Goal: Task Accomplishment & Management: Manage account settings

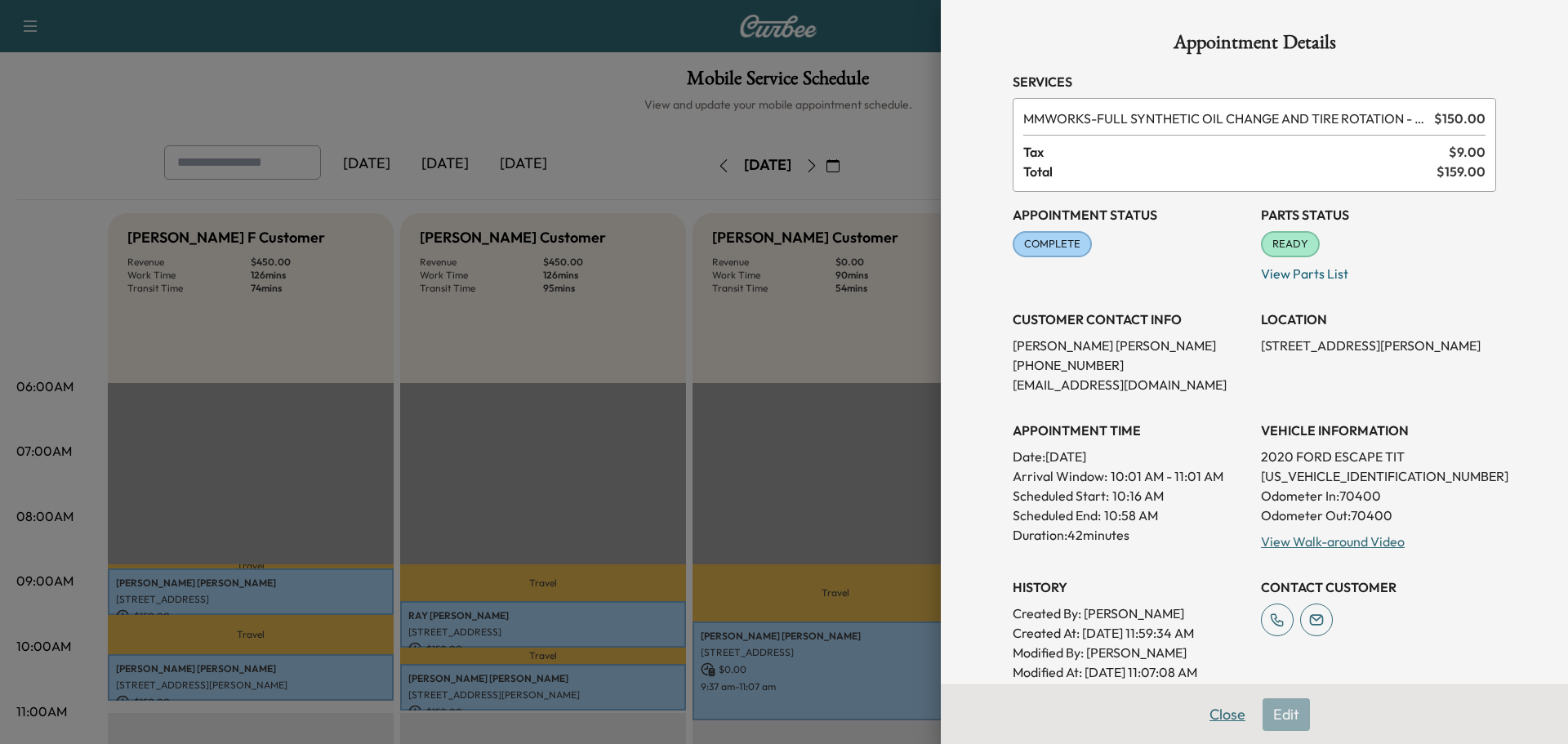
click at [1213, 705] on button "Close" at bounding box center [1228, 714] width 58 height 33
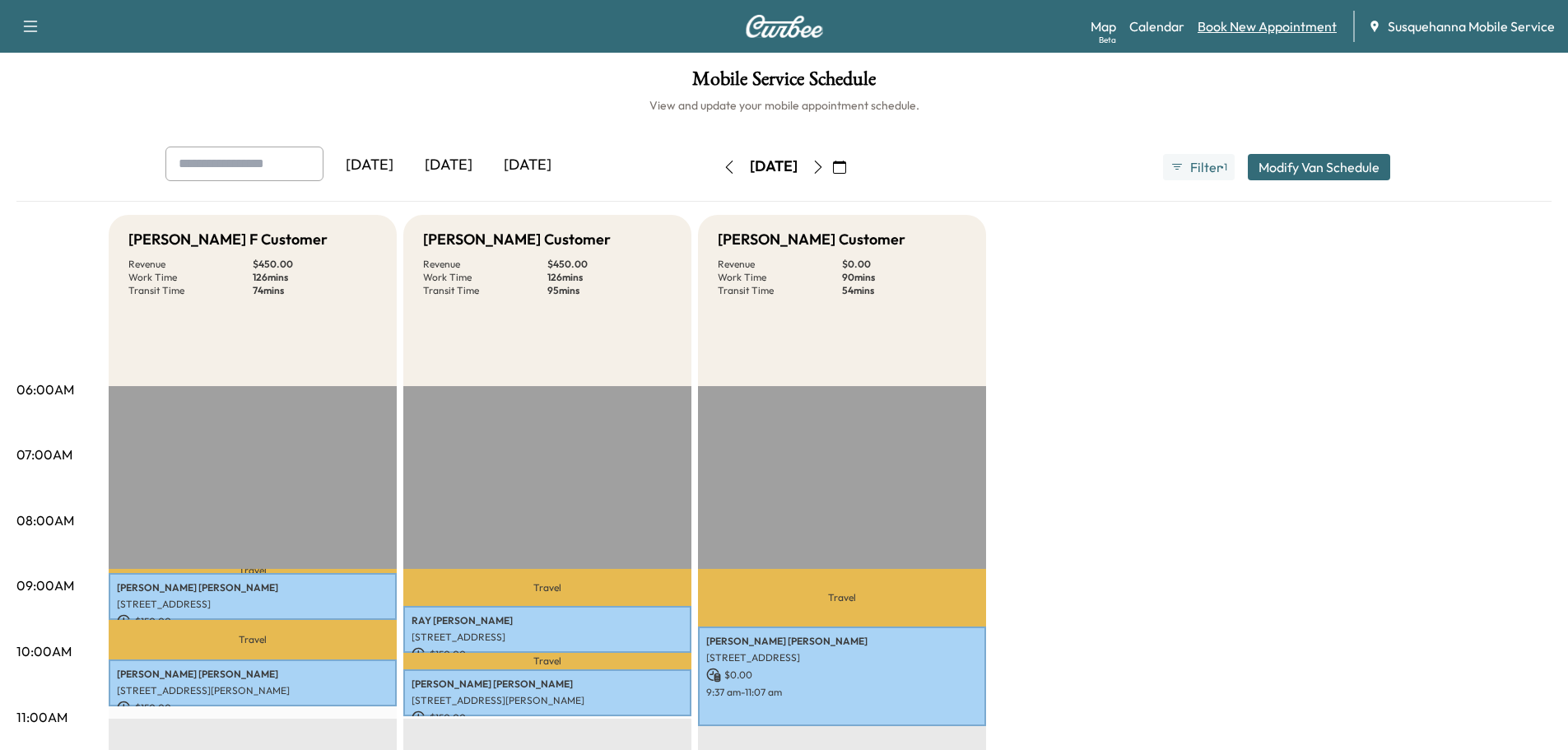
click at [1260, 19] on link "Book New Appointment" at bounding box center [1266, 26] width 139 height 20
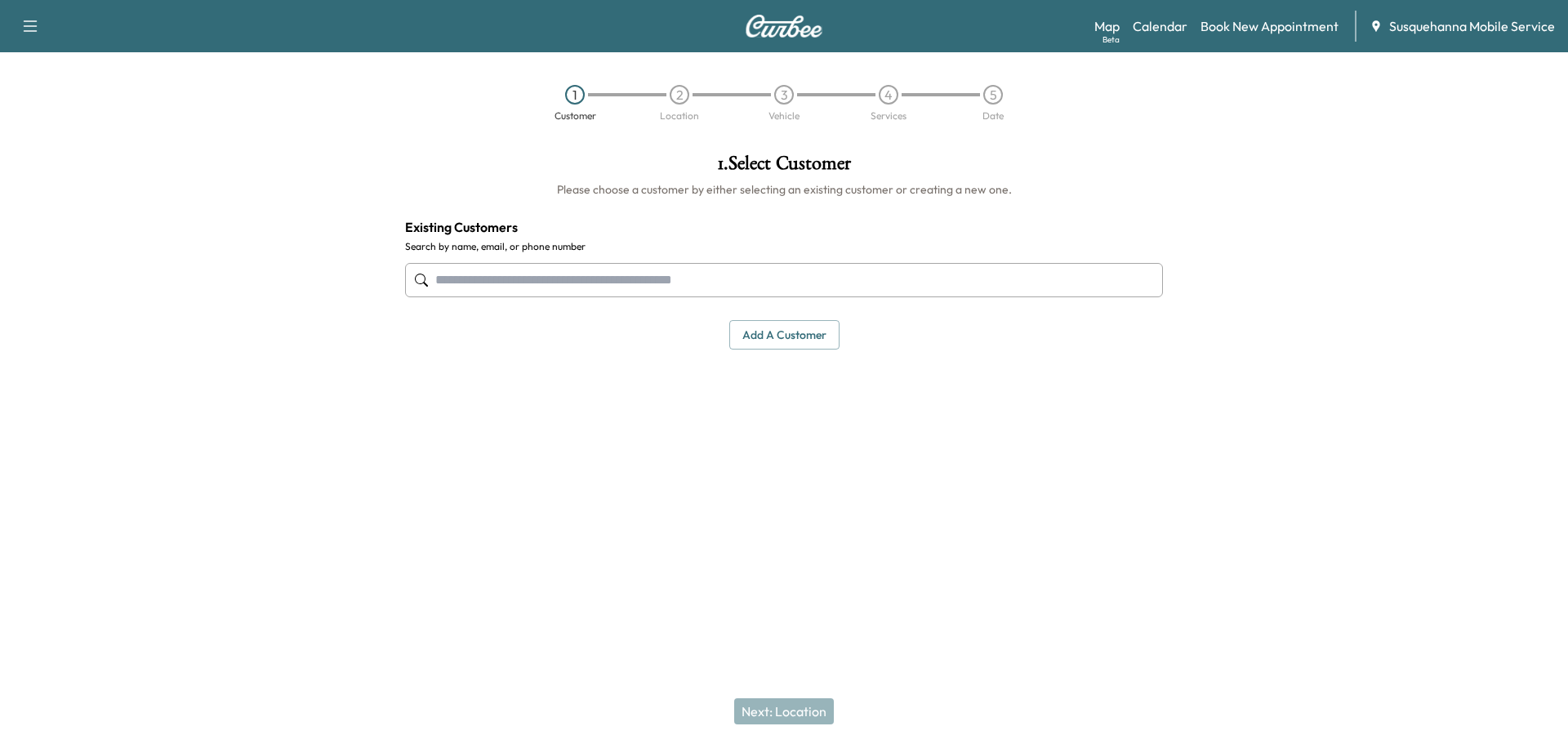
click at [626, 283] on input "text" at bounding box center [784, 280] width 758 height 35
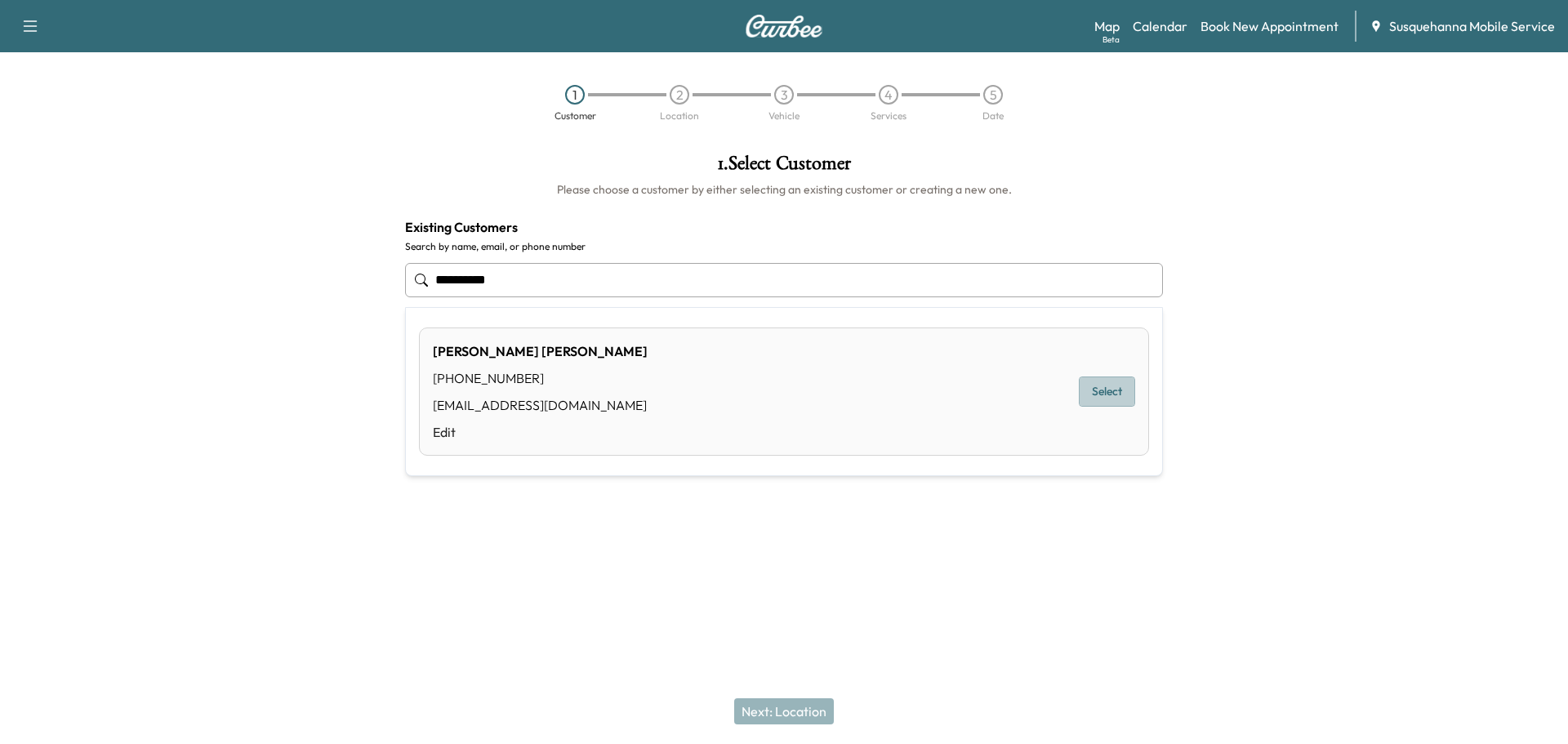
click at [1119, 387] on button "Select" at bounding box center [1107, 392] width 57 height 30
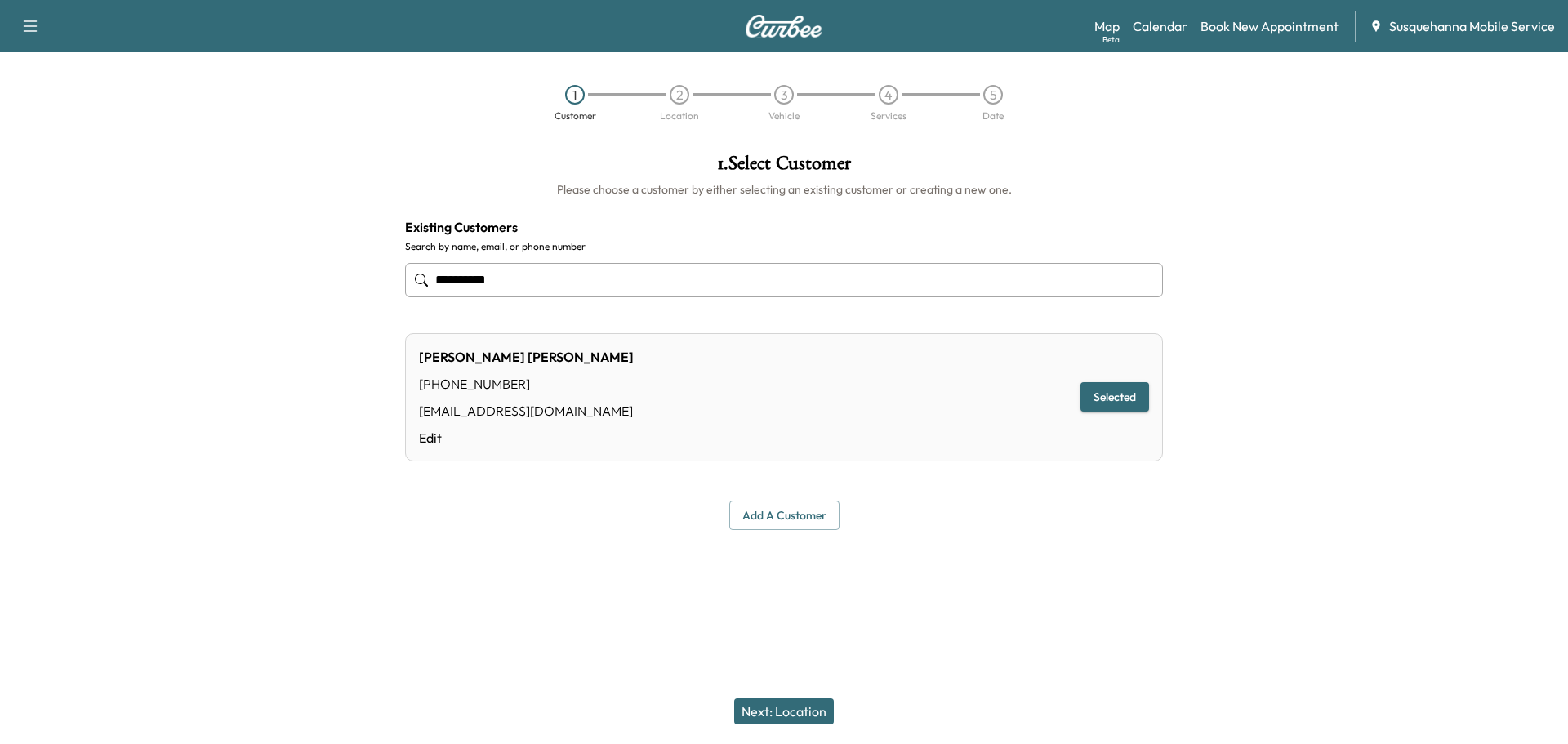
type input "**********"
click at [802, 716] on button "Next: Location" at bounding box center [784, 711] width 99 height 26
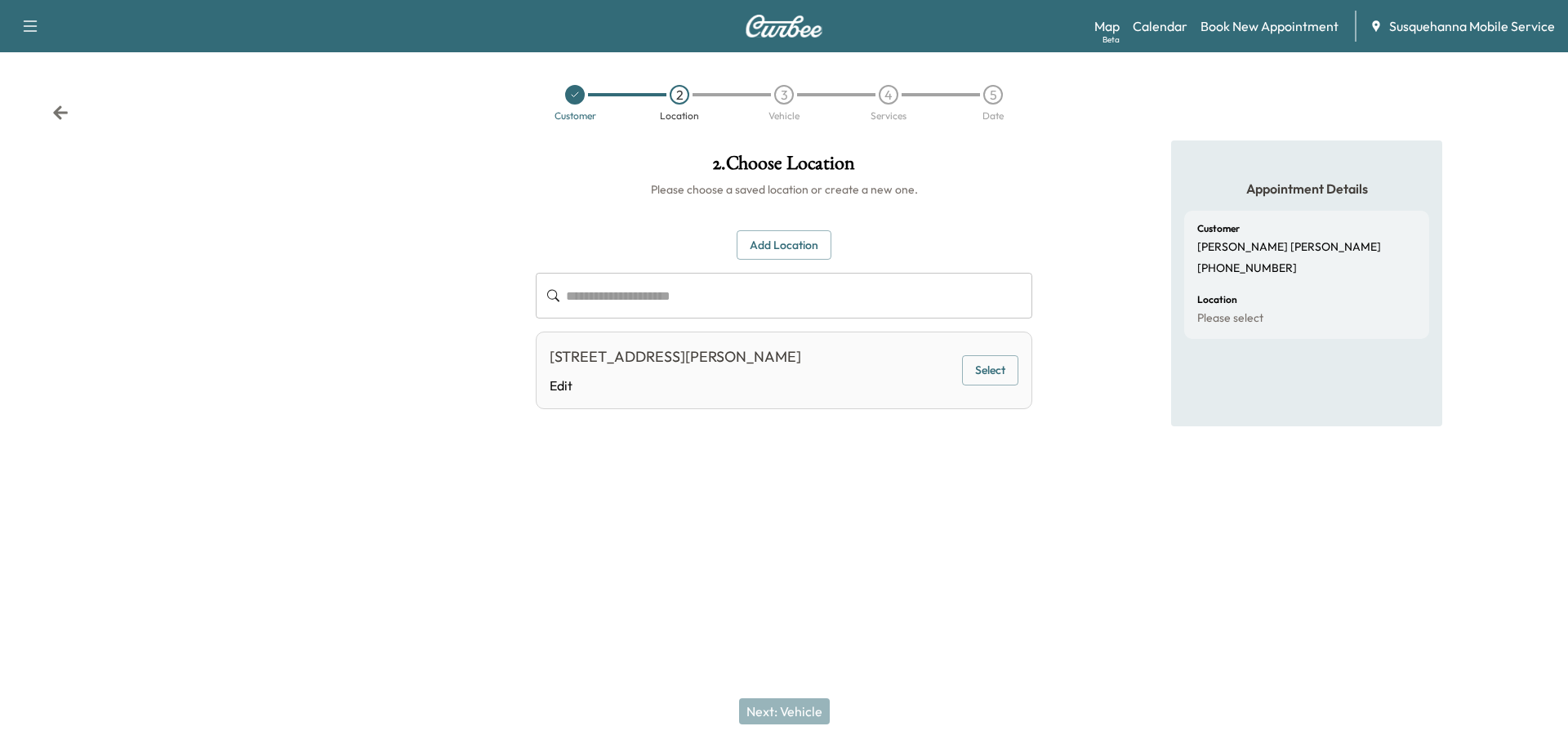
click at [1002, 369] on button "Select" at bounding box center [990, 370] width 57 height 30
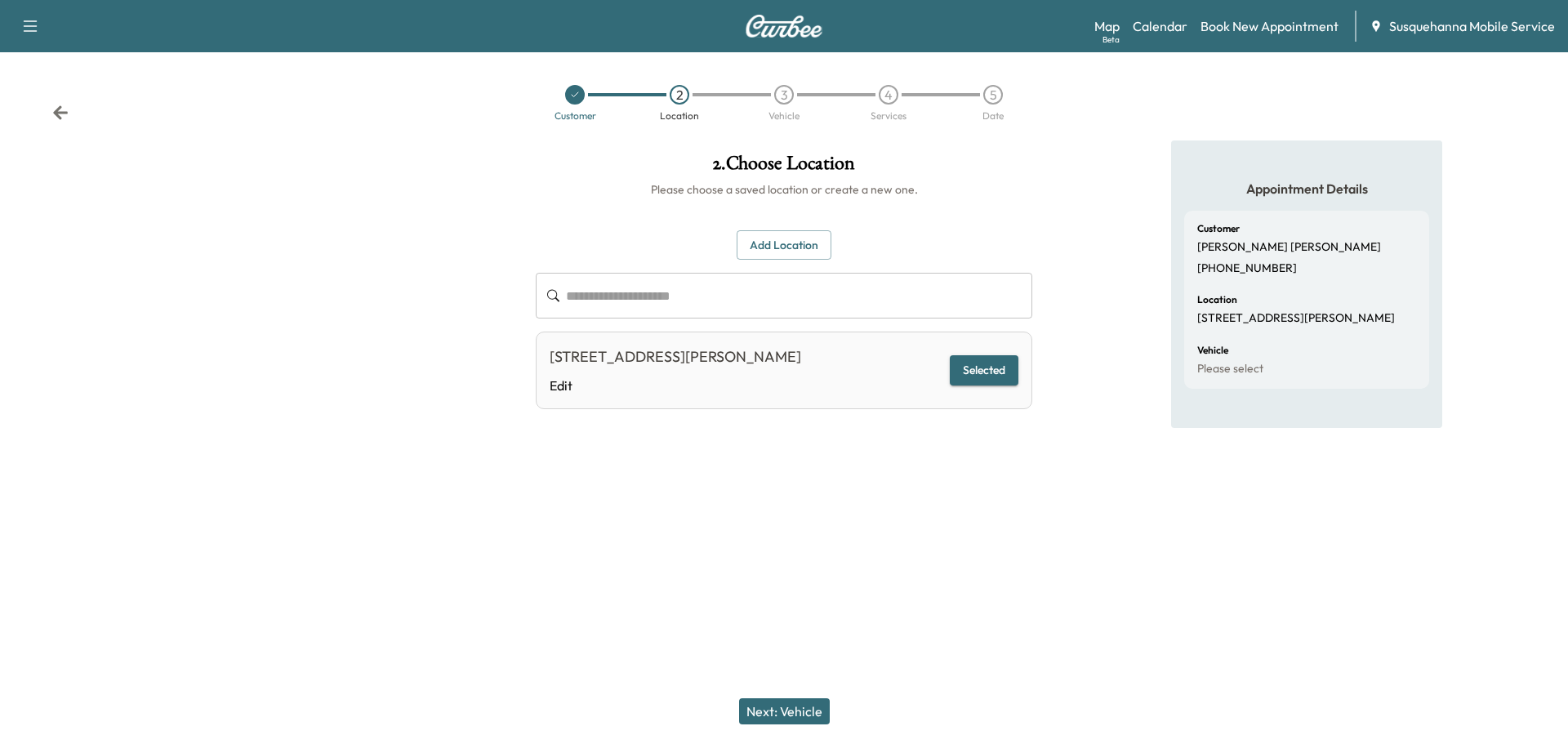
click at [807, 722] on button "Next: Vehicle" at bounding box center [784, 711] width 90 height 26
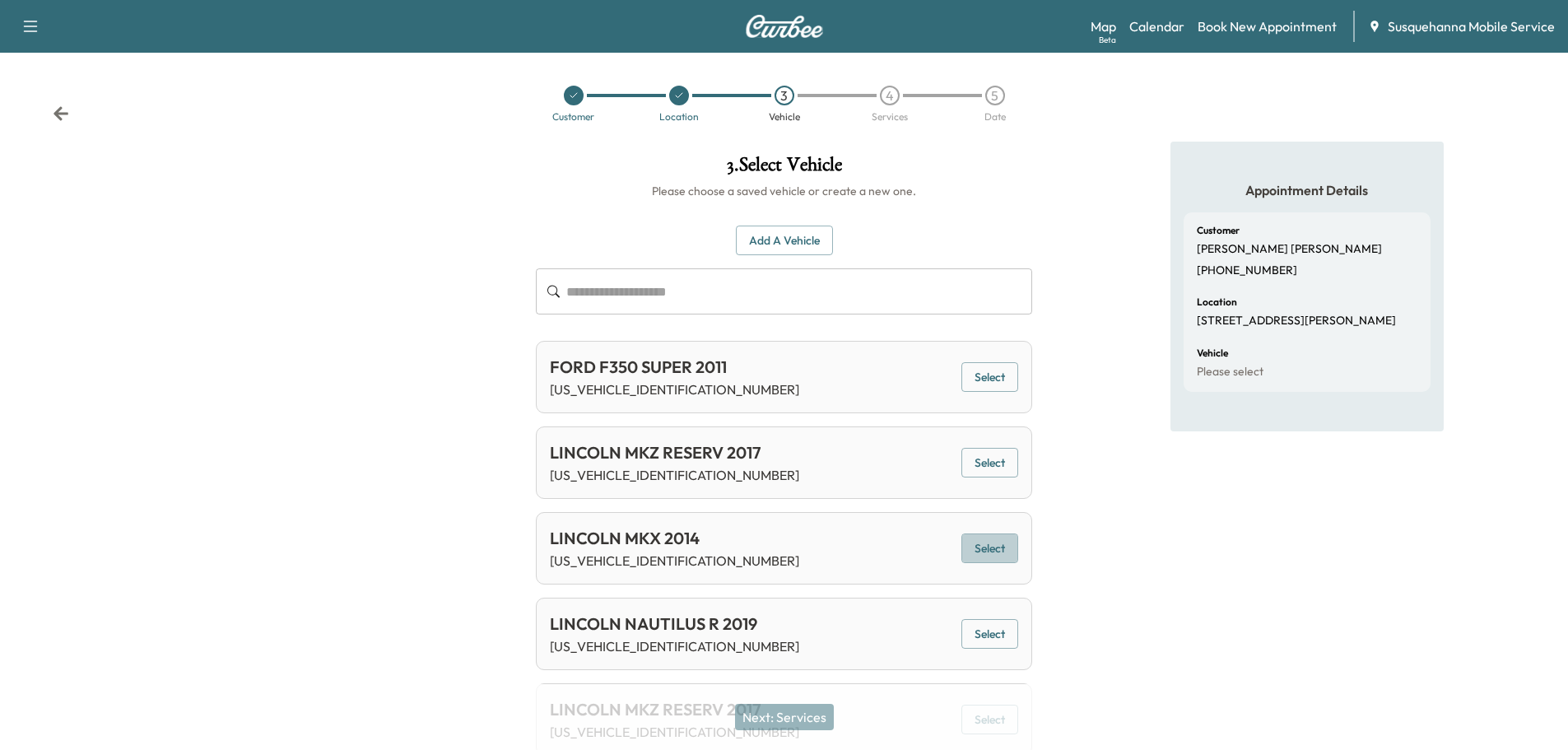
click at [1004, 557] on button "Select" at bounding box center [989, 549] width 57 height 30
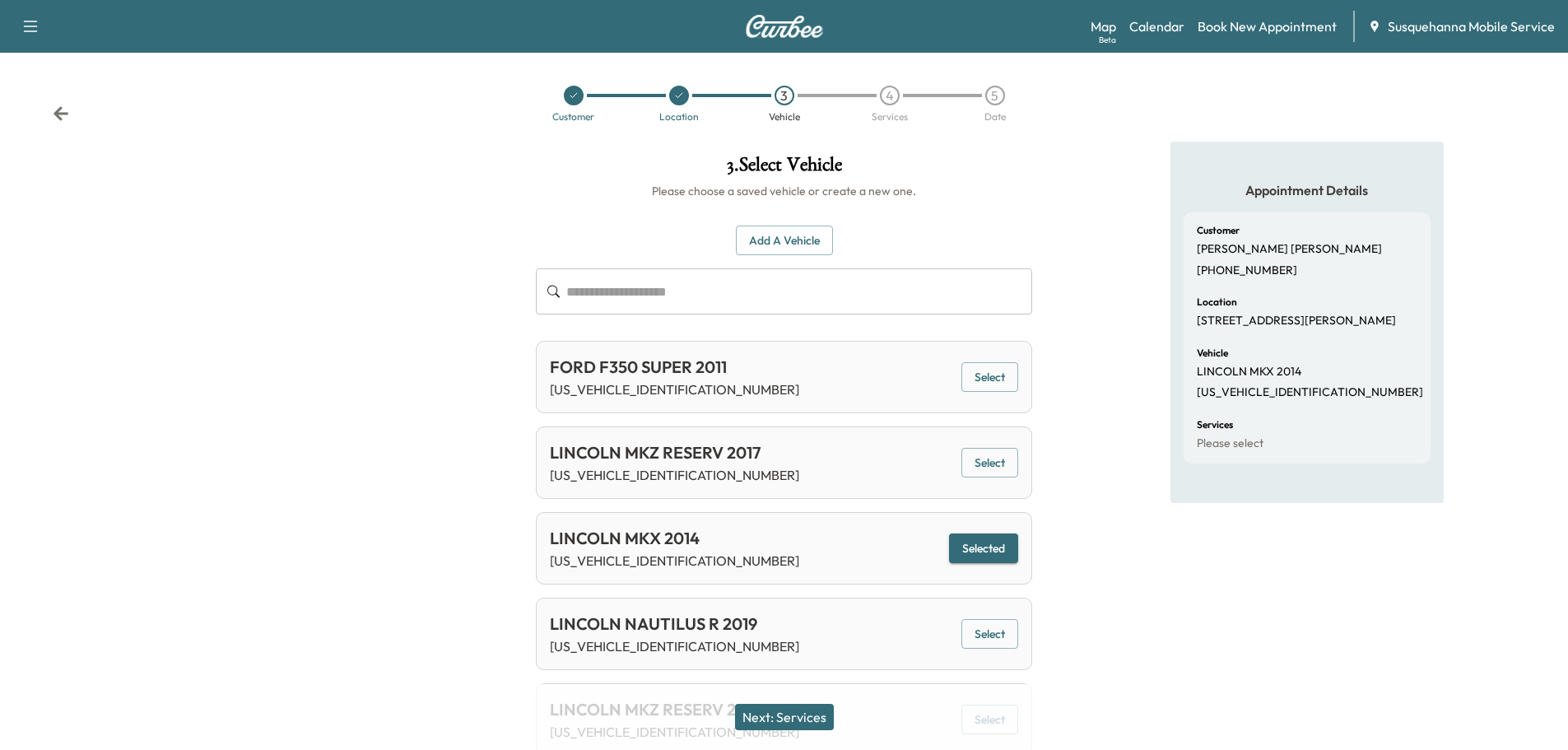
click at [822, 724] on button "Next: Services" at bounding box center [784, 717] width 99 height 26
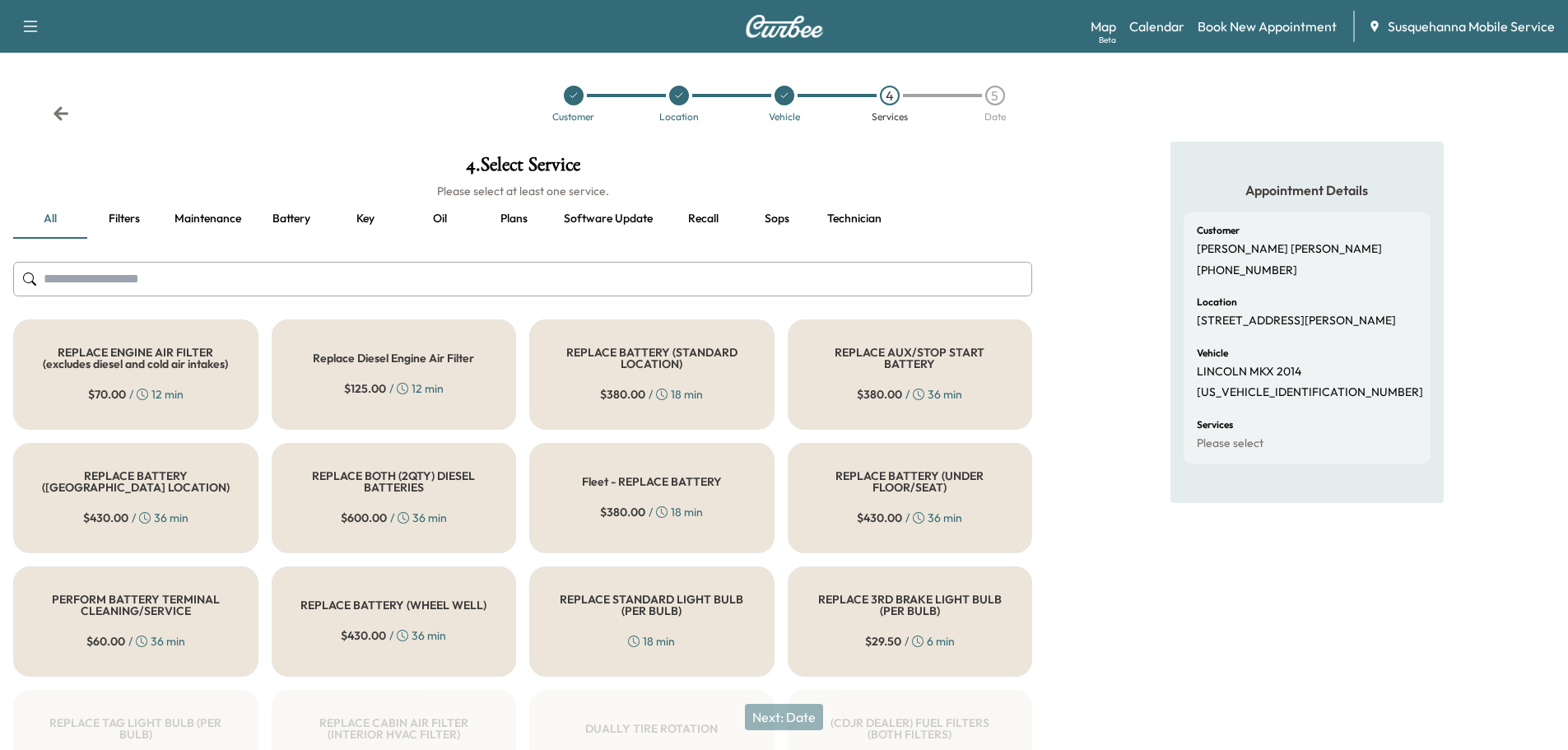
click at [629, 288] on input "text" at bounding box center [522, 279] width 1018 height 35
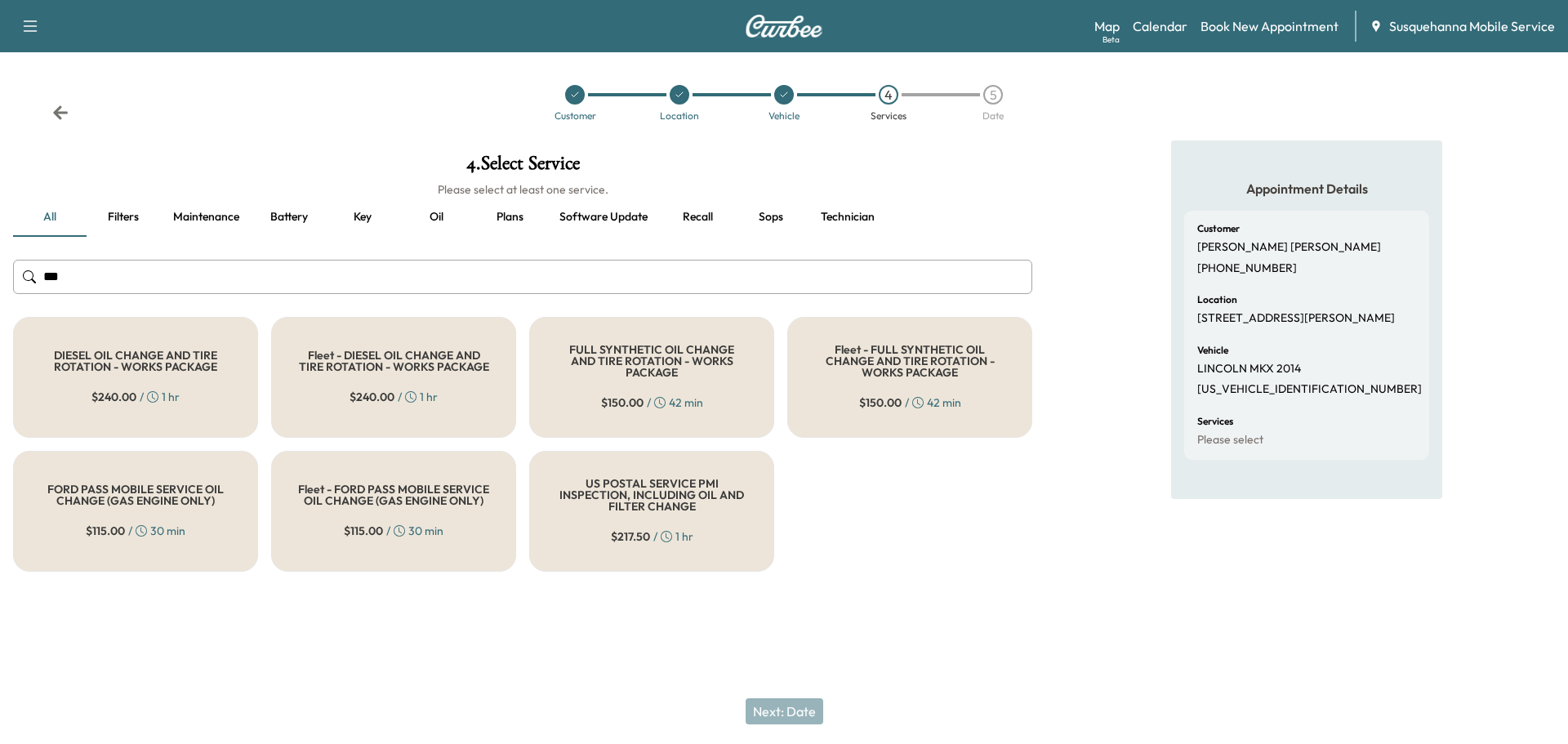
type input "***"
click at [625, 331] on div "FULL SYNTHETIC OIL CHANGE AND TIRE ROTATION - WORKS PACKAGE $ 150.00 / 42 min" at bounding box center [652, 377] width 245 height 121
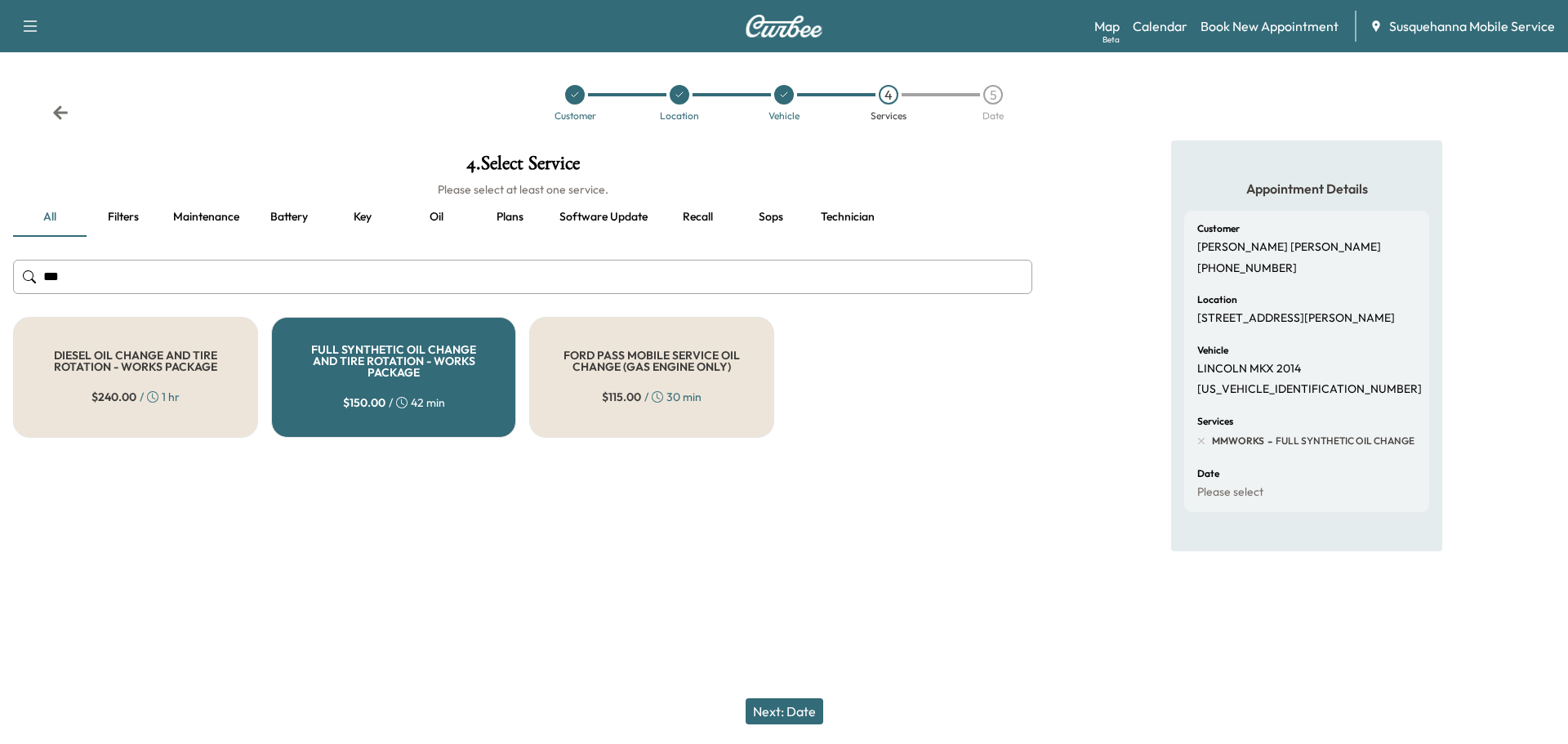
click at [836, 220] on button "Technician" at bounding box center [847, 217] width 80 height 40
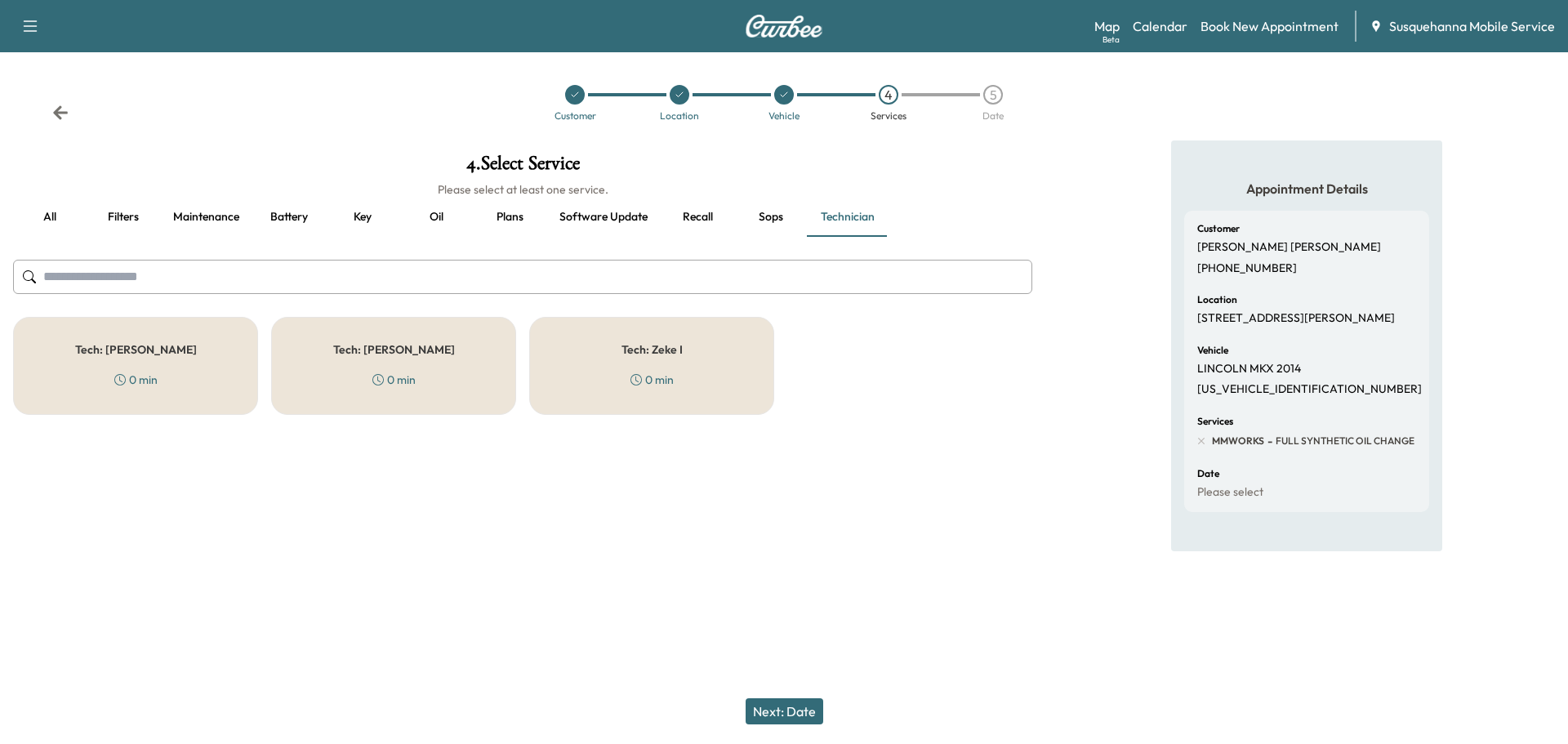
click at [386, 361] on div "Tech: [PERSON_NAME] 0 min" at bounding box center [393, 365] width 245 height 98
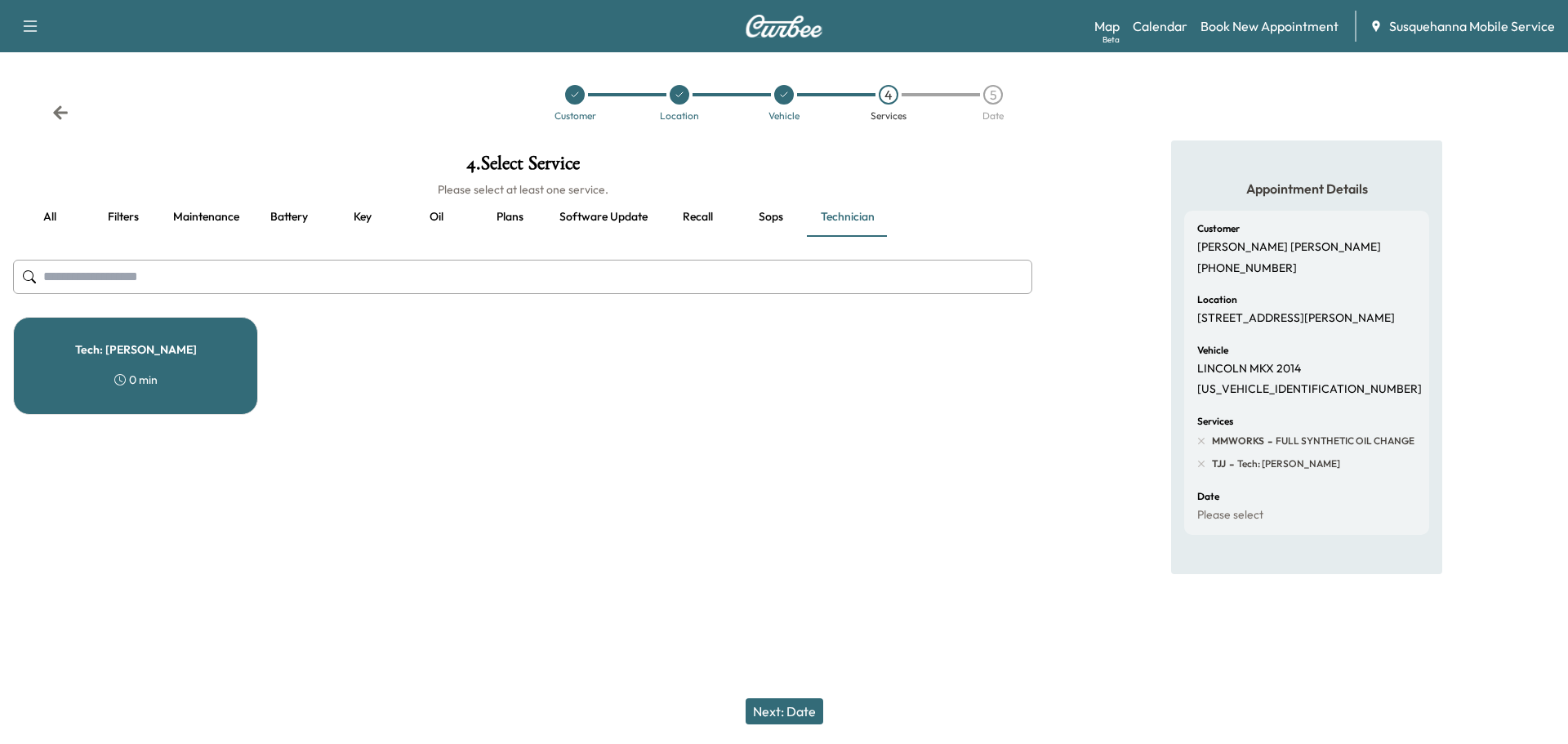
click at [761, 702] on button "Next: Date" at bounding box center [784, 711] width 77 height 26
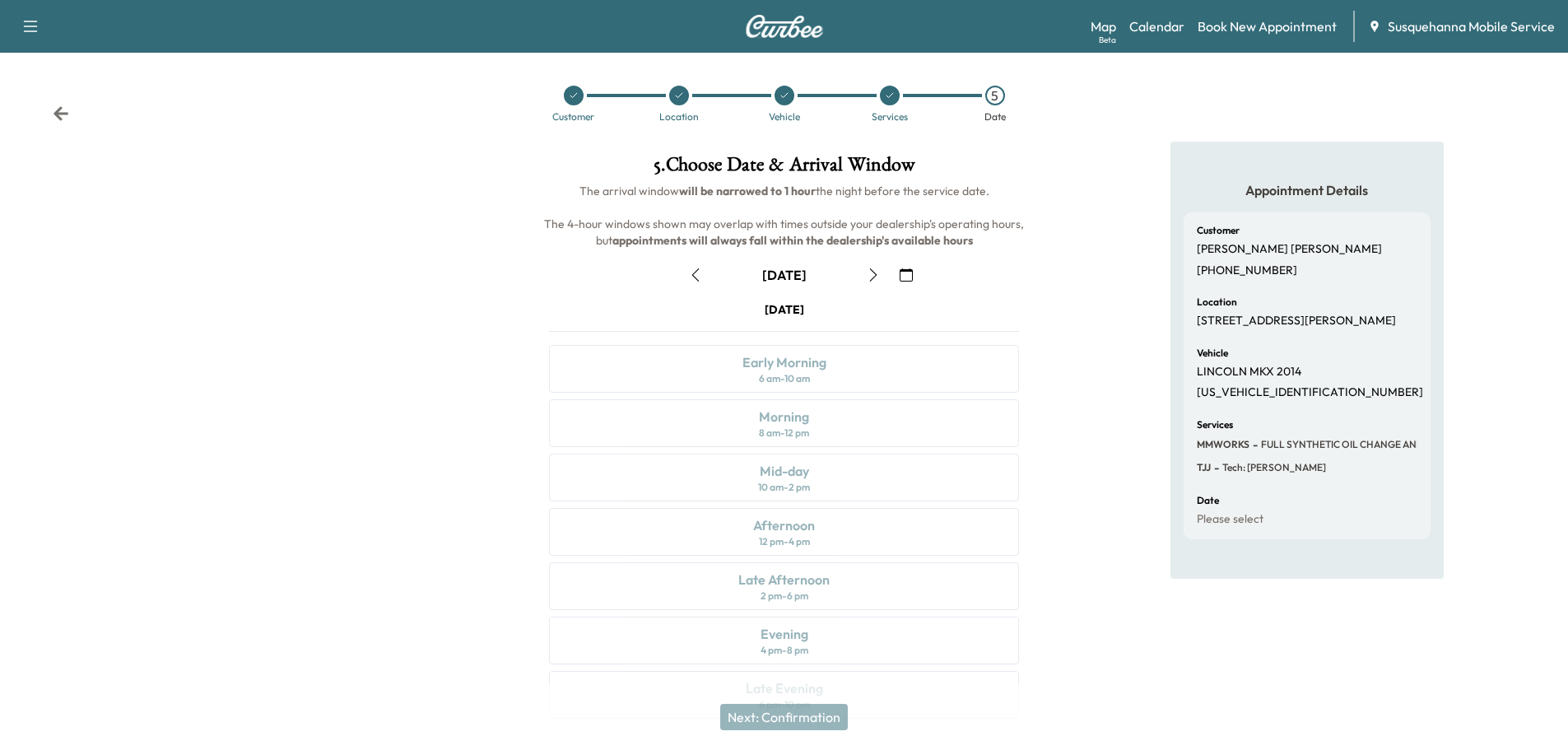
click at [908, 271] on icon "button" at bounding box center [905, 274] width 13 height 13
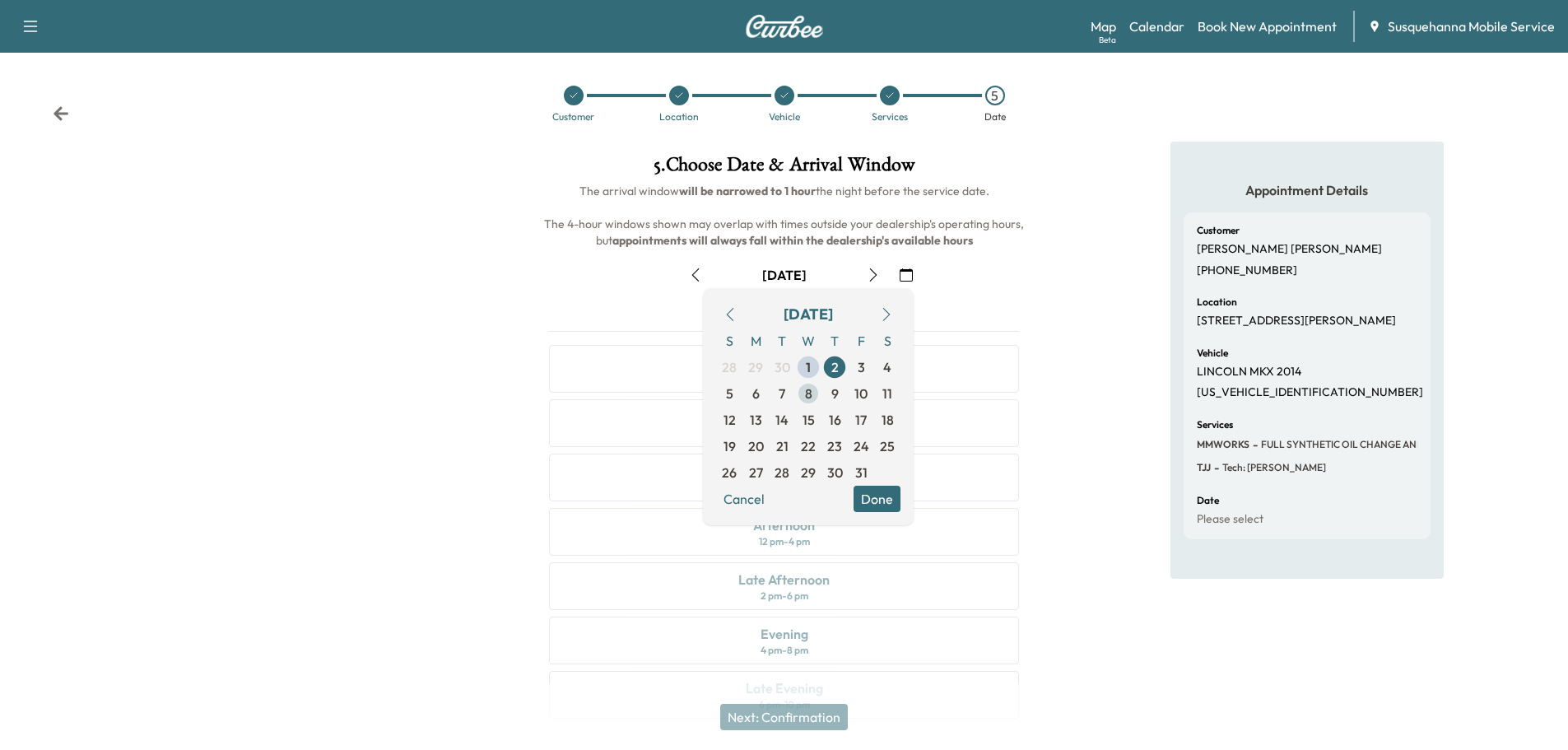
click at [812, 399] on span "8" at bounding box center [807, 393] width 26 height 26
click at [889, 501] on button "Done" at bounding box center [876, 499] width 47 height 26
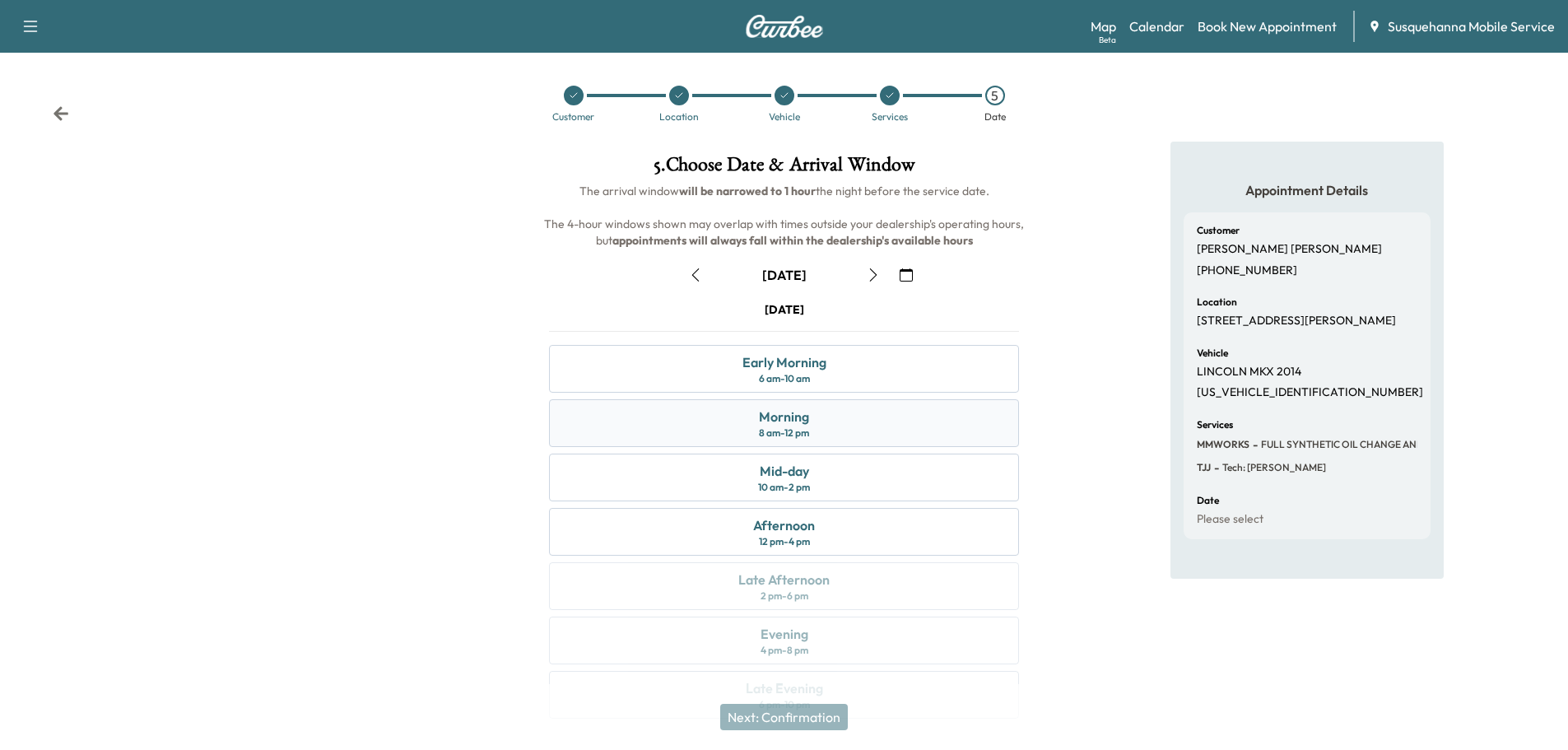
click at [904, 413] on div "Morning 8 am - 12 pm" at bounding box center [784, 423] width 470 height 48
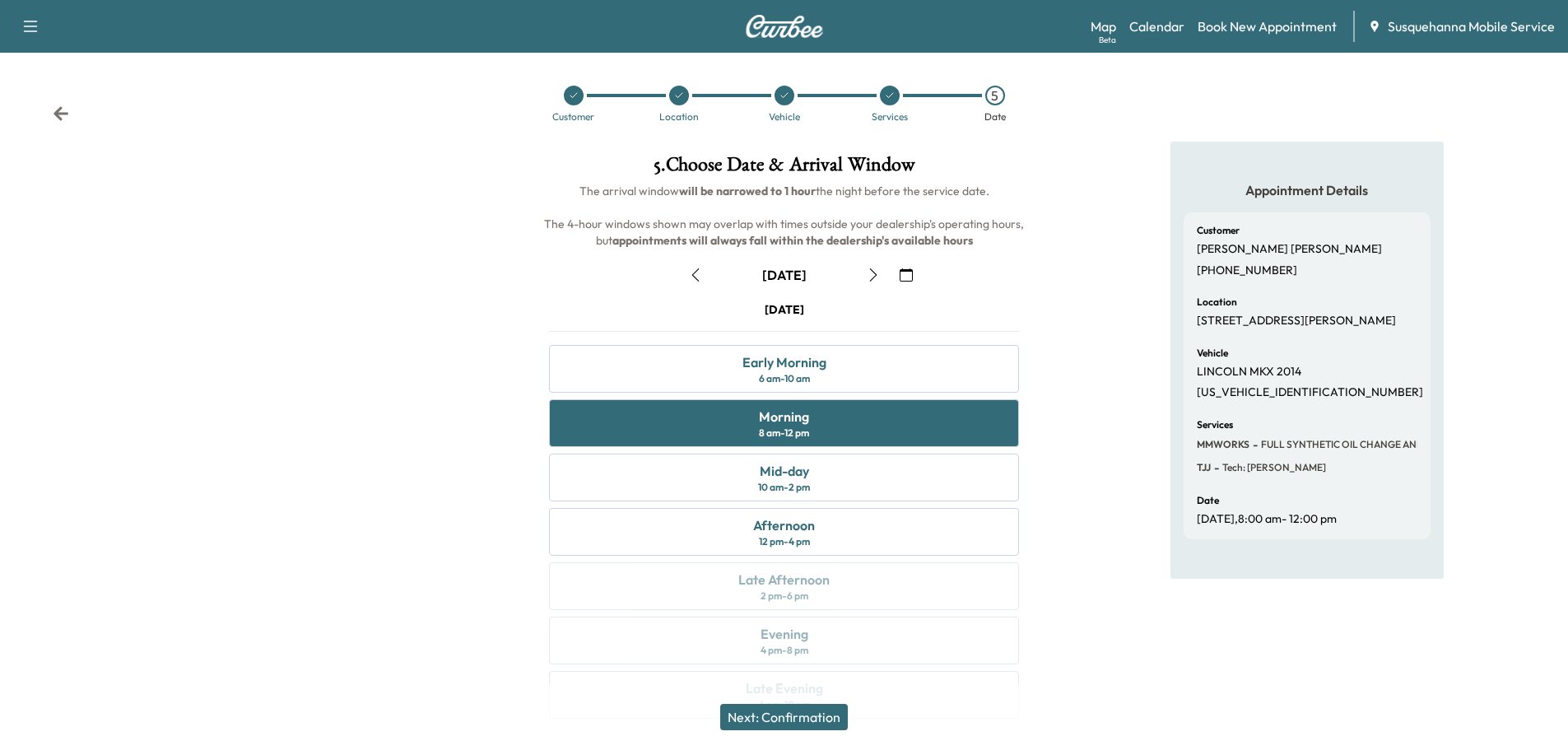
click at [838, 724] on button "Next: Confirmation" at bounding box center [784, 717] width 128 height 26
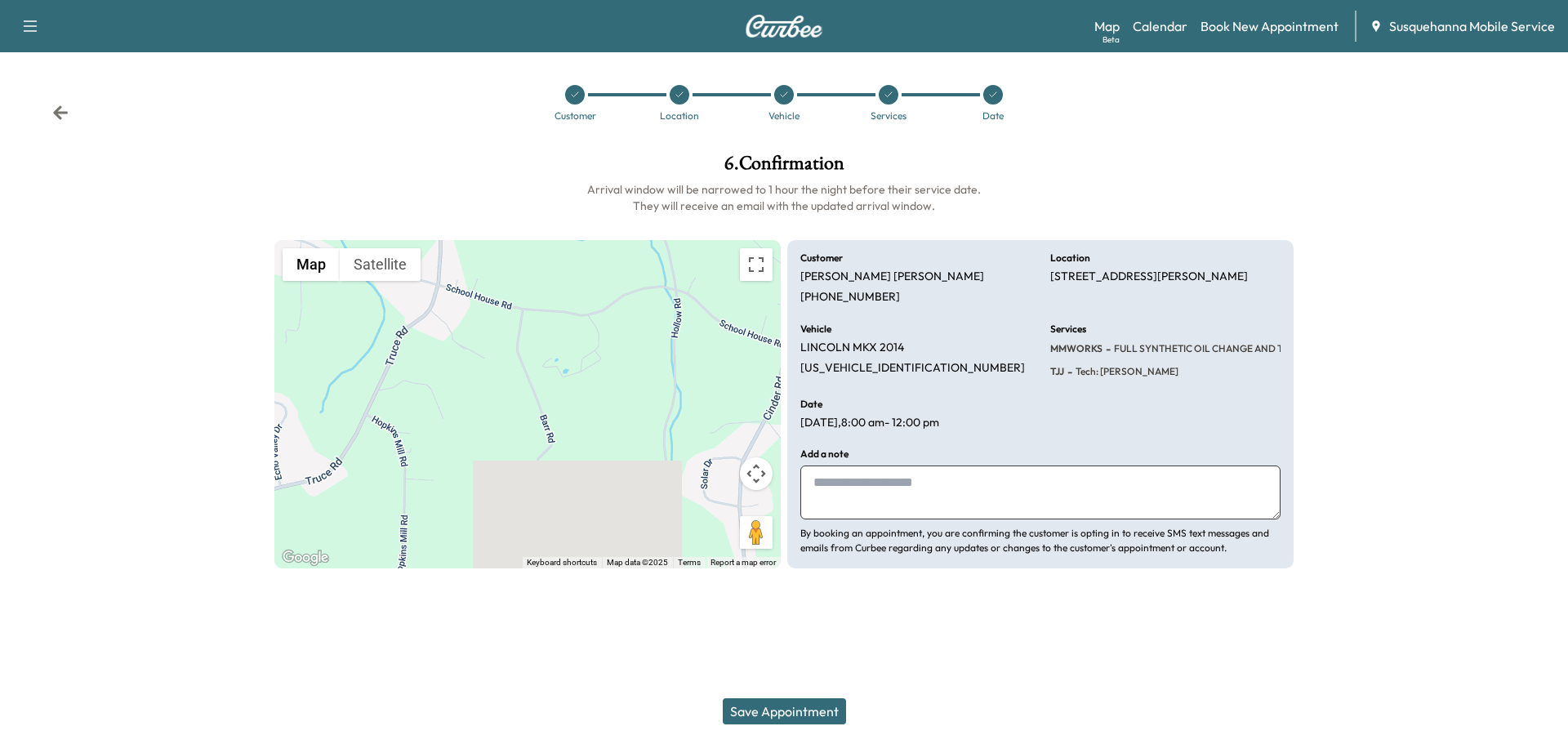
click at [920, 509] on textarea at bounding box center [1040, 492] width 480 height 54
type textarea "**********"
click at [789, 709] on button "Save Appointment" at bounding box center [784, 711] width 123 height 26
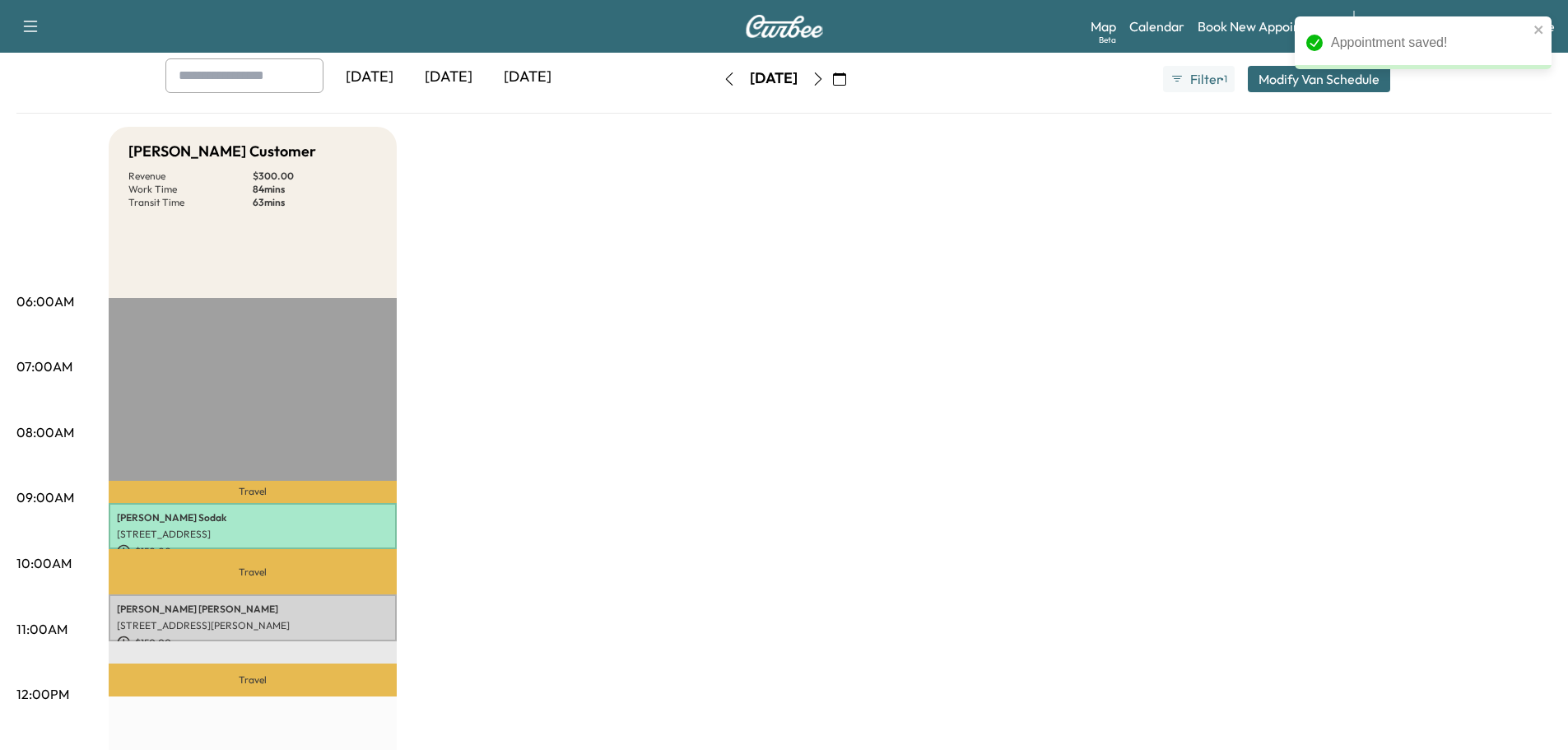
scroll to position [175, 0]
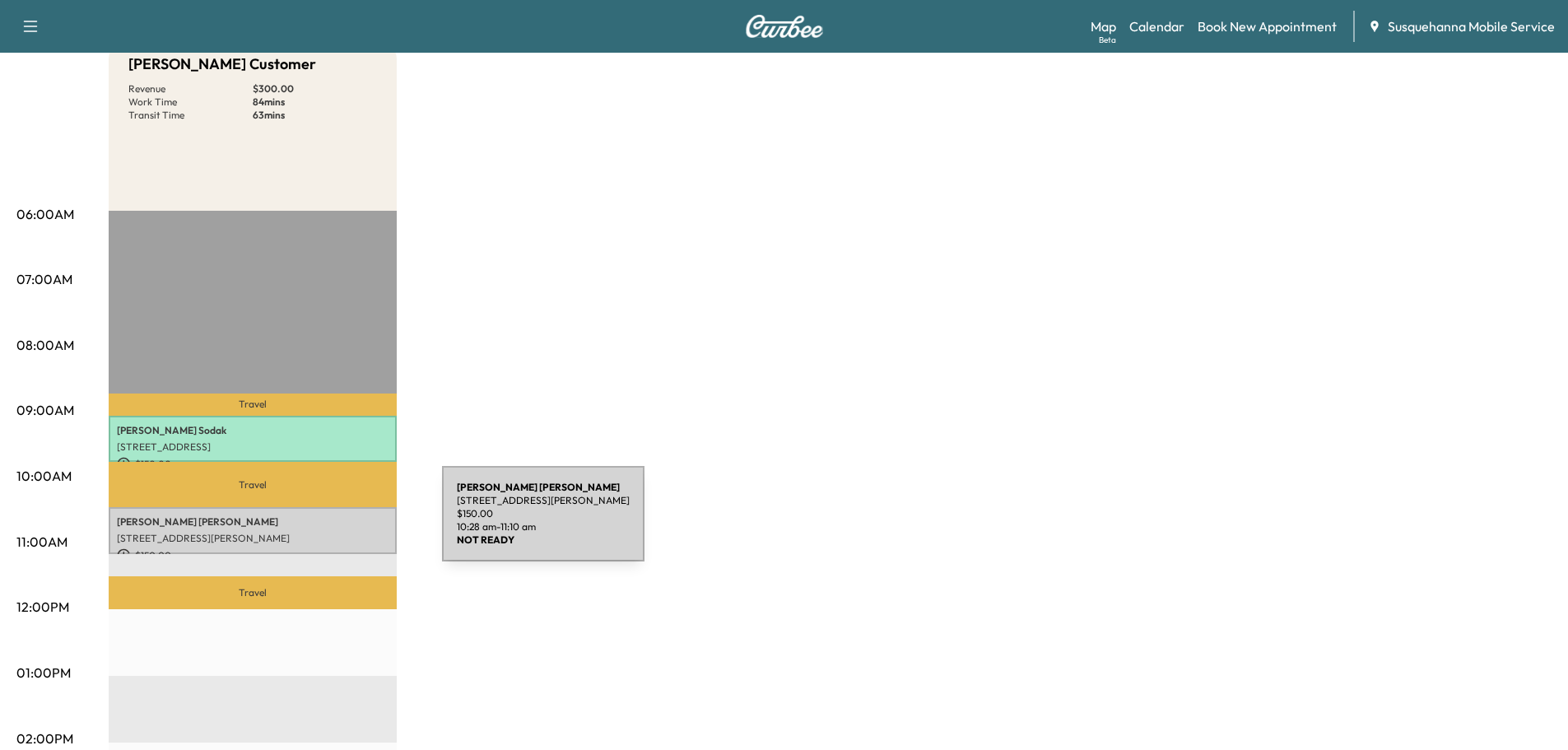
click at [319, 523] on p "JASON BARR" at bounding box center [253, 521] width 272 height 13
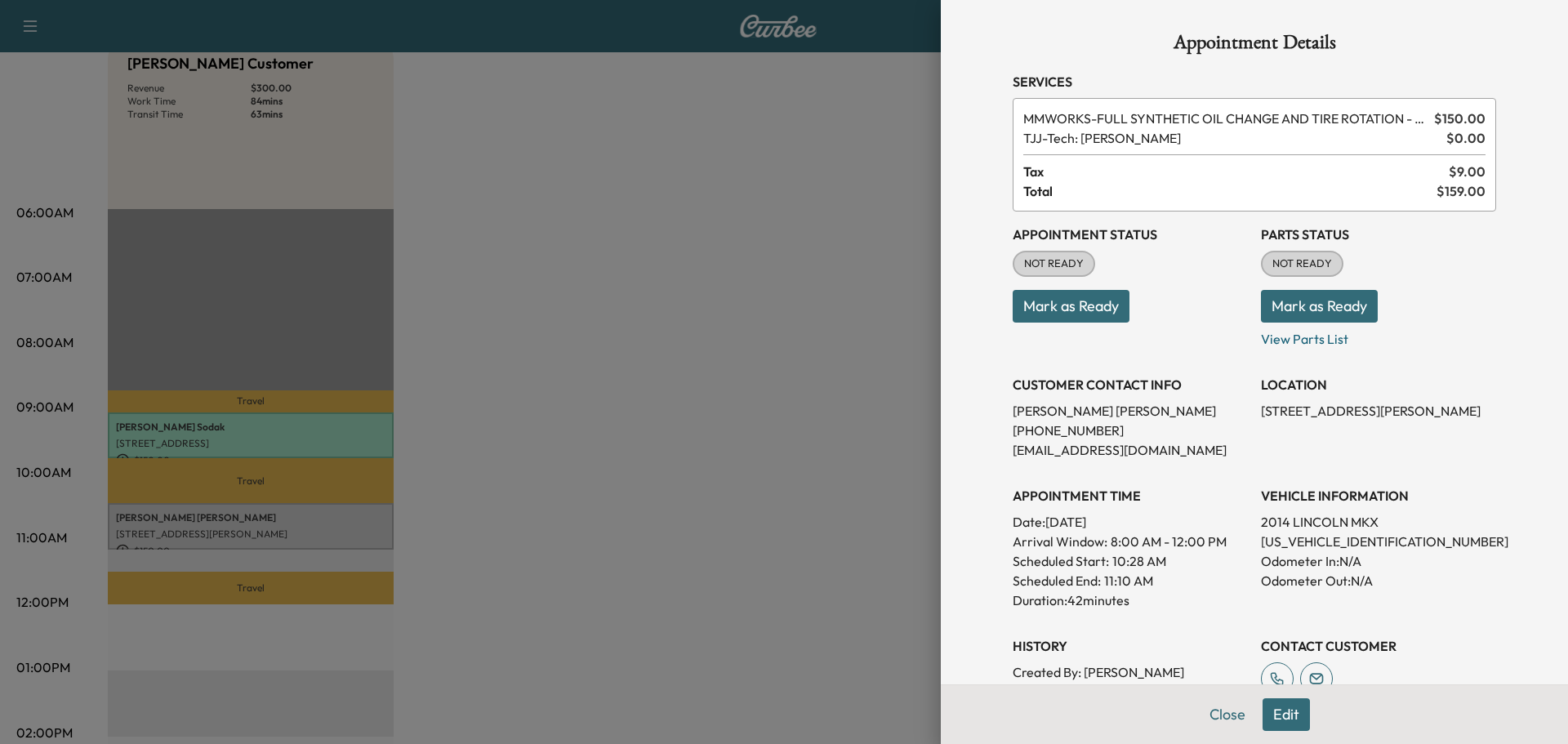
click at [1292, 310] on button "Mark as Ready" at bounding box center [1319, 306] width 117 height 33
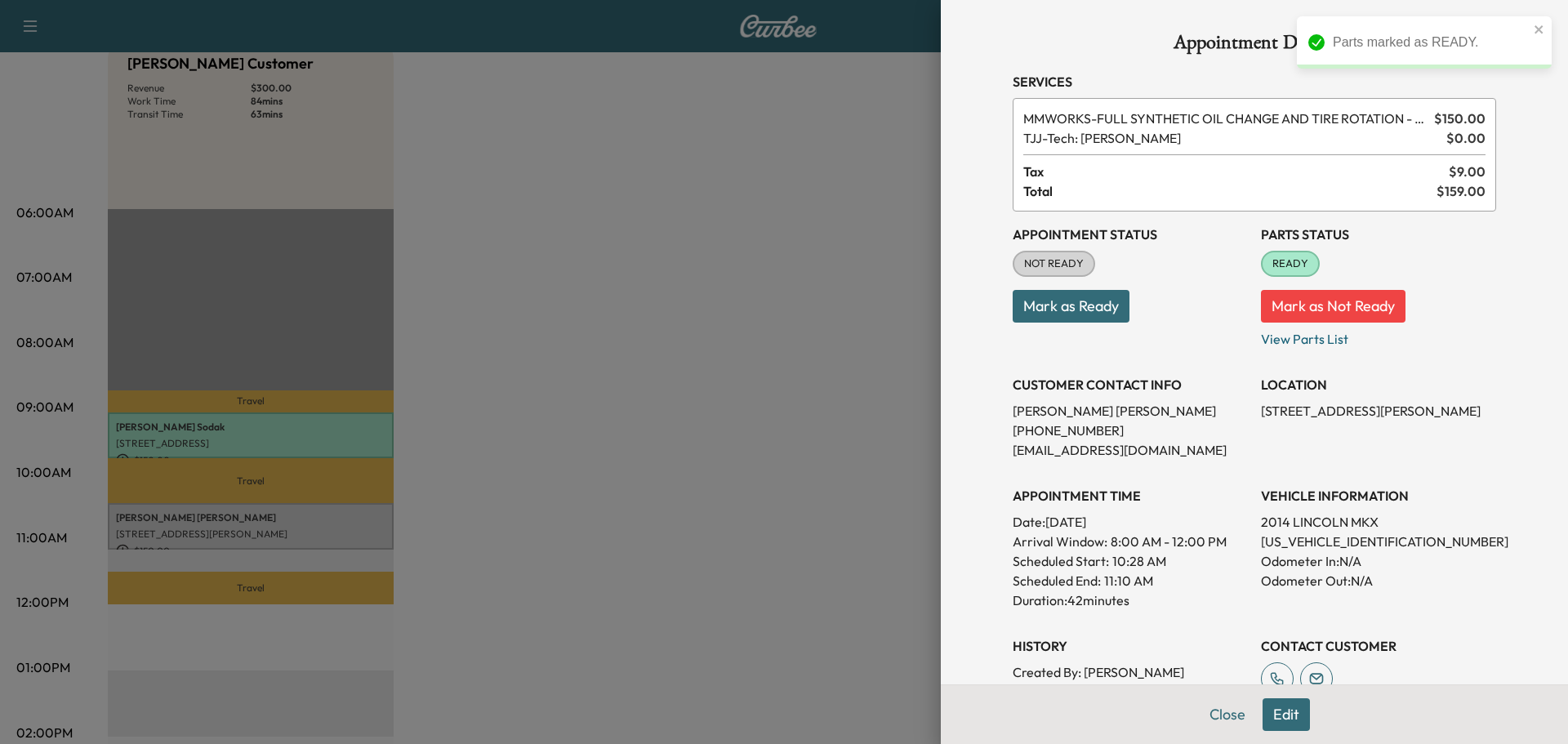
click at [1105, 311] on button "Mark as Ready" at bounding box center [1071, 306] width 117 height 33
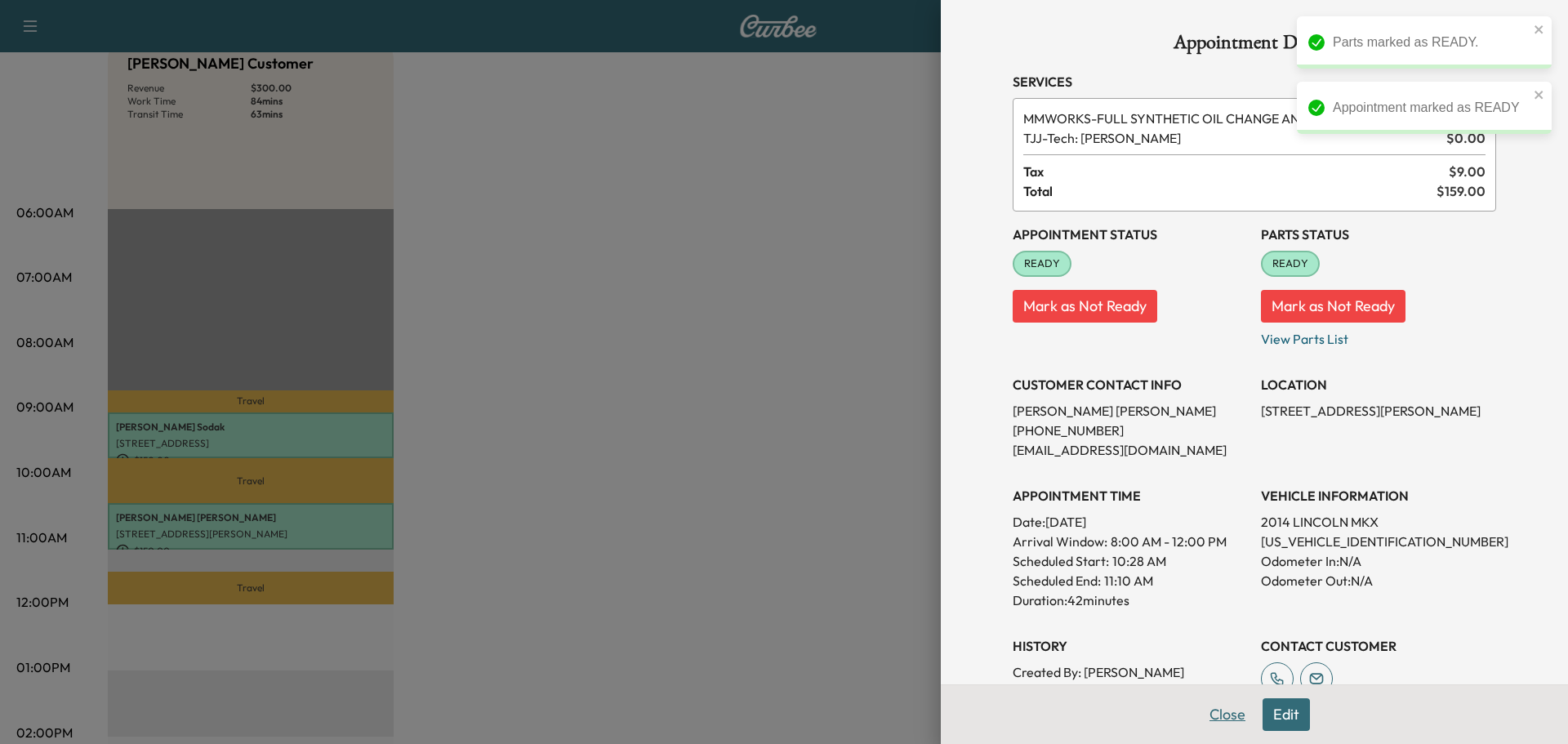
click at [1218, 712] on button "Close" at bounding box center [1228, 714] width 58 height 33
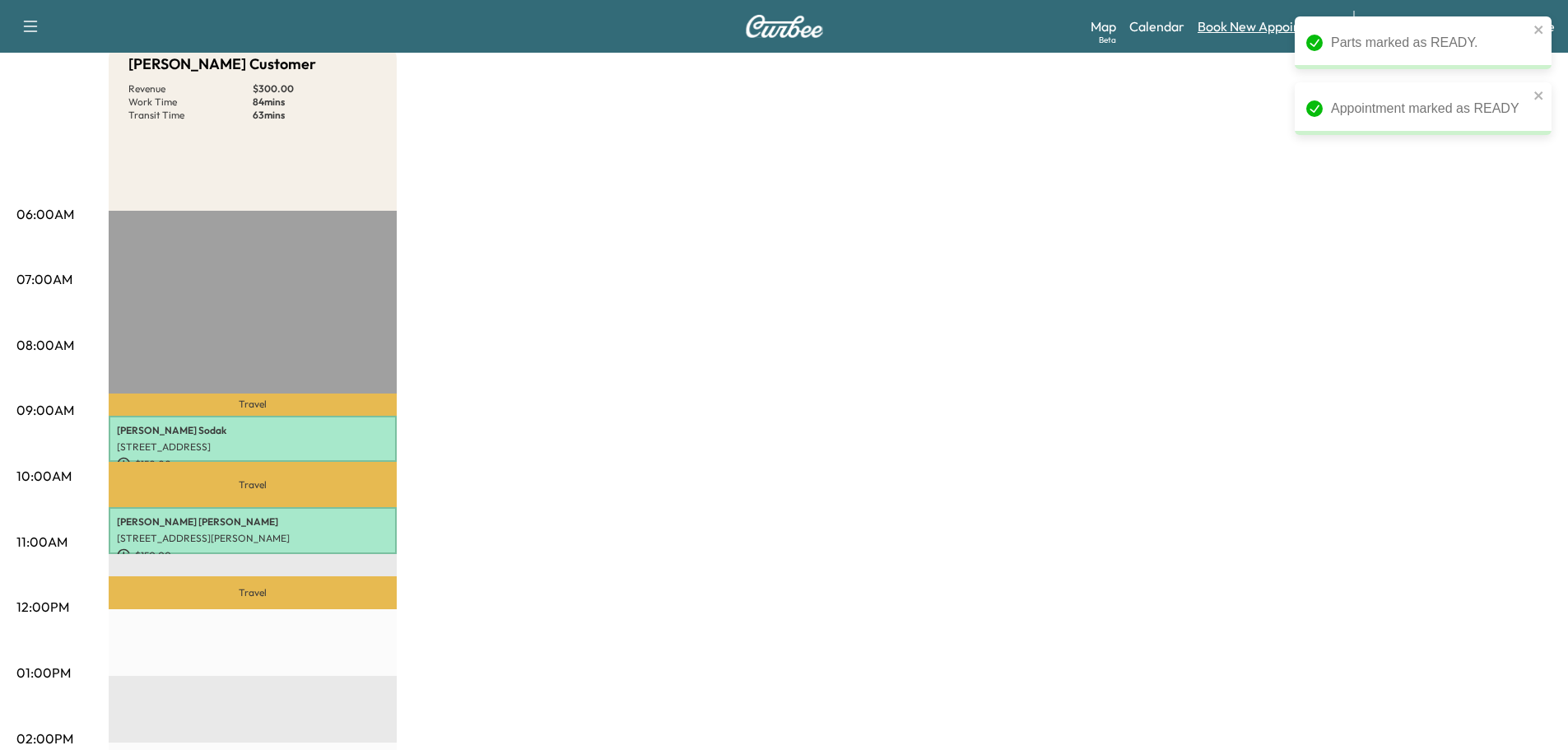
click at [1255, 32] on link "Book New Appointment" at bounding box center [1266, 26] width 139 height 20
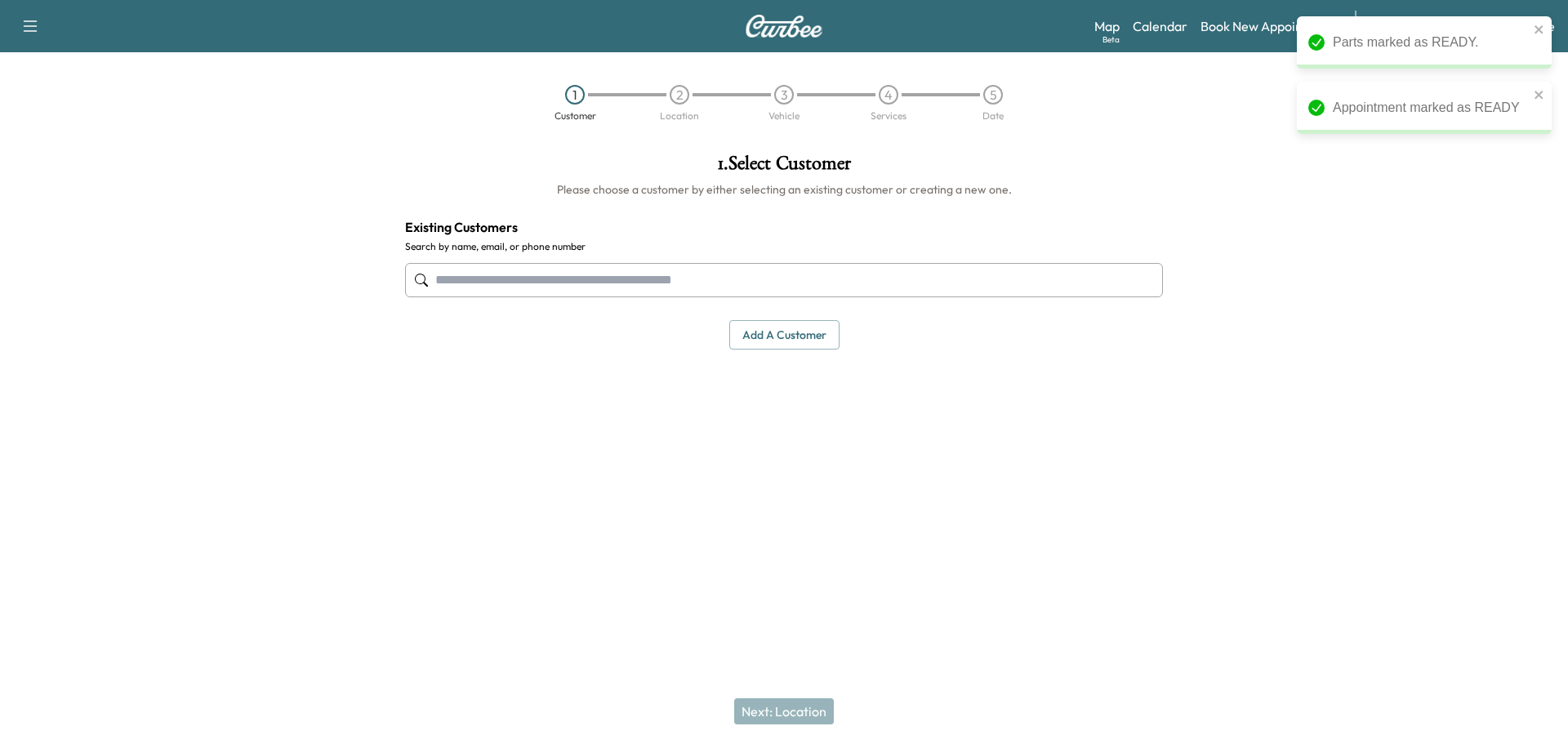
click at [818, 282] on input "text" at bounding box center [784, 280] width 758 height 35
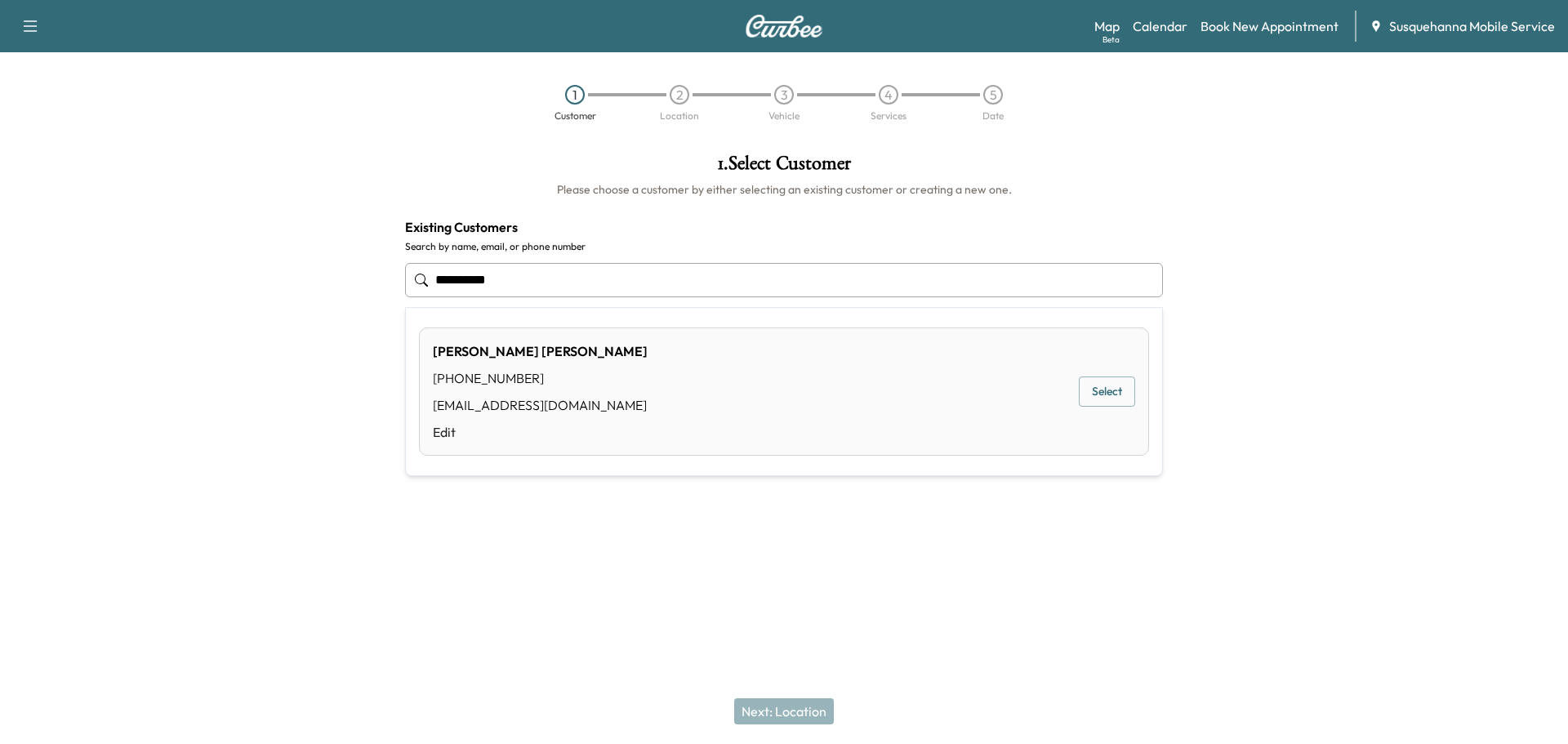
click at [1095, 395] on button "Select" at bounding box center [1107, 392] width 57 height 30
type input "**********"
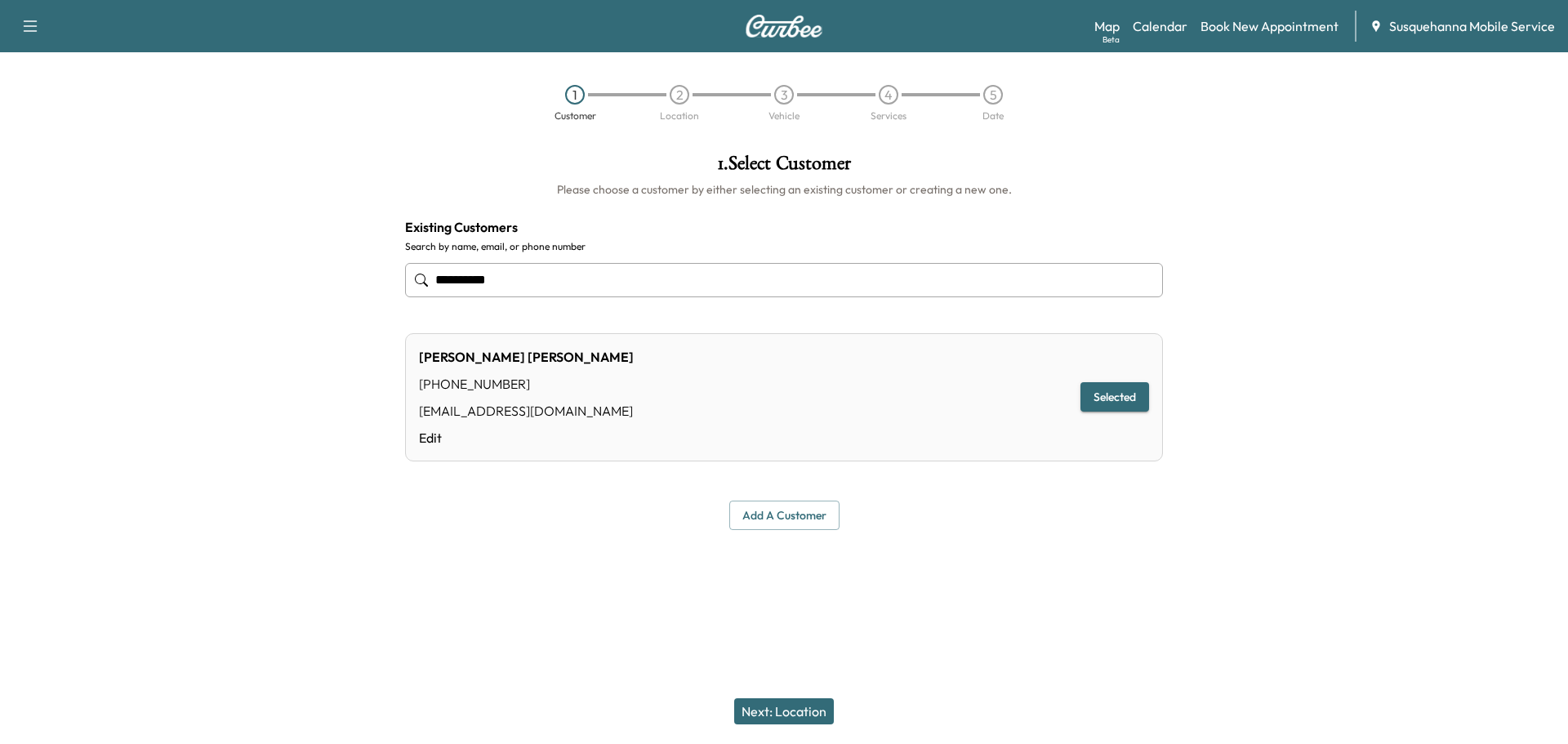
click at [802, 705] on button "Next: Location" at bounding box center [784, 711] width 99 height 26
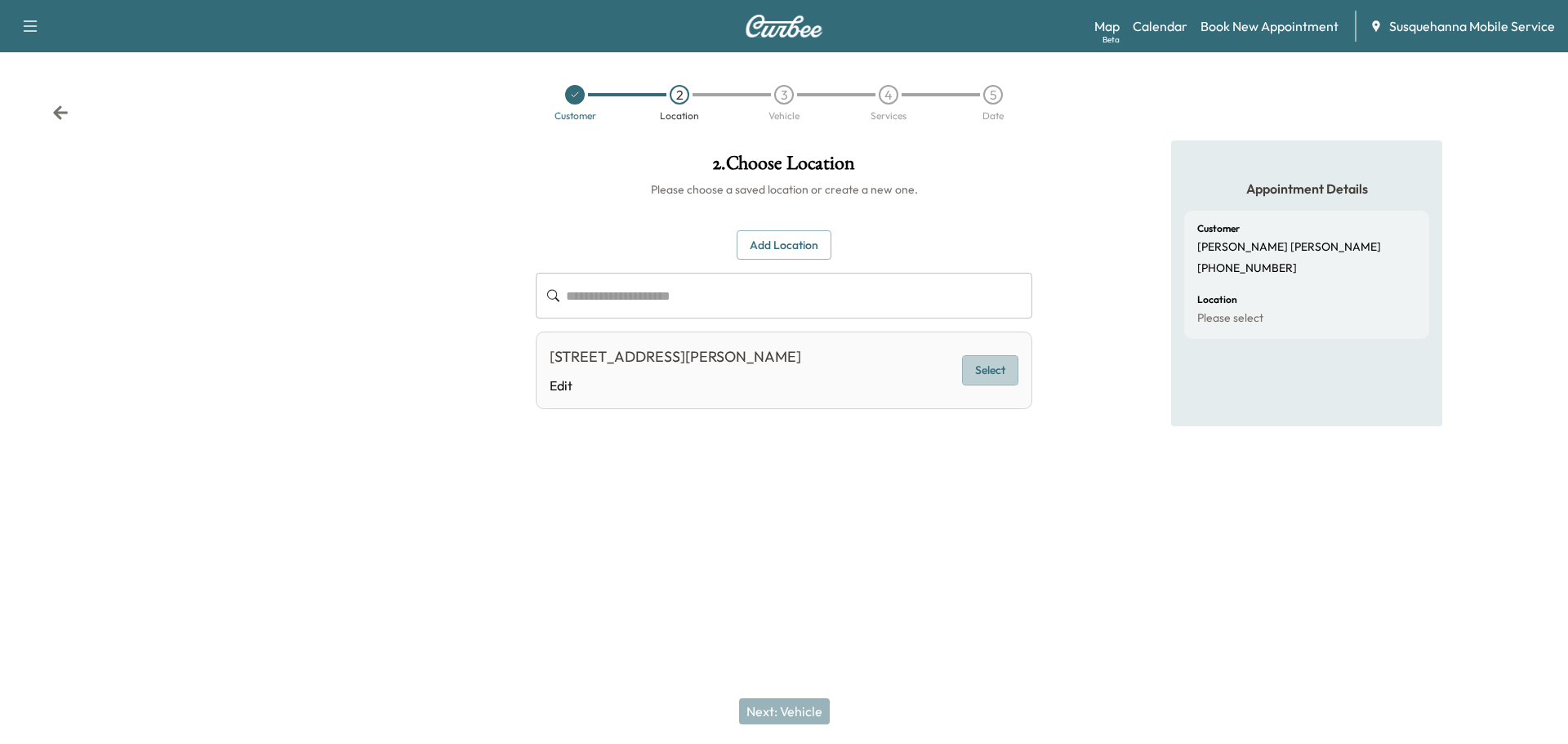
click at [1013, 374] on button "Select" at bounding box center [990, 370] width 57 height 30
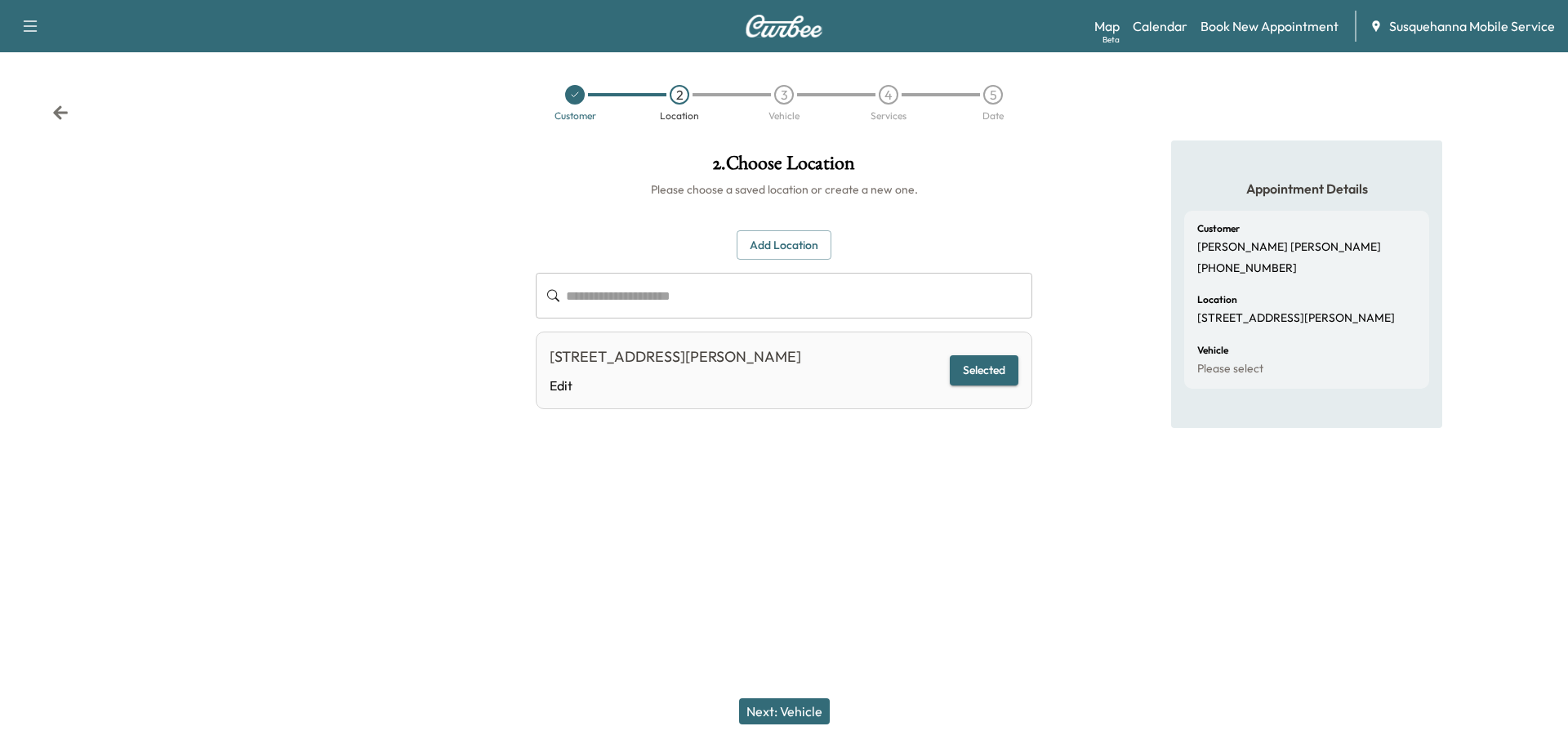
click at [818, 710] on button "Next: Vehicle" at bounding box center [784, 711] width 90 height 26
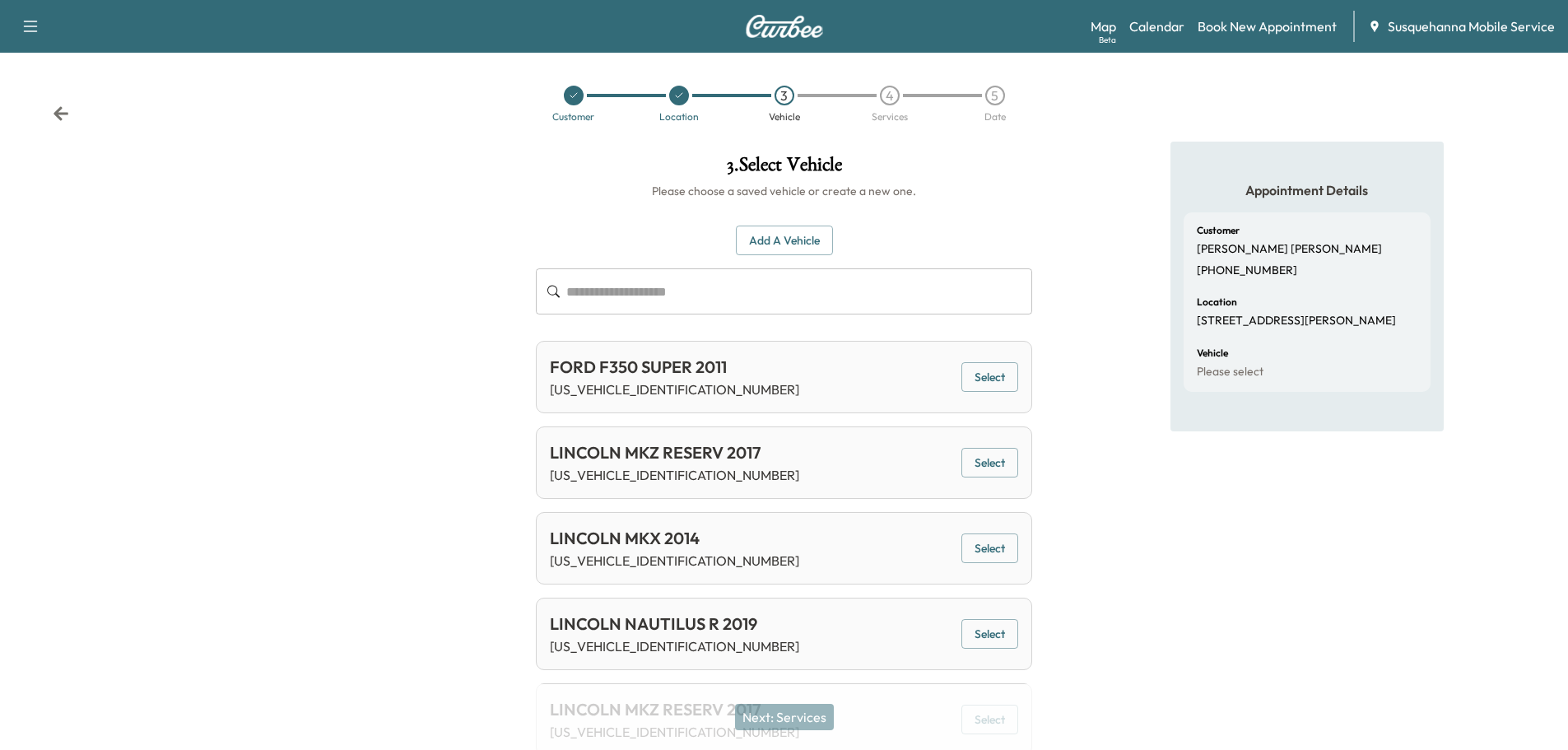
click at [991, 636] on button "Select" at bounding box center [989, 634] width 57 height 30
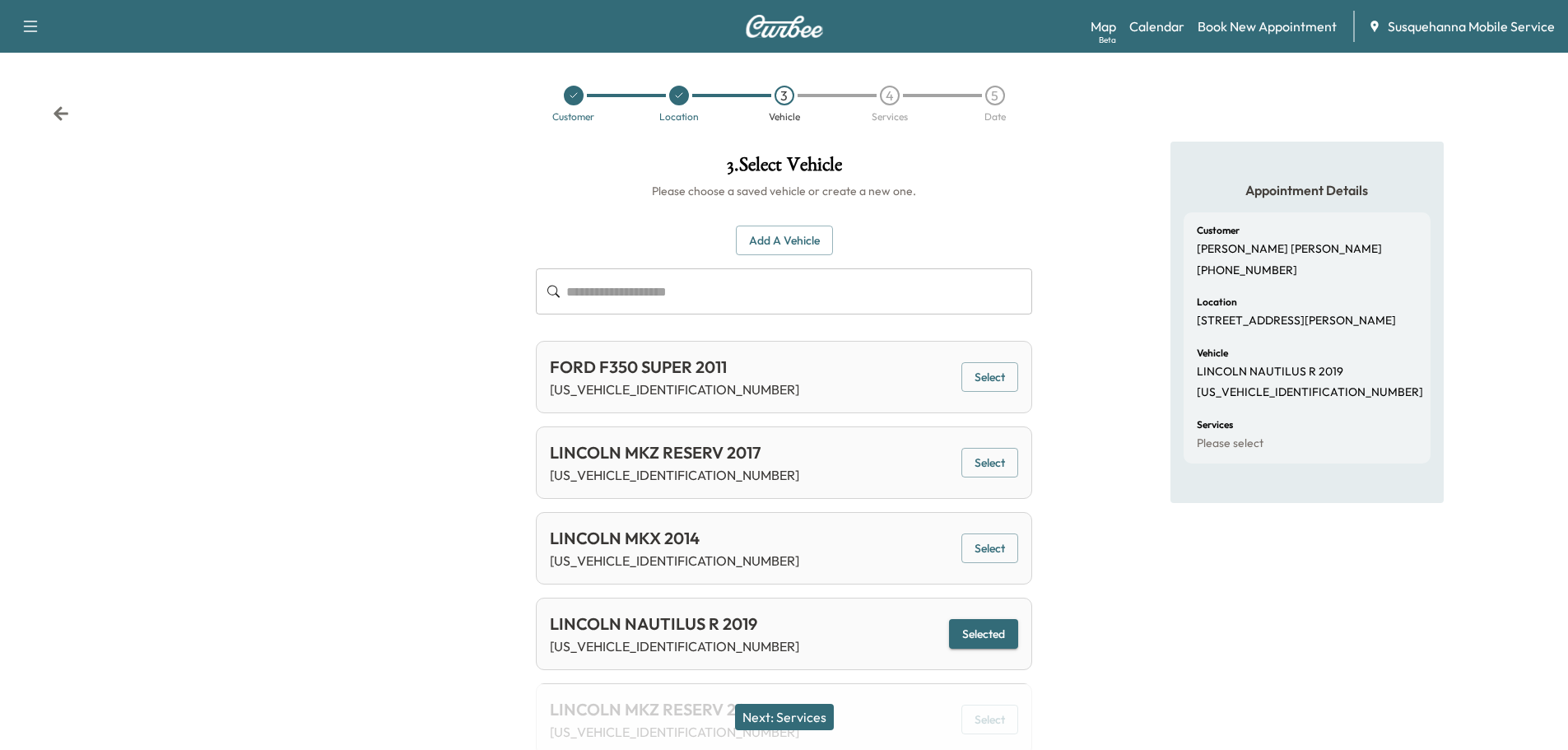
click at [788, 726] on button "Next: Services" at bounding box center [784, 717] width 99 height 26
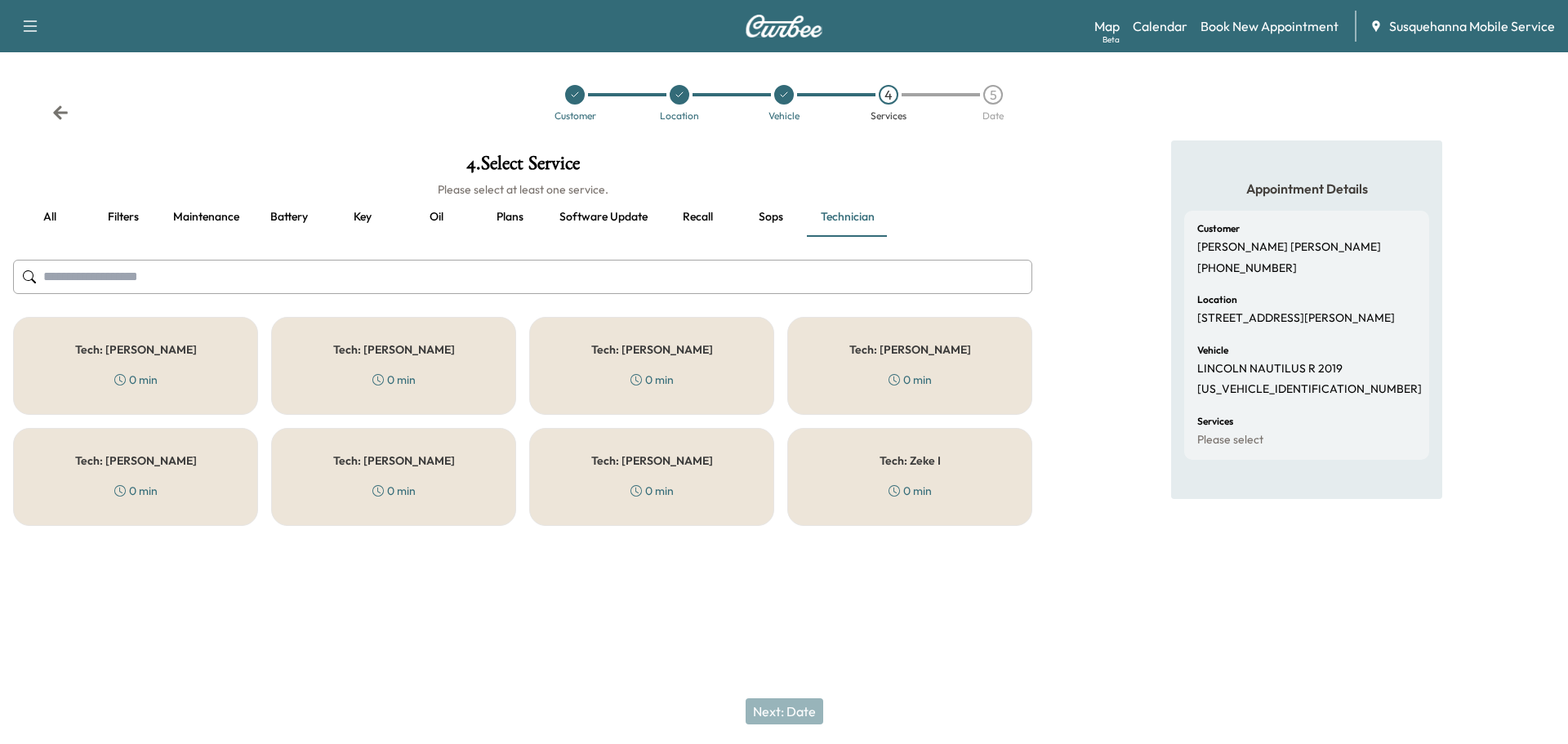
click at [146, 462] on h5 "Tech: [PERSON_NAME]" at bounding box center [136, 461] width 122 height 12
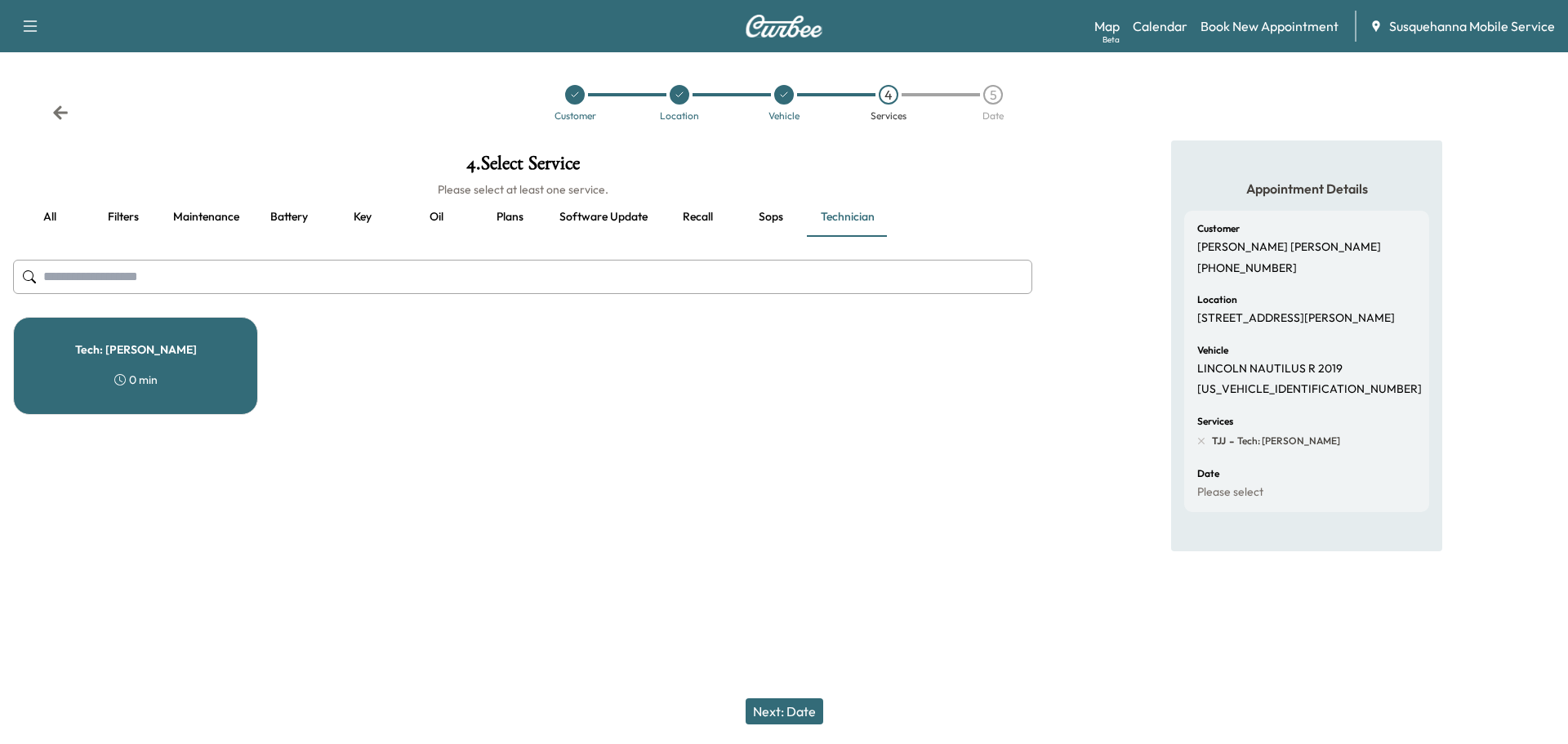
click at [53, 220] on button "all" at bounding box center [50, 217] width 73 height 40
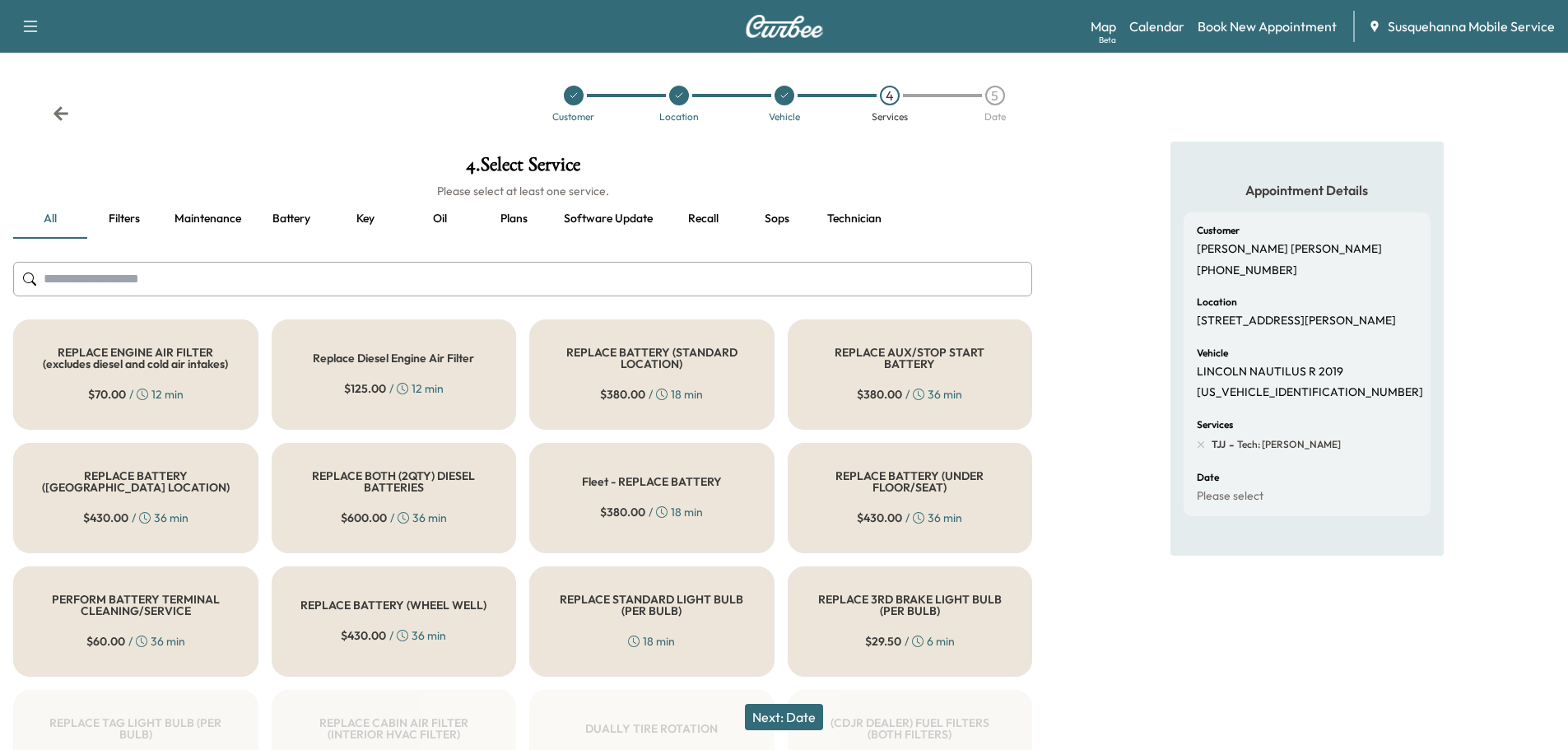
click at [208, 273] on input "text" at bounding box center [522, 279] width 1018 height 35
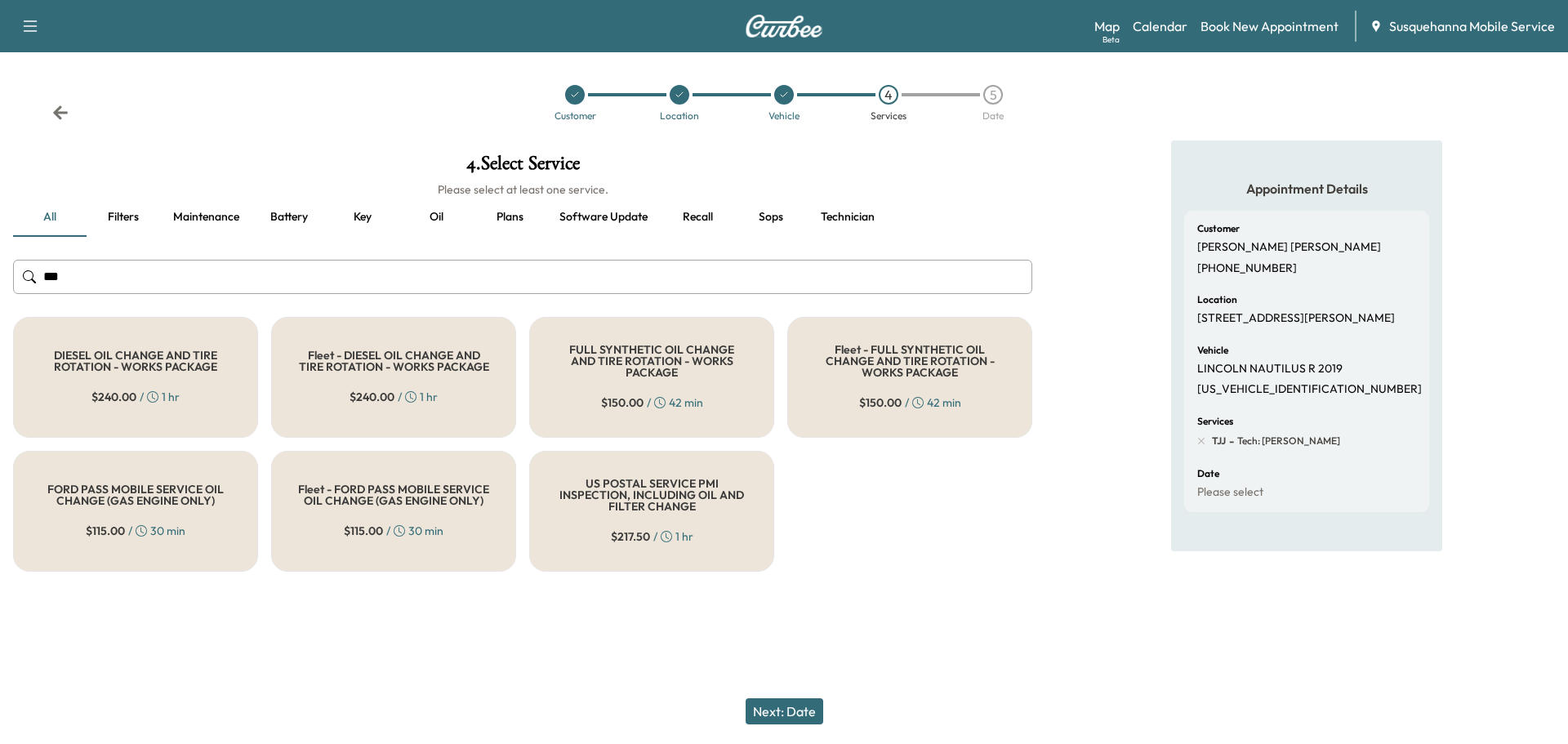
type input "***"
click at [609, 363] on h5 "FULL SYNTHETIC OIL CHANGE AND TIRE ROTATION - WORKS PACKAGE" at bounding box center [652, 361] width 191 height 35
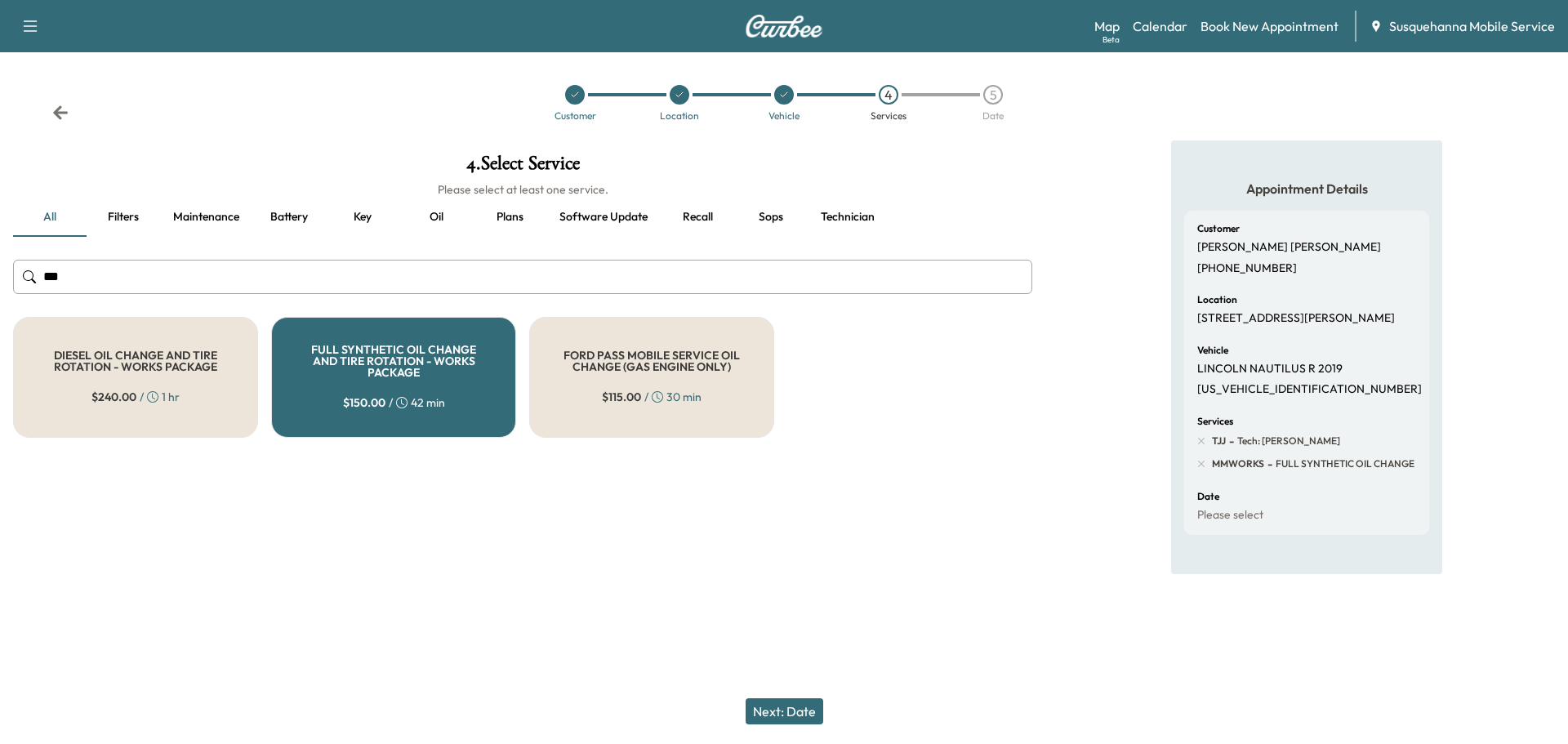
click at [774, 718] on button "Next: Date" at bounding box center [784, 711] width 77 height 26
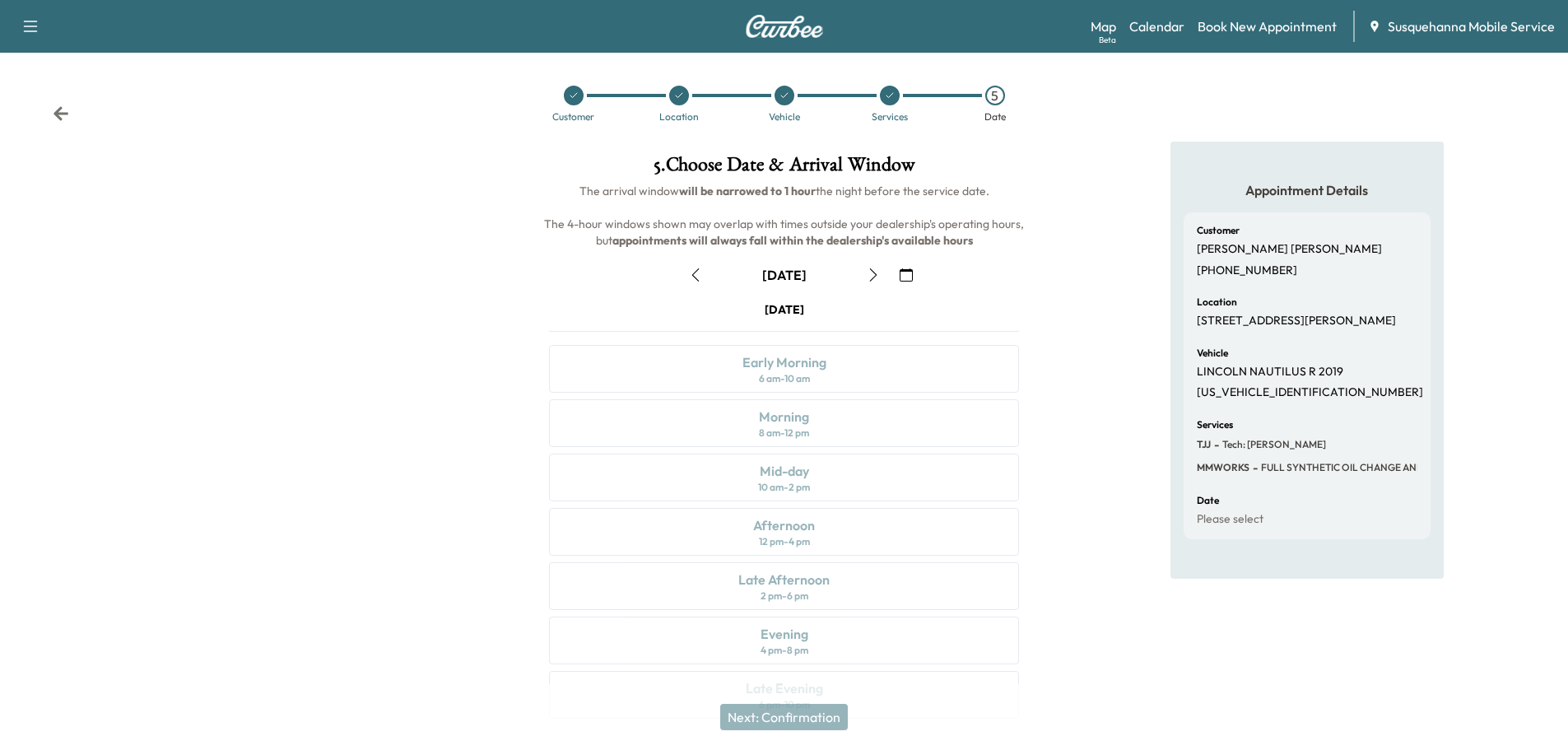
click at [906, 273] on icon "button" at bounding box center [905, 274] width 13 height 13
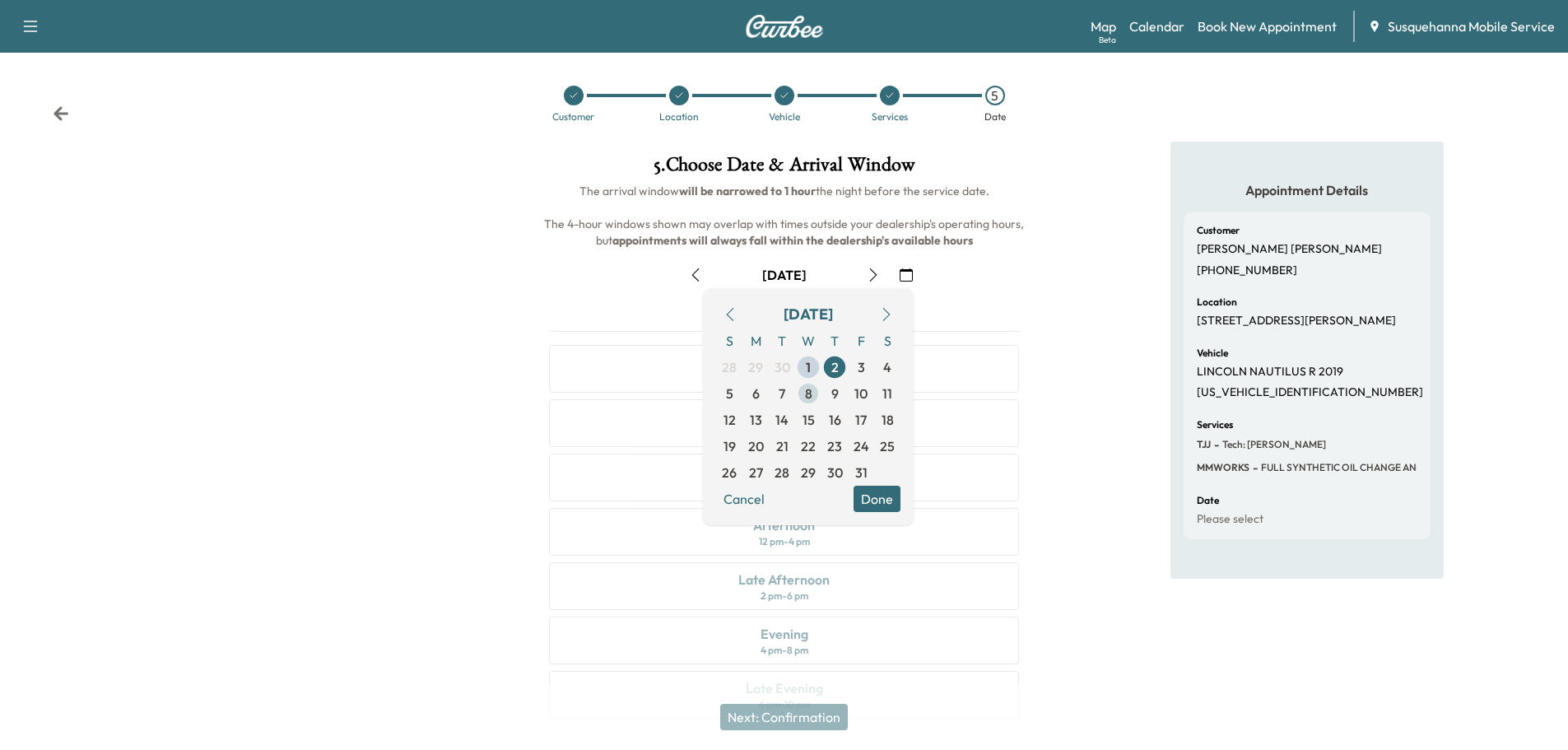
click at [809, 389] on span "8" at bounding box center [807, 394] width 7 height 20
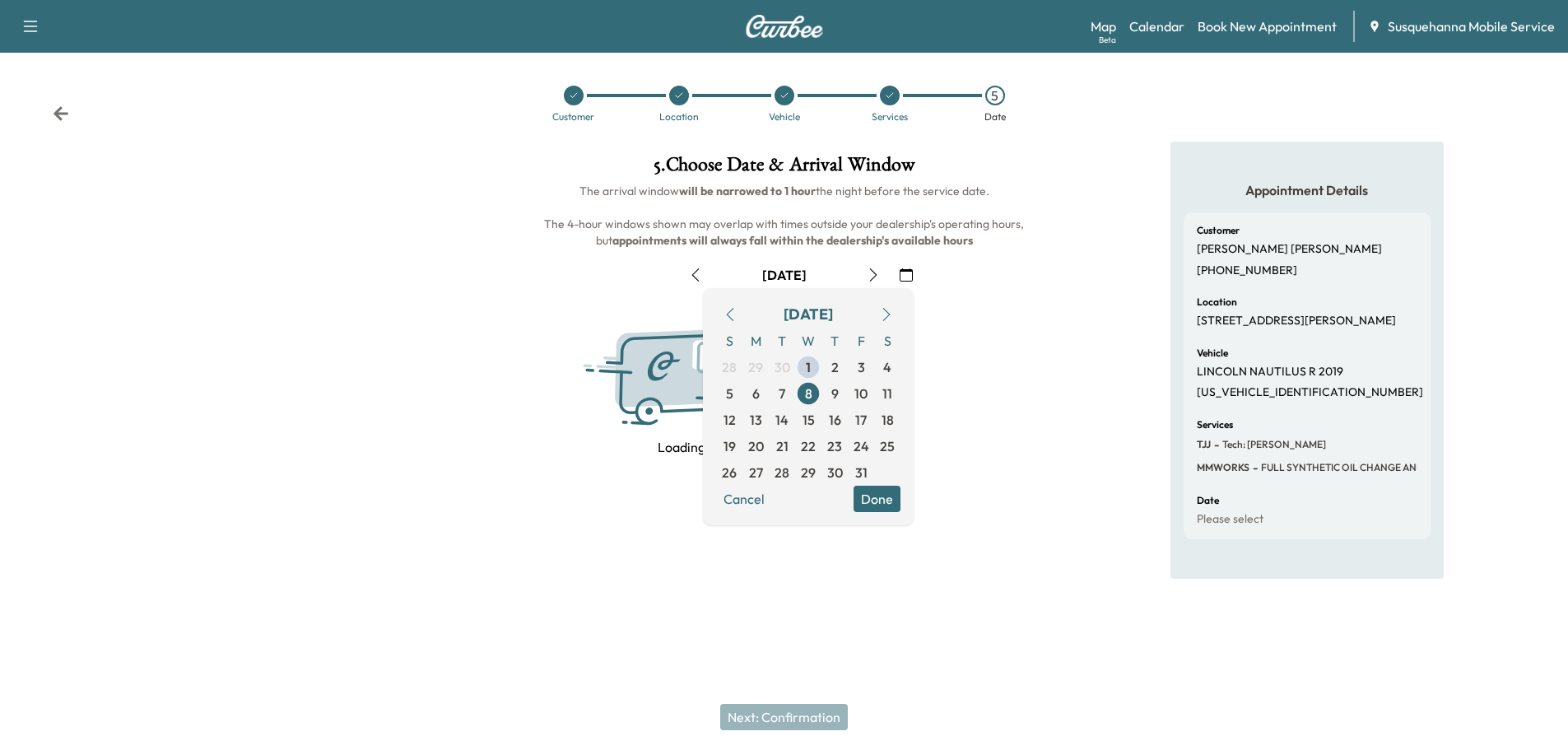
click at [875, 501] on button "Done" at bounding box center [876, 499] width 47 height 26
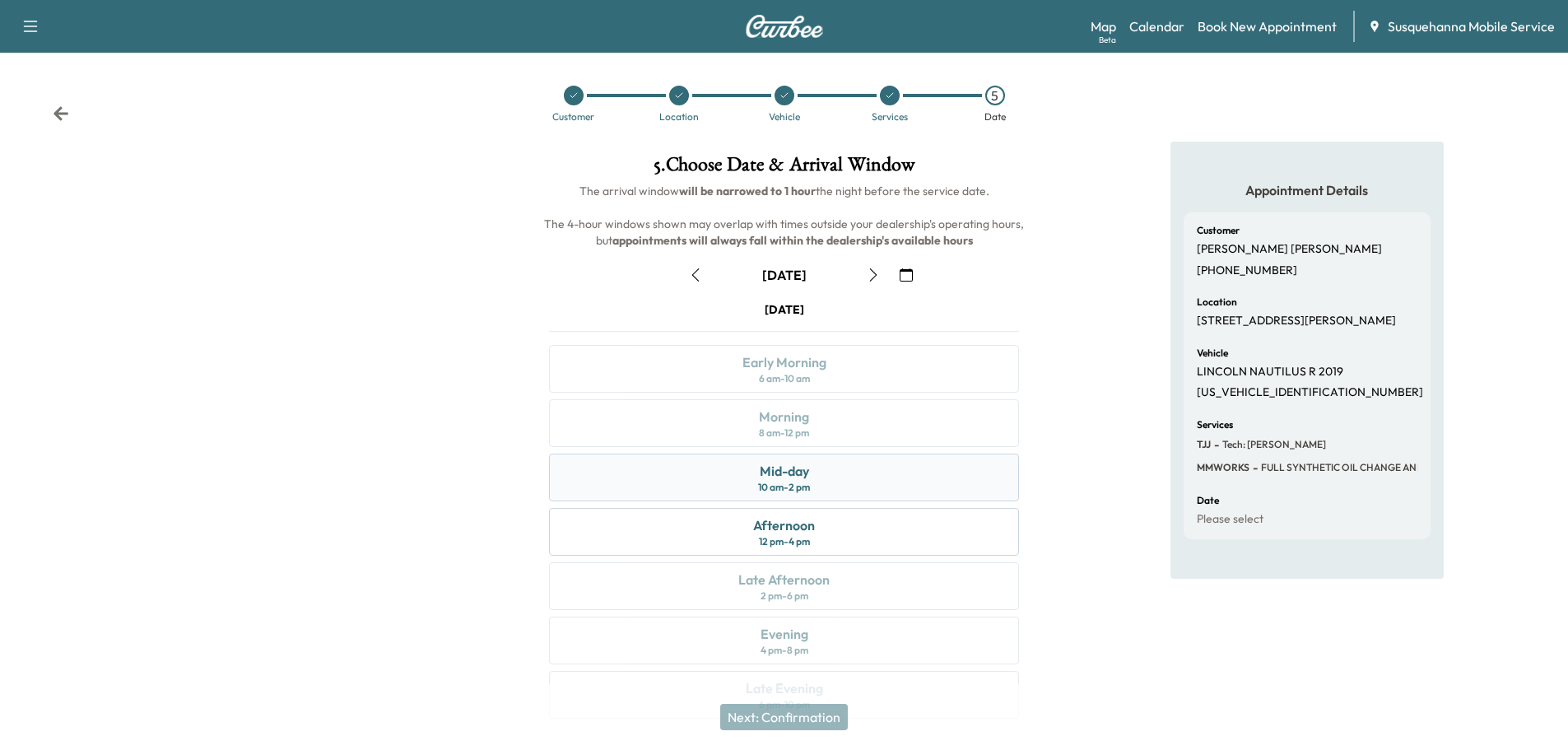
click at [862, 479] on div "Mid-day 10 am - 2 pm" at bounding box center [784, 478] width 470 height 48
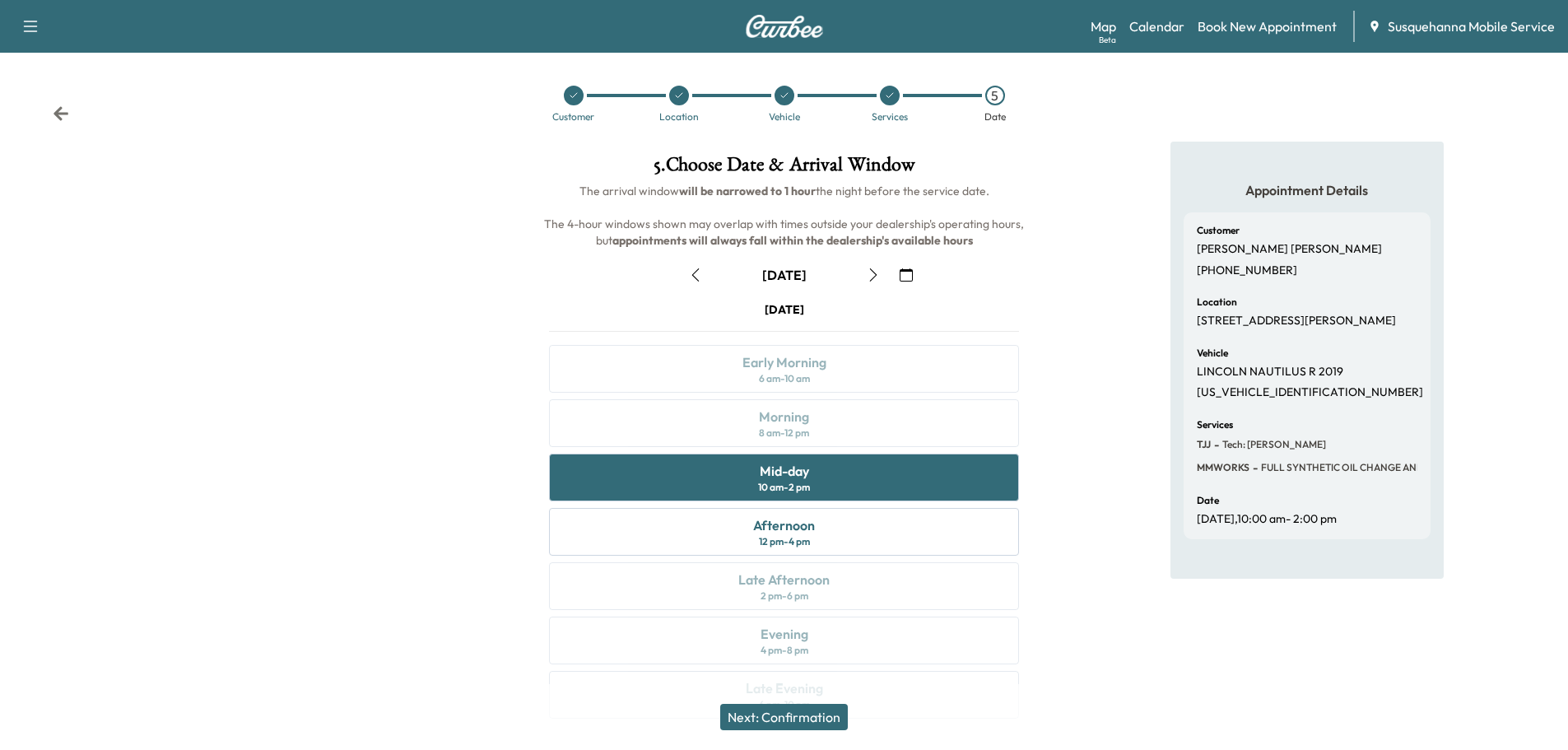
click at [795, 707] on button "Next: Confirmation" at bounding box center [784, 717] width 128 height 26
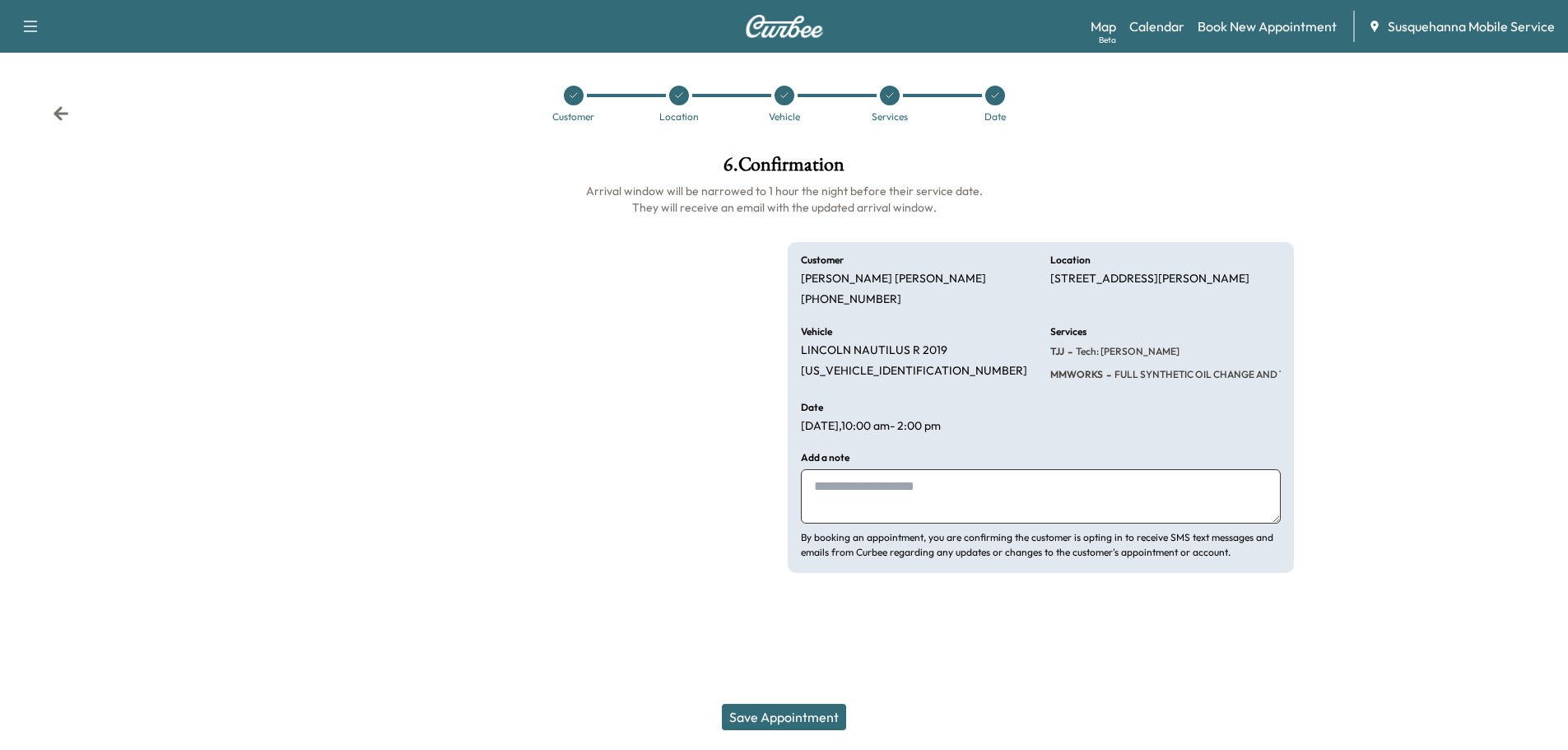
click at [795, 710] on button "Save Appointment" at bounding box center [784, 717] width 124 height 26
click at [795, 712] on div "Save Appointment" at bounding box center [784, 717] width 1568 height 66
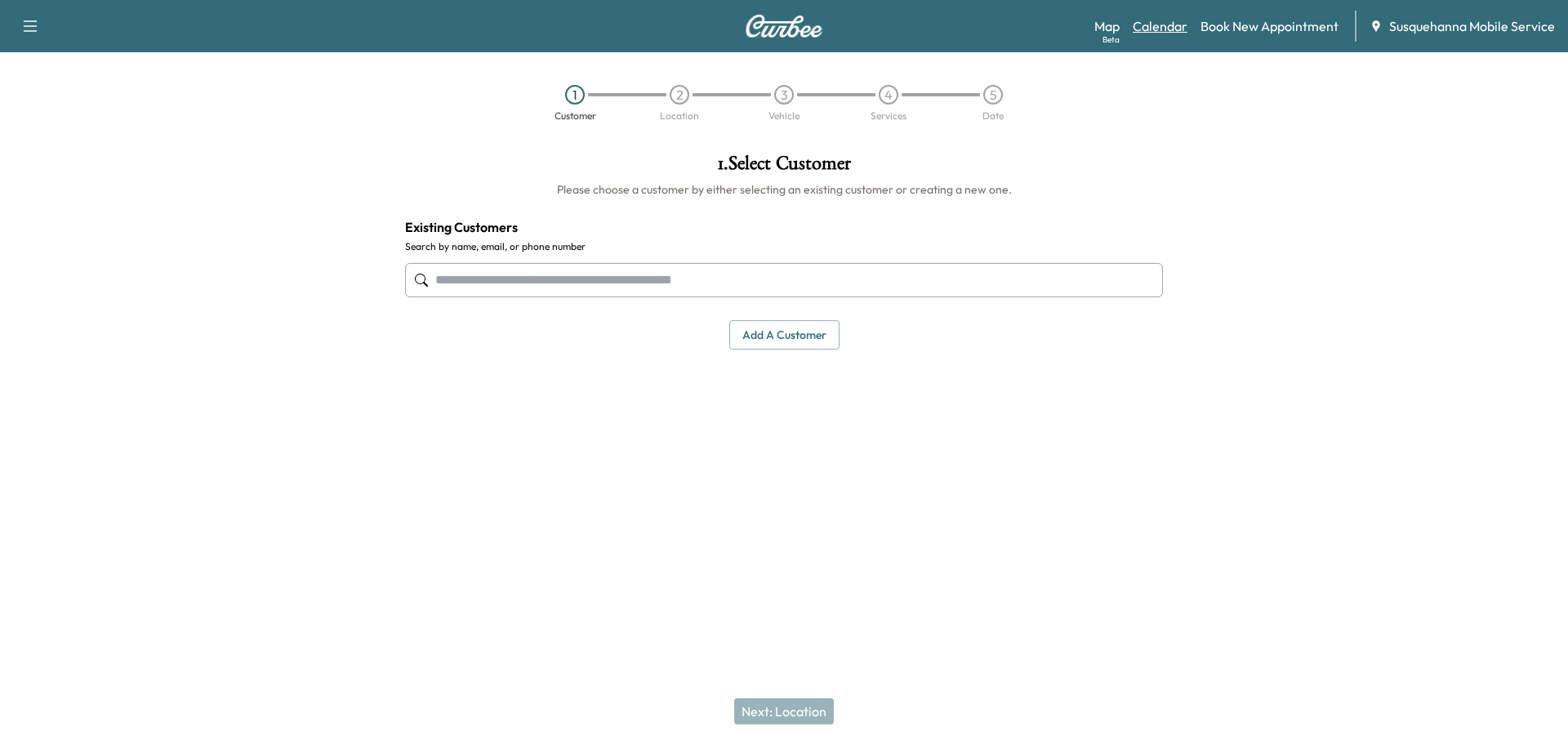
click at [1145, 20] on link "Calendar" at bounding box center [1159, 26] width 55 height 20
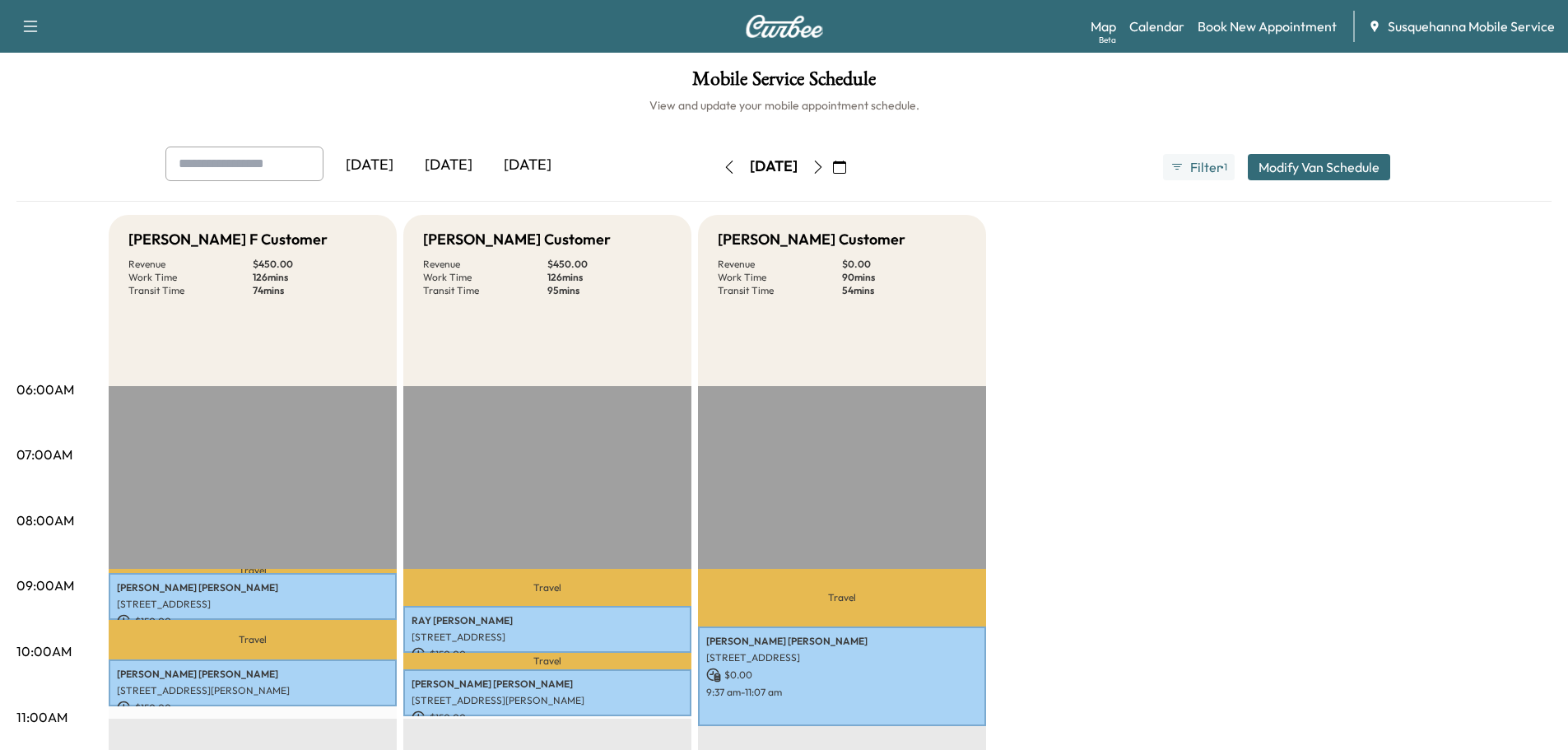
click at [853, 175] on button "button" at bounding box center [839, 167] width 28 height 26
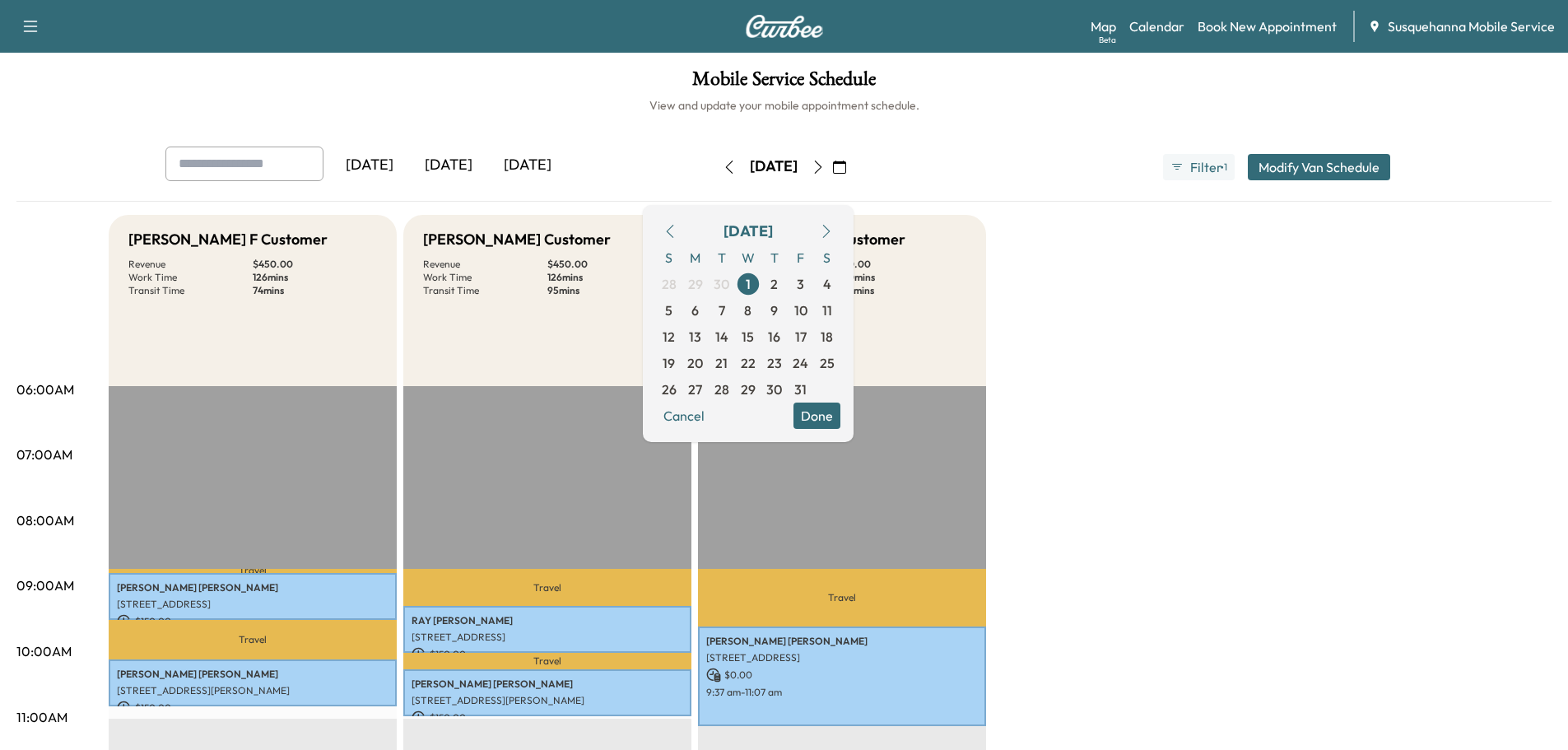
click at [752, 315] on span "8" at bounding box center [747, 311] width 7 height 20
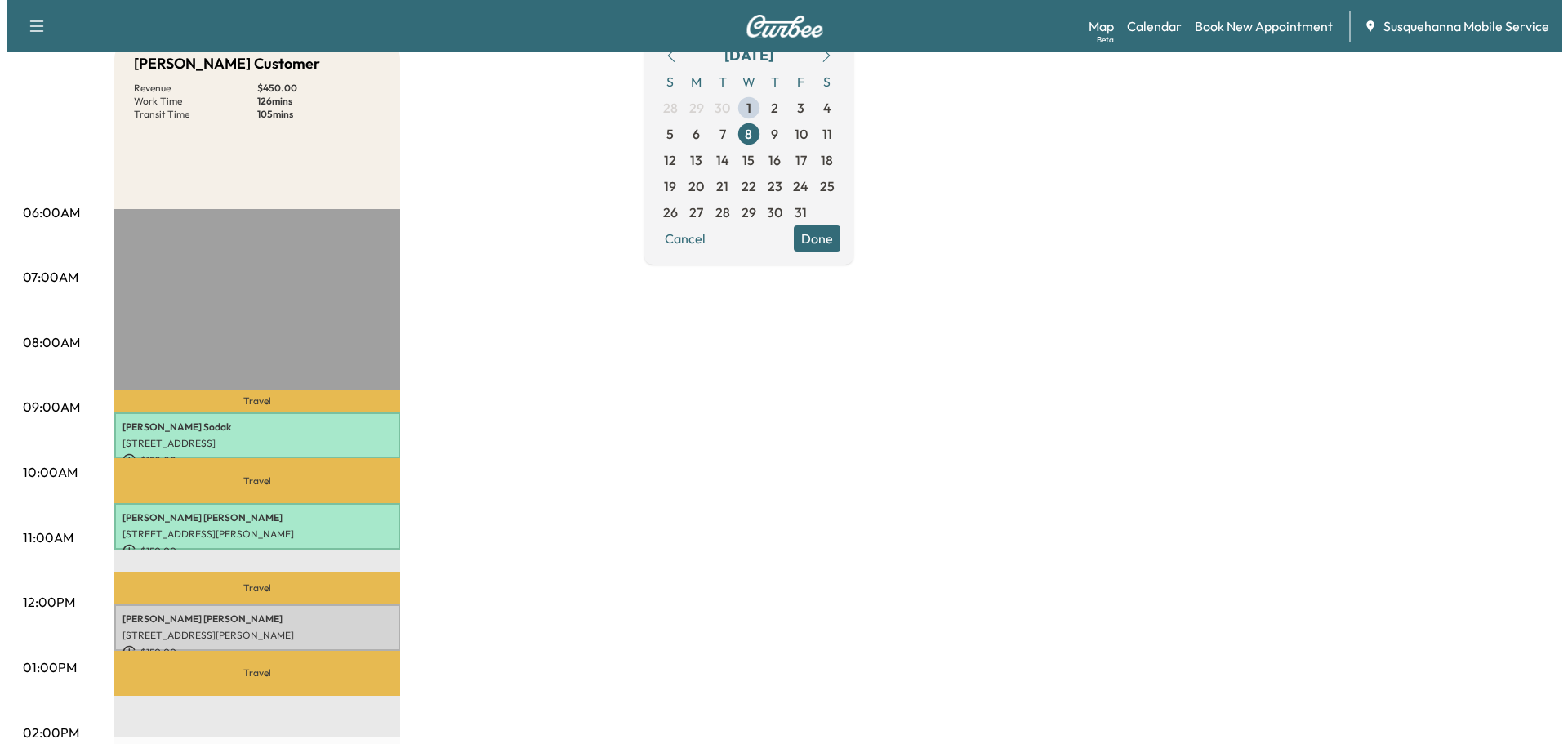
scroll to position [261, 0]
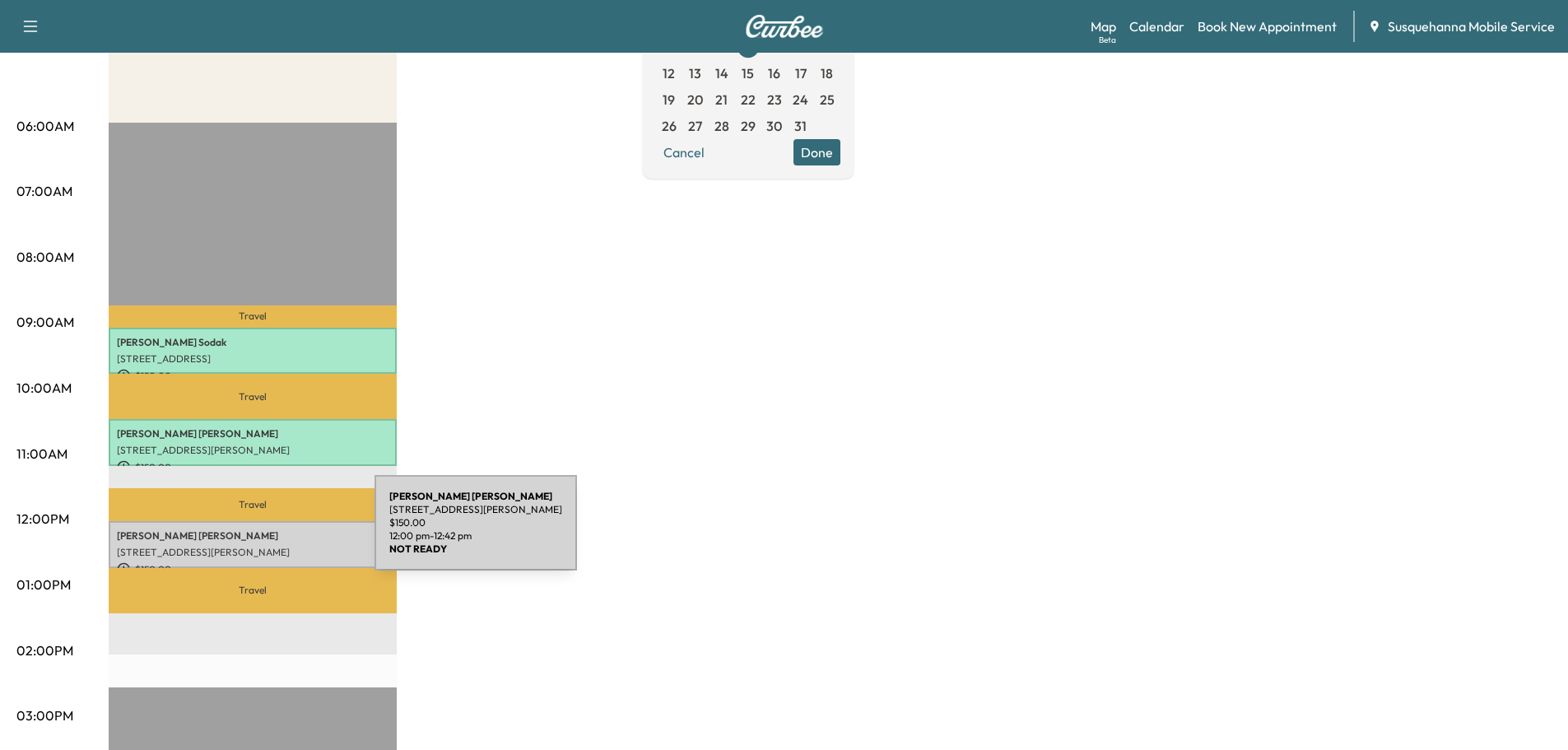
click at [251, 539] on div "[PERSON_NAME] [STREET_ADDRESS][PERSON_NAME] $ 150.00 12:00 pm - 12:42 pm" at bounding box center [253, 544] width 288 height 47
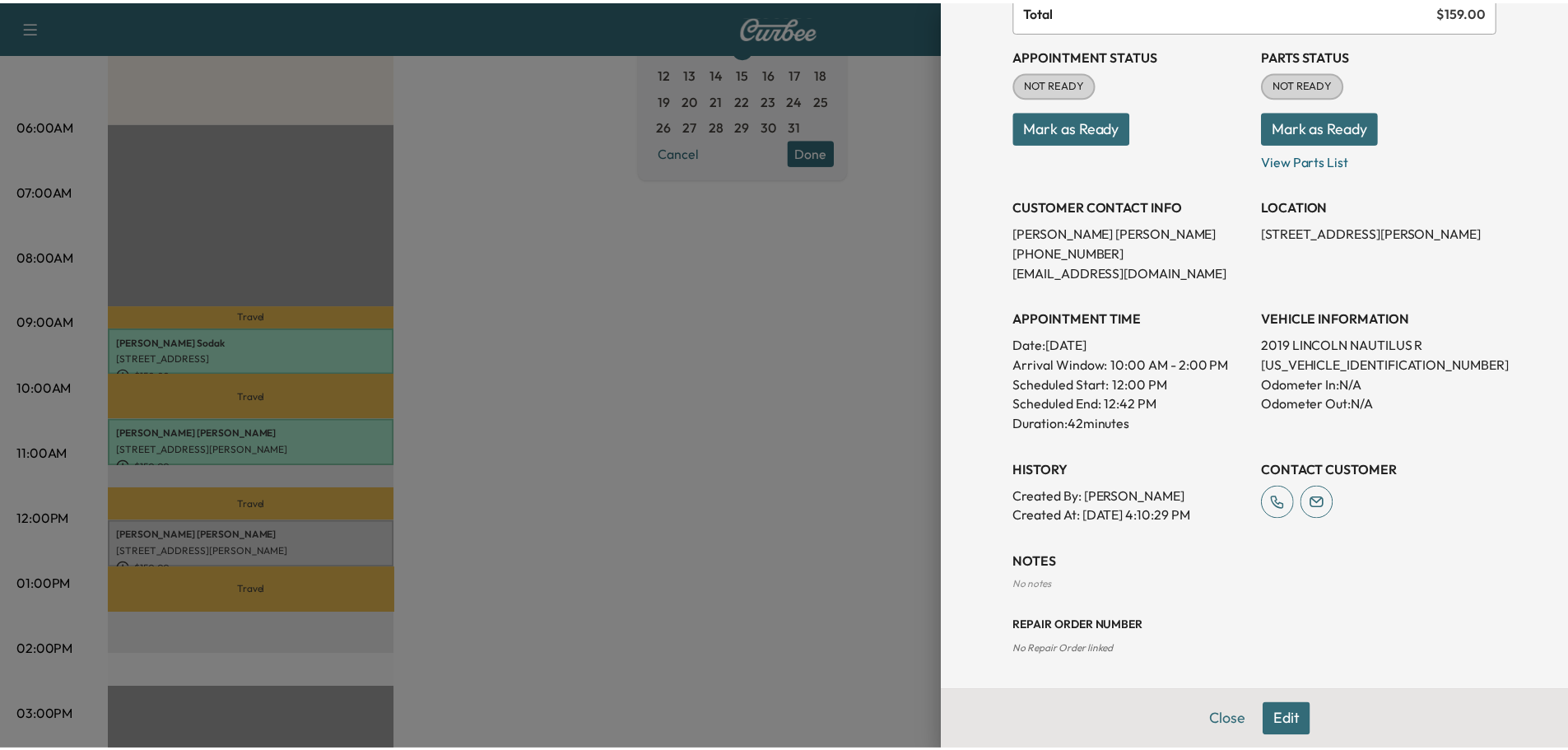
scroll to position [0, 0]
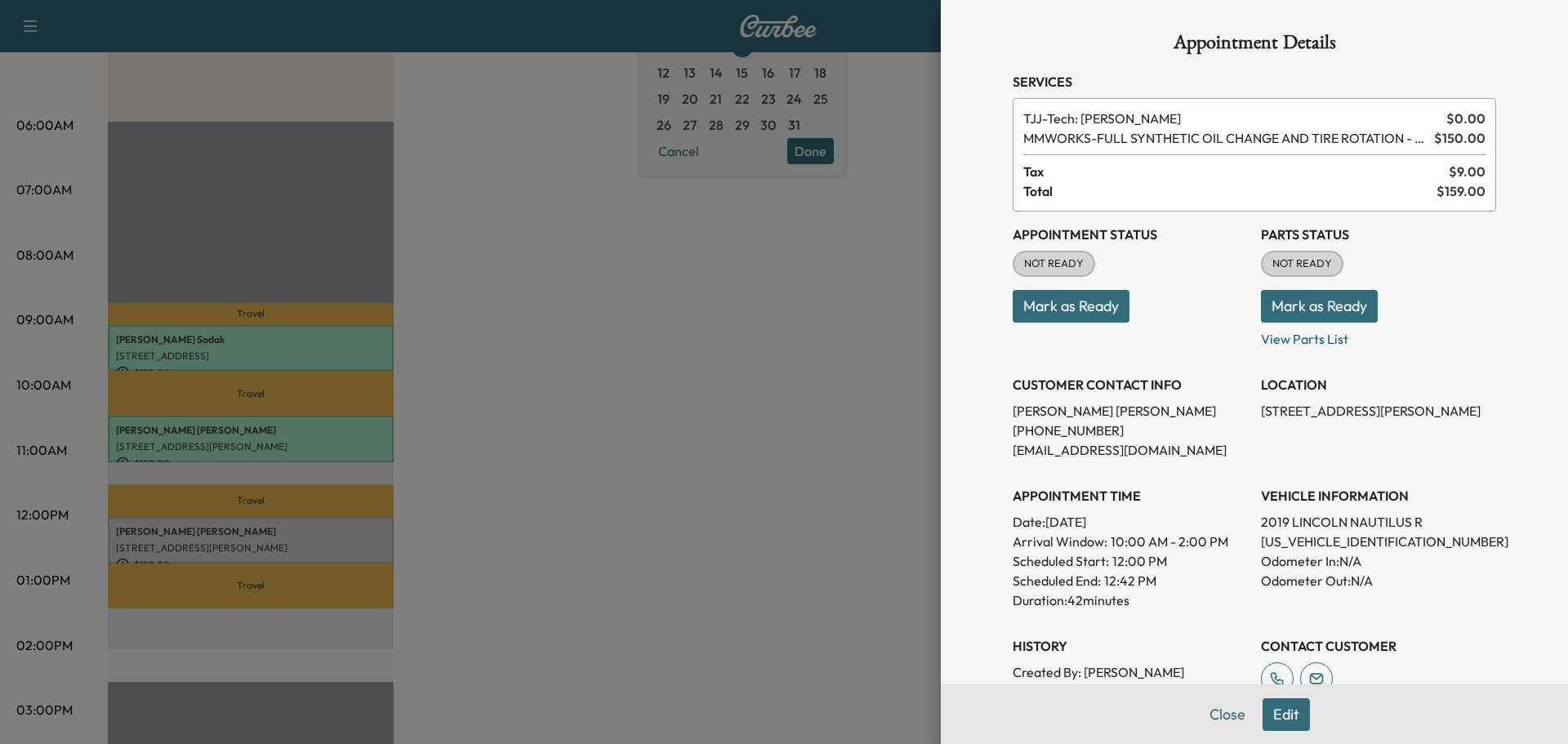
click at [1261, 304] on button "Mark as Ready" at bounding box center [1319, 306] width 117 height 33
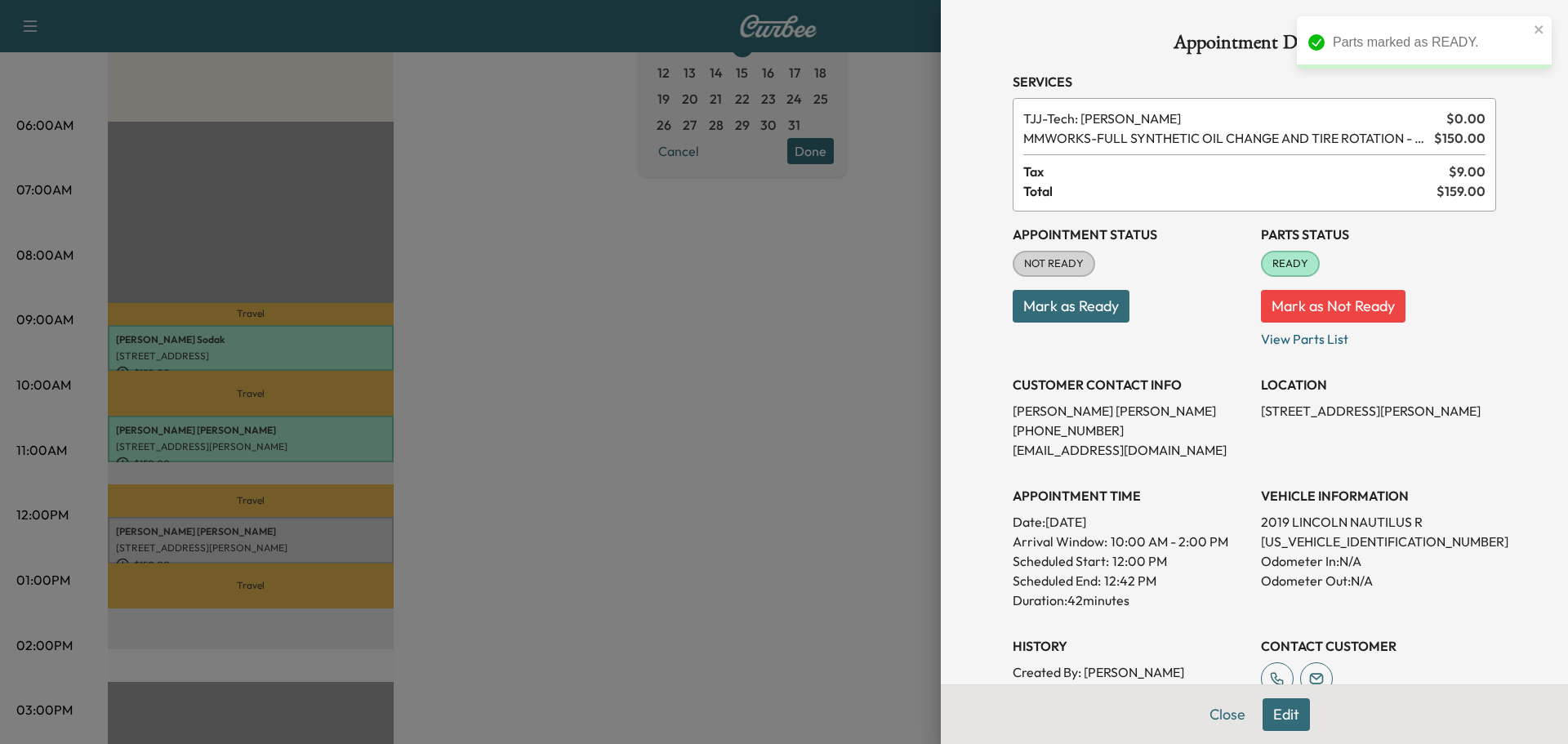
click at [1081, 317] on button "Mark as Ready" at bounding box center [1071, 306] width 117 height 33
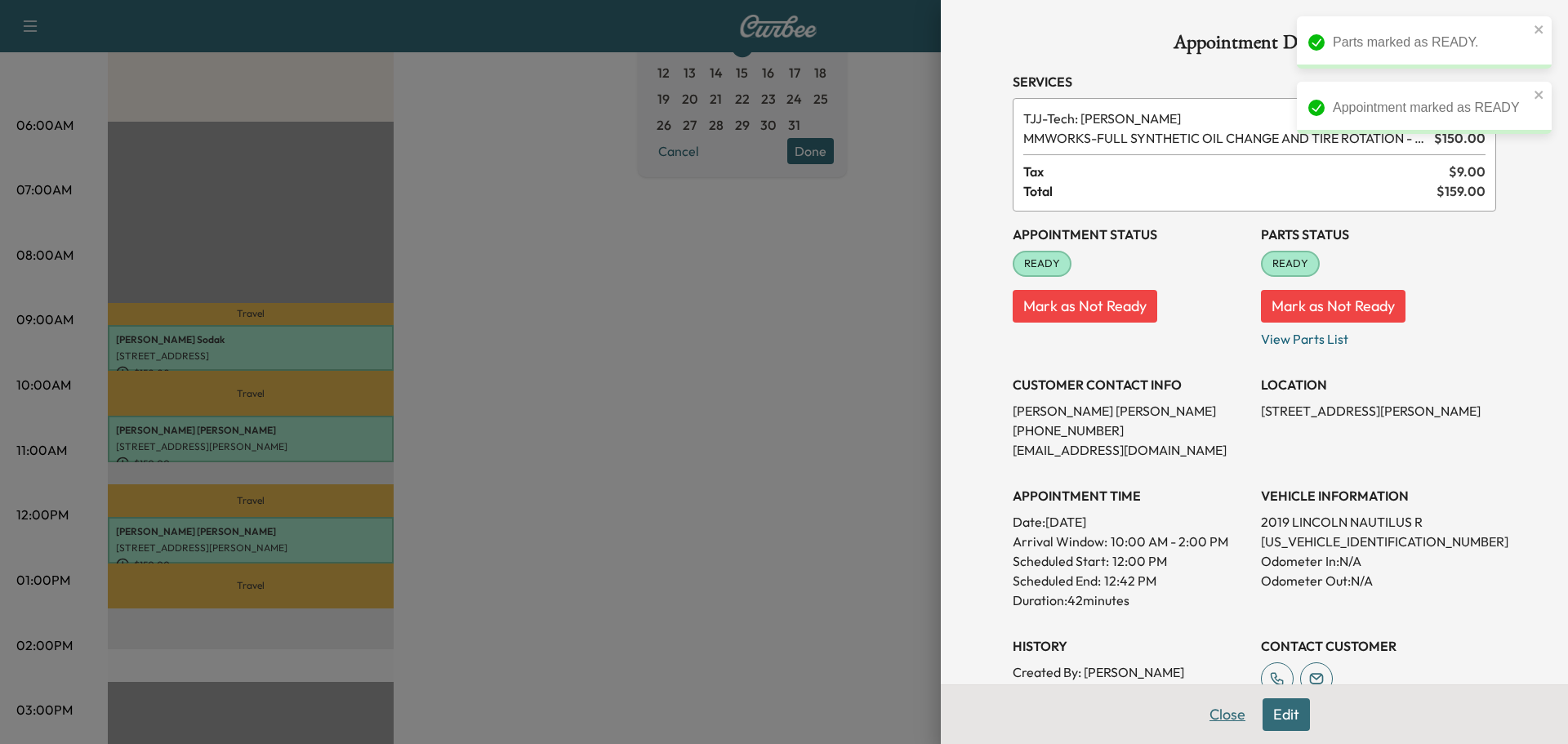
click at [1230, 717] on button "Close" at bounding box center [1228, 714] width 58 height 33
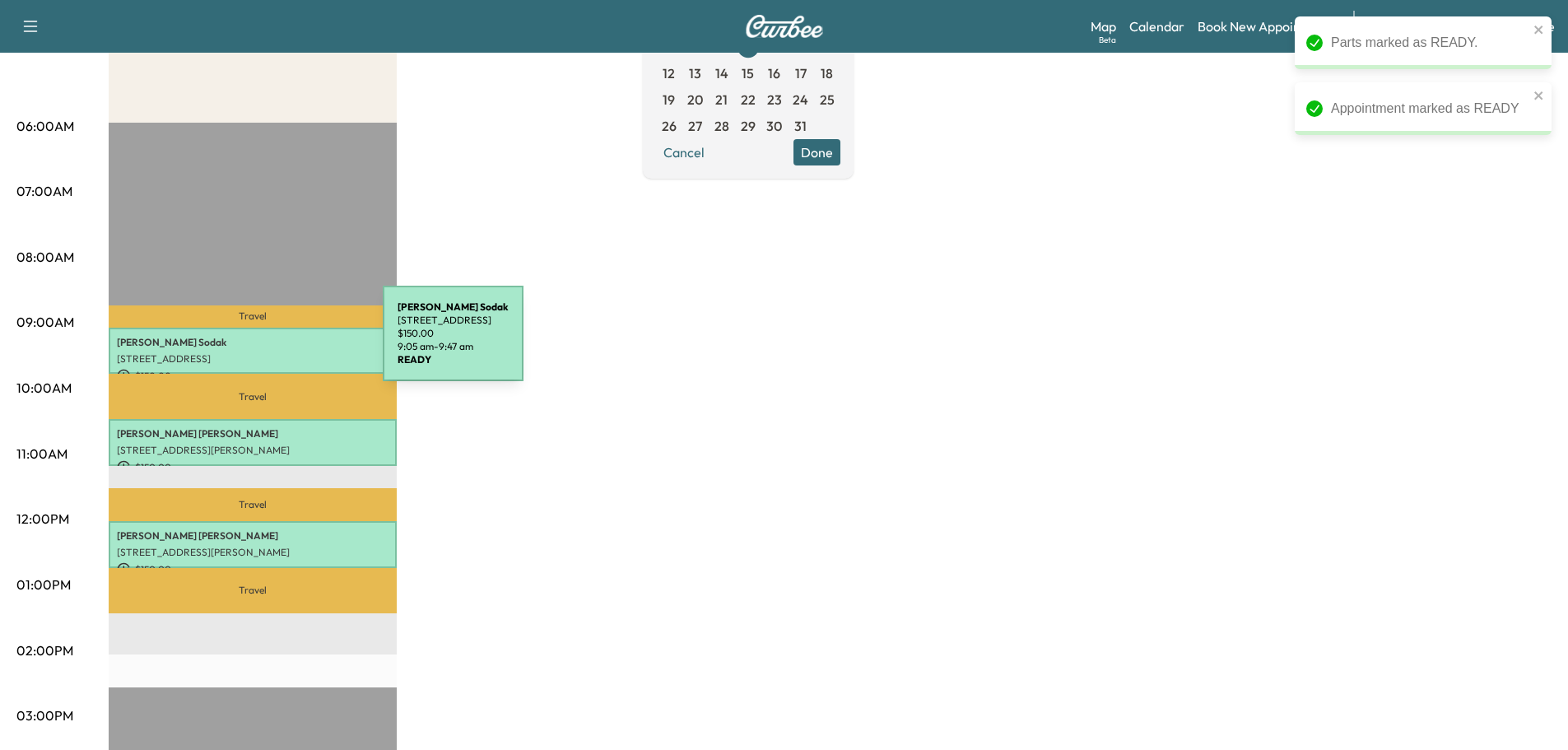
click at [259, 343] on p "[PERSON_NAME]" at bounding box center [253, 342] width 272 height 13
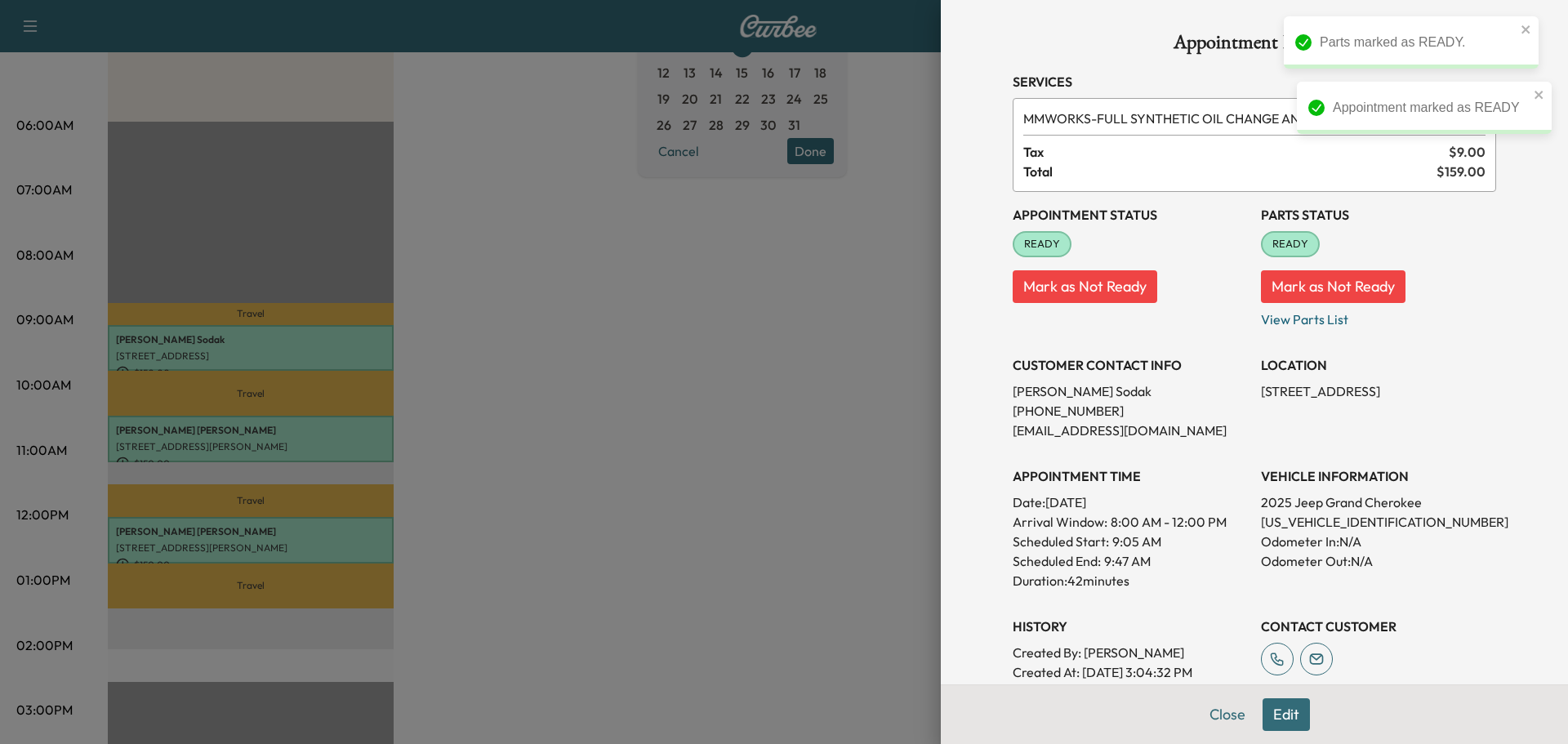
click at [1286, 720] on button "Edit" at bounding box center [1286, 714] width 48 height 33
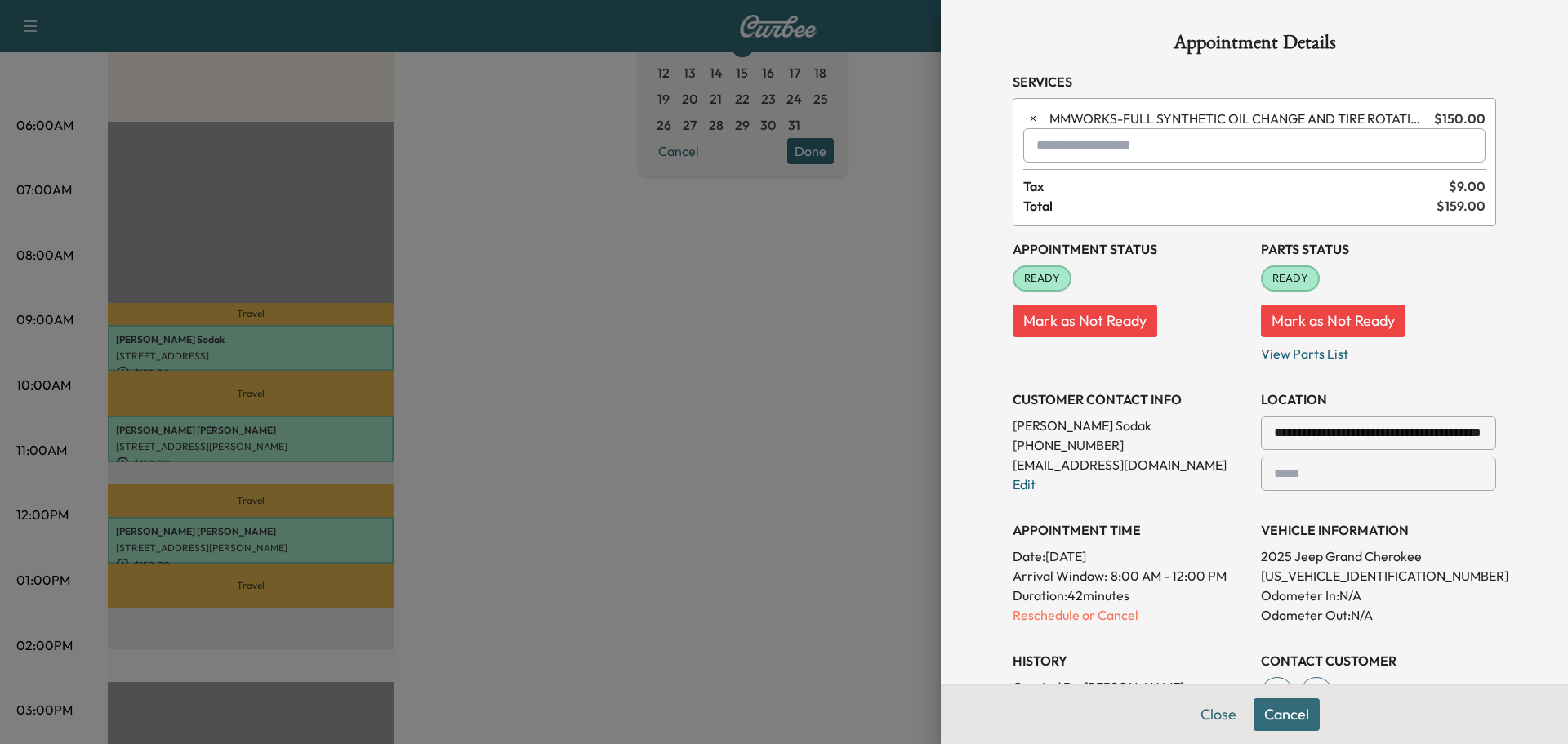
click at [1070, 146] on input "text" at bounding box center [1255, 145] width 462 height 35
drag, startPoint x: 1070, startPoint y: 149, endPoint x: 1071, endPoint y: 186, distance: 37.0
click at [1070, 186] on p "TBF - Tech: [PERSON_NAME] F" at bounding box center [1196, 187] width 355 height 23
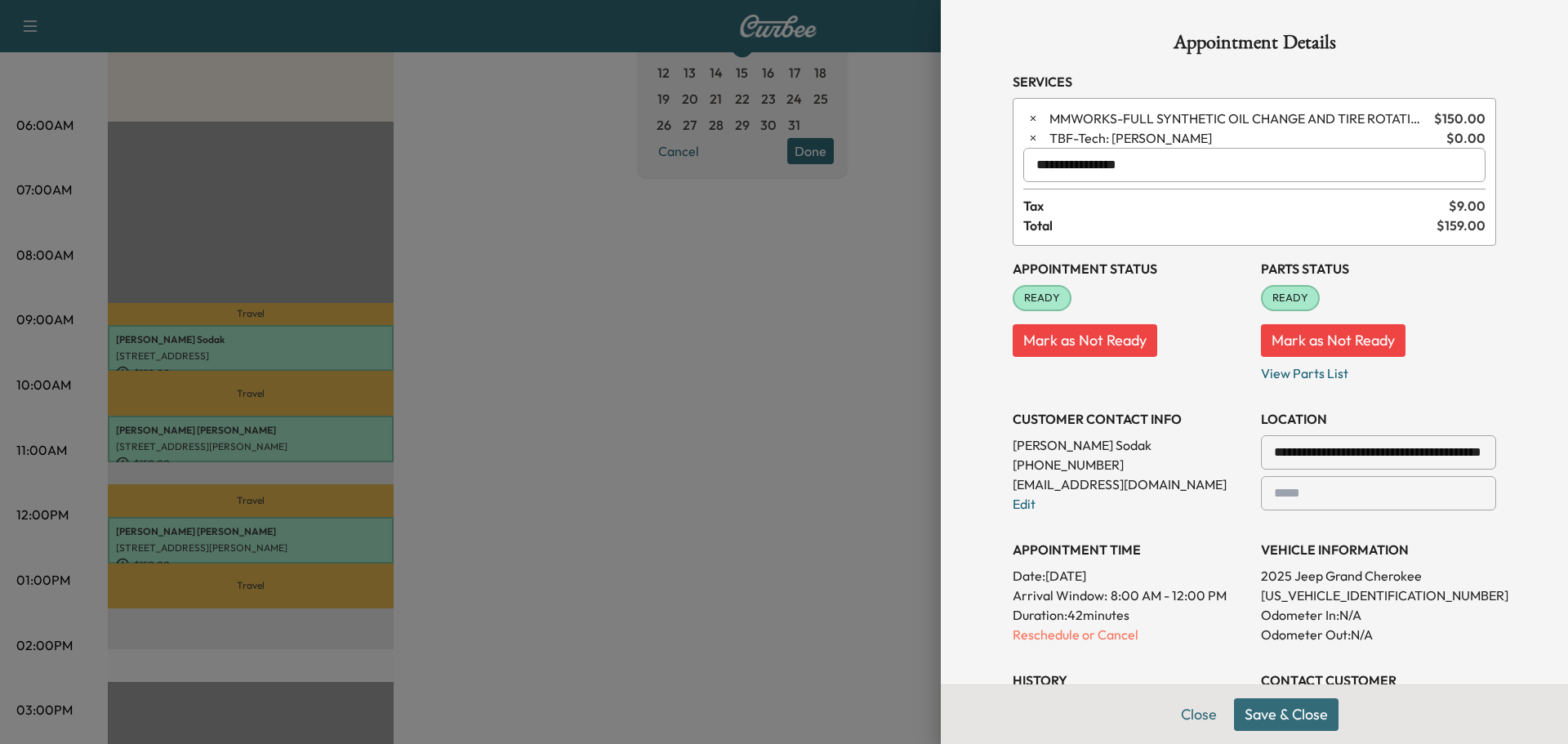
type input "**********"
click at [1283, 717] on button "Save & Close" at bounding box center [1285, 714] width 104 height 33
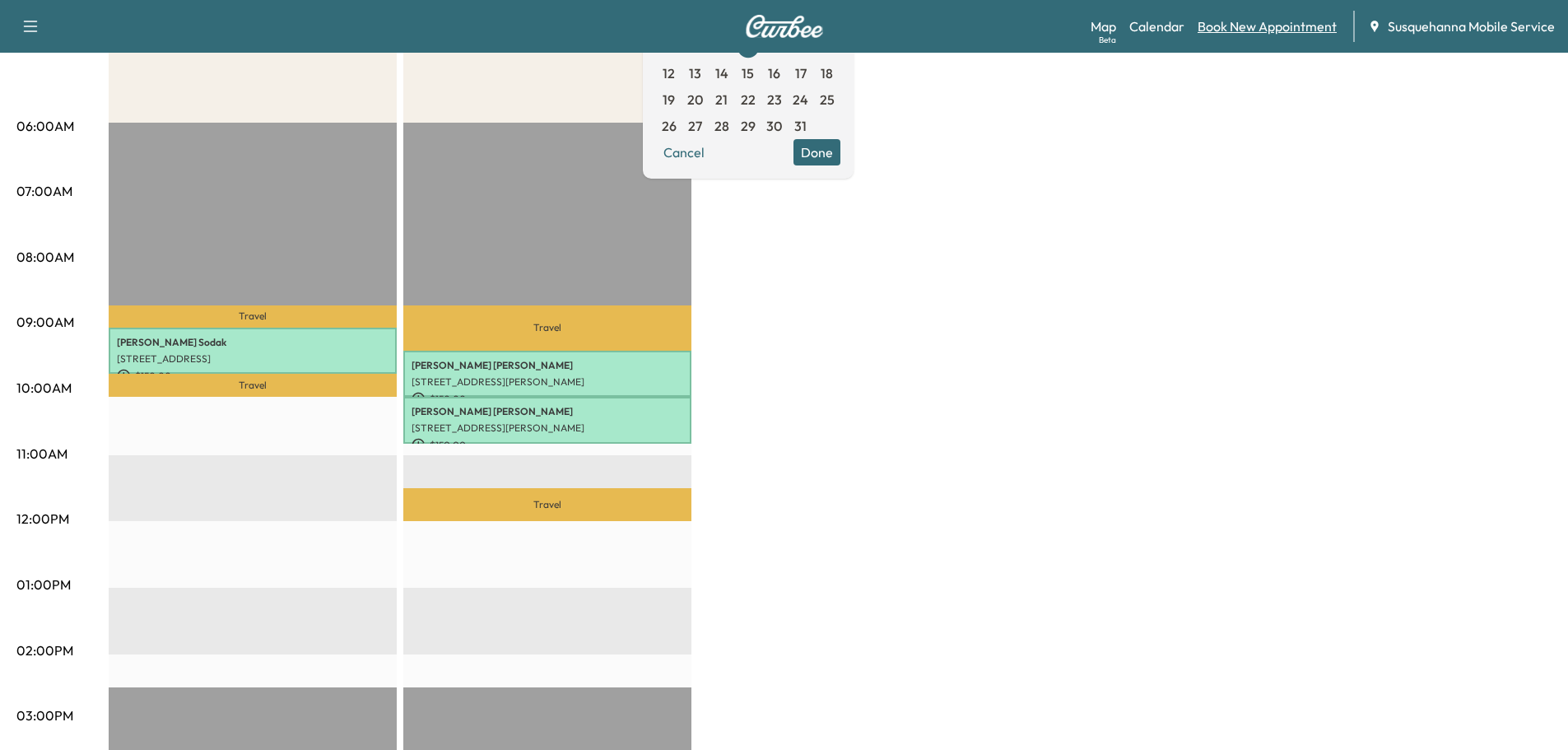
click at [1242, 30] on link "Book New Appointment" at bounding box center [1266, 26] width 139 height 20
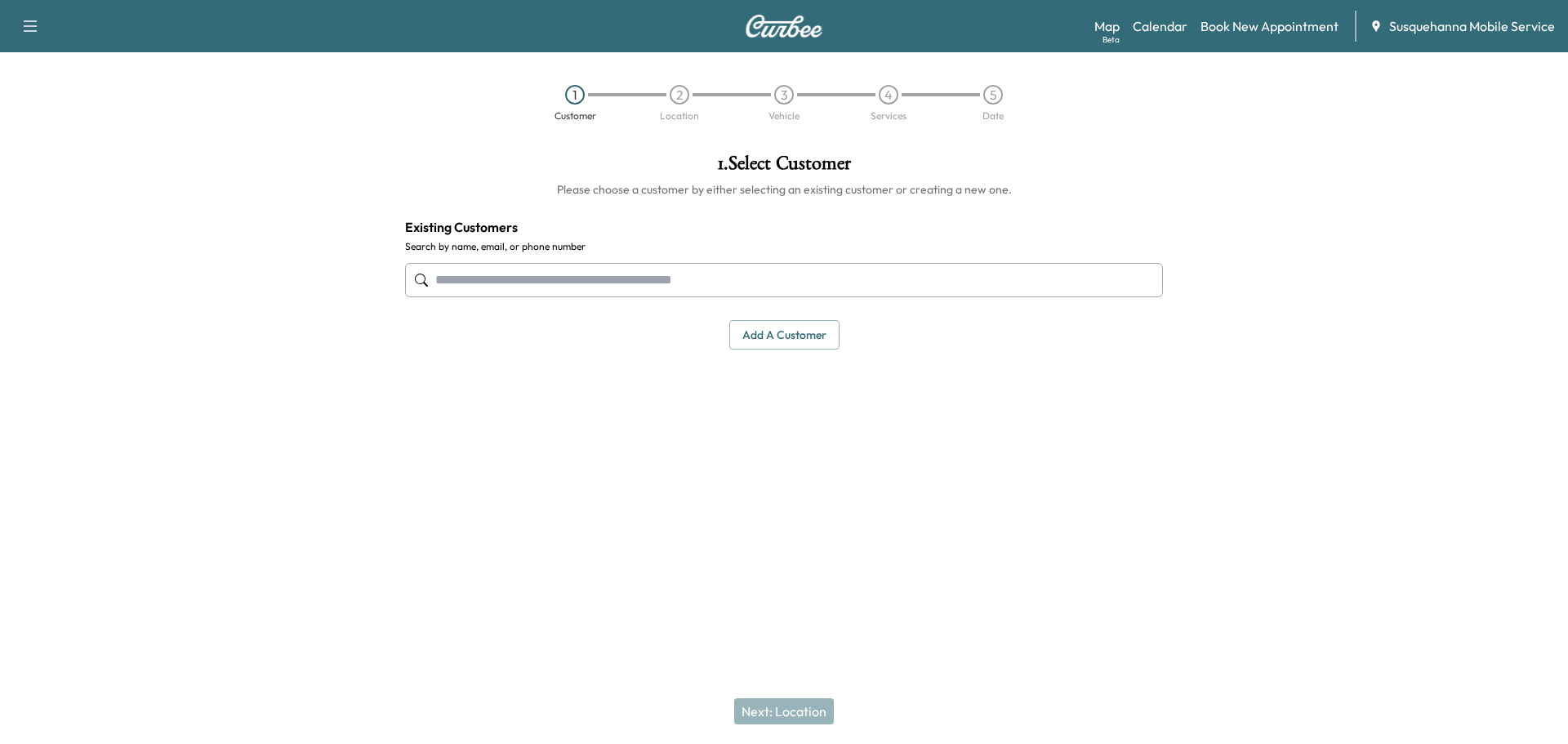
click at [728, 283] on input "text" at bounding box center [784, 280] width 758 height 35
click at [667, 285] on input "text" at bounding box center [784, 280] width 758 height 35
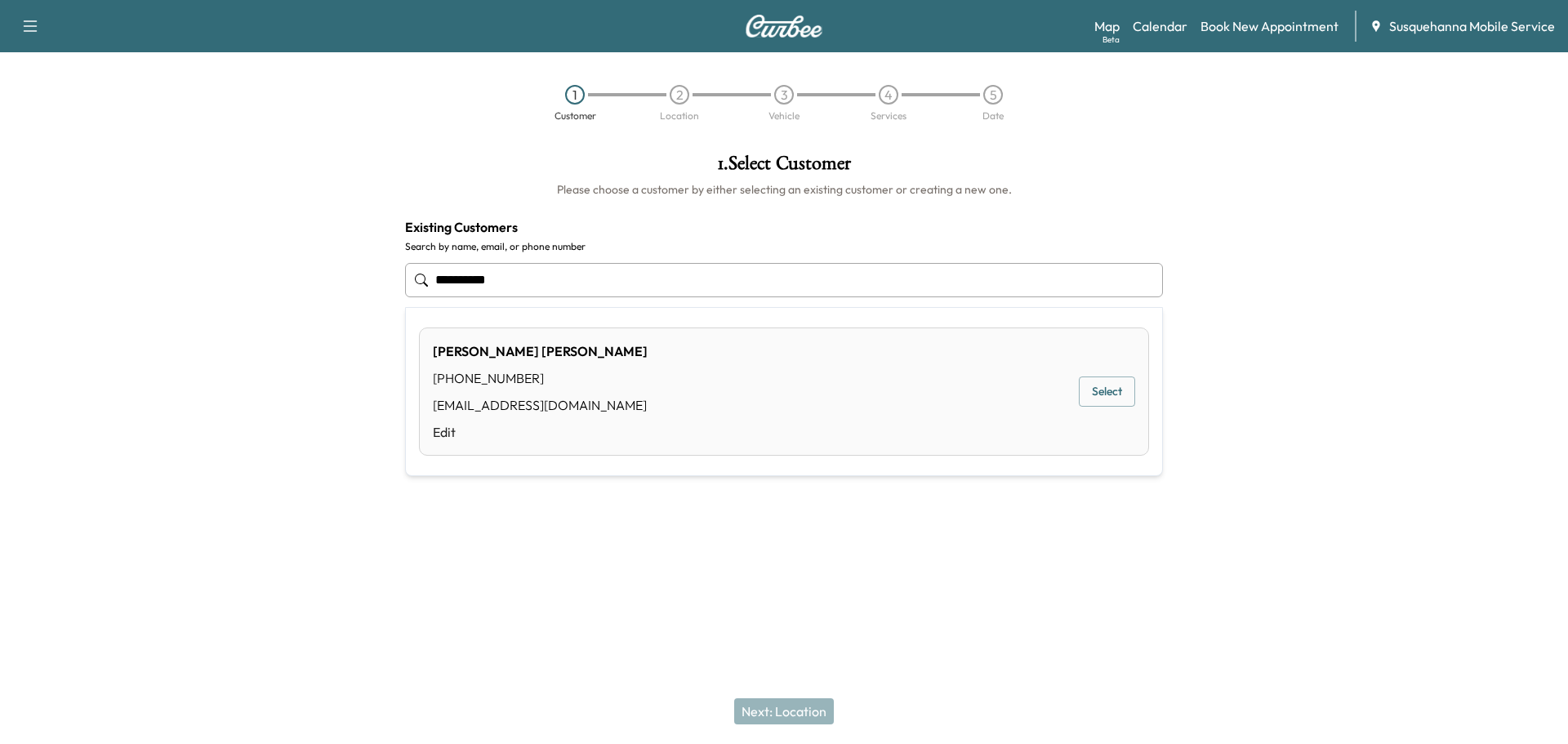
click at [852, 411] on div "[PERSON_NAME] [PHONE_NUMBER] [EMAIL_ADDRESS][DOMAIN_NAME] Edit Select" at bounding box center [784, 391] width 730 height 128
type input "**********"
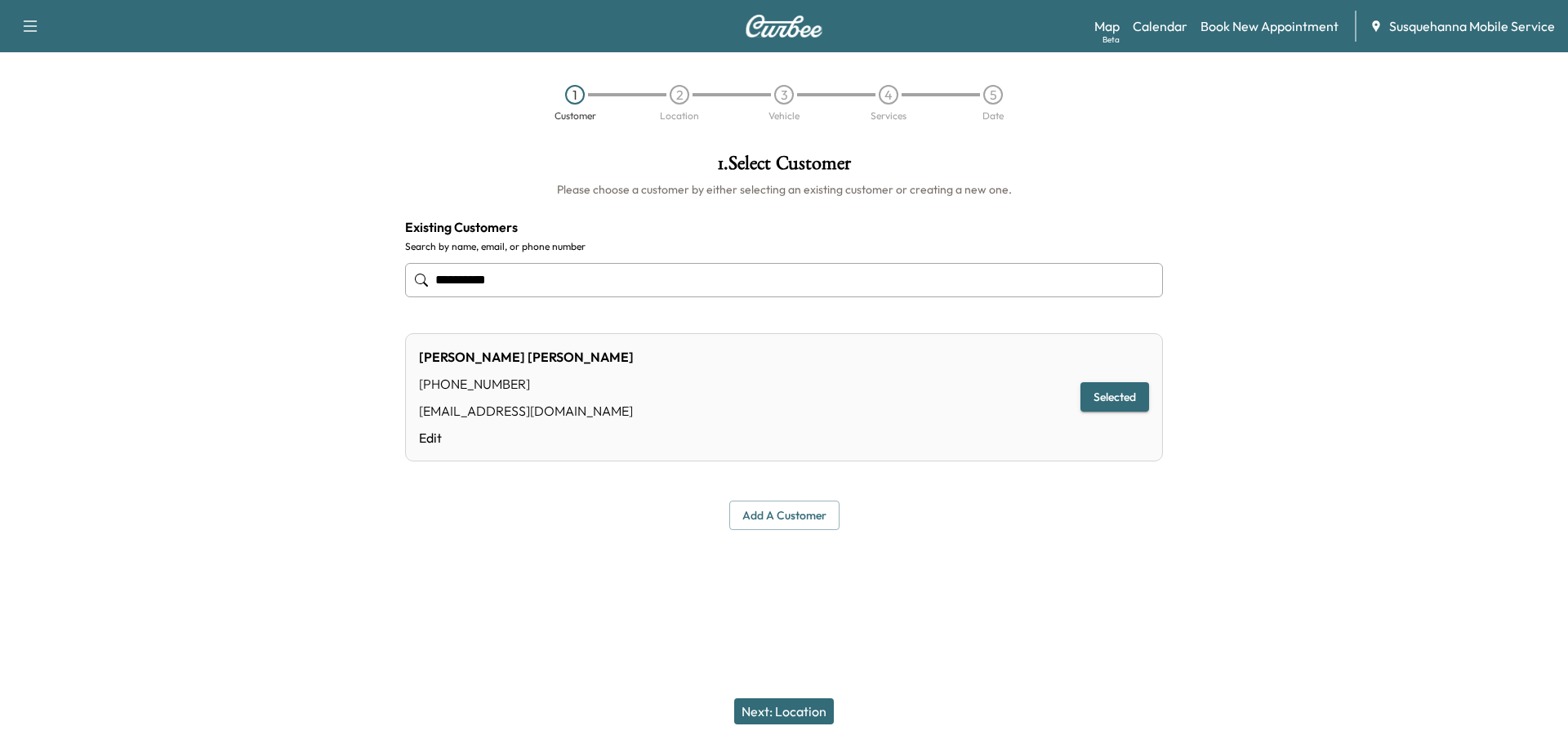
click at [784, 720] on button "Next: Location" at bounding box center [784, 711] width 99 height 26
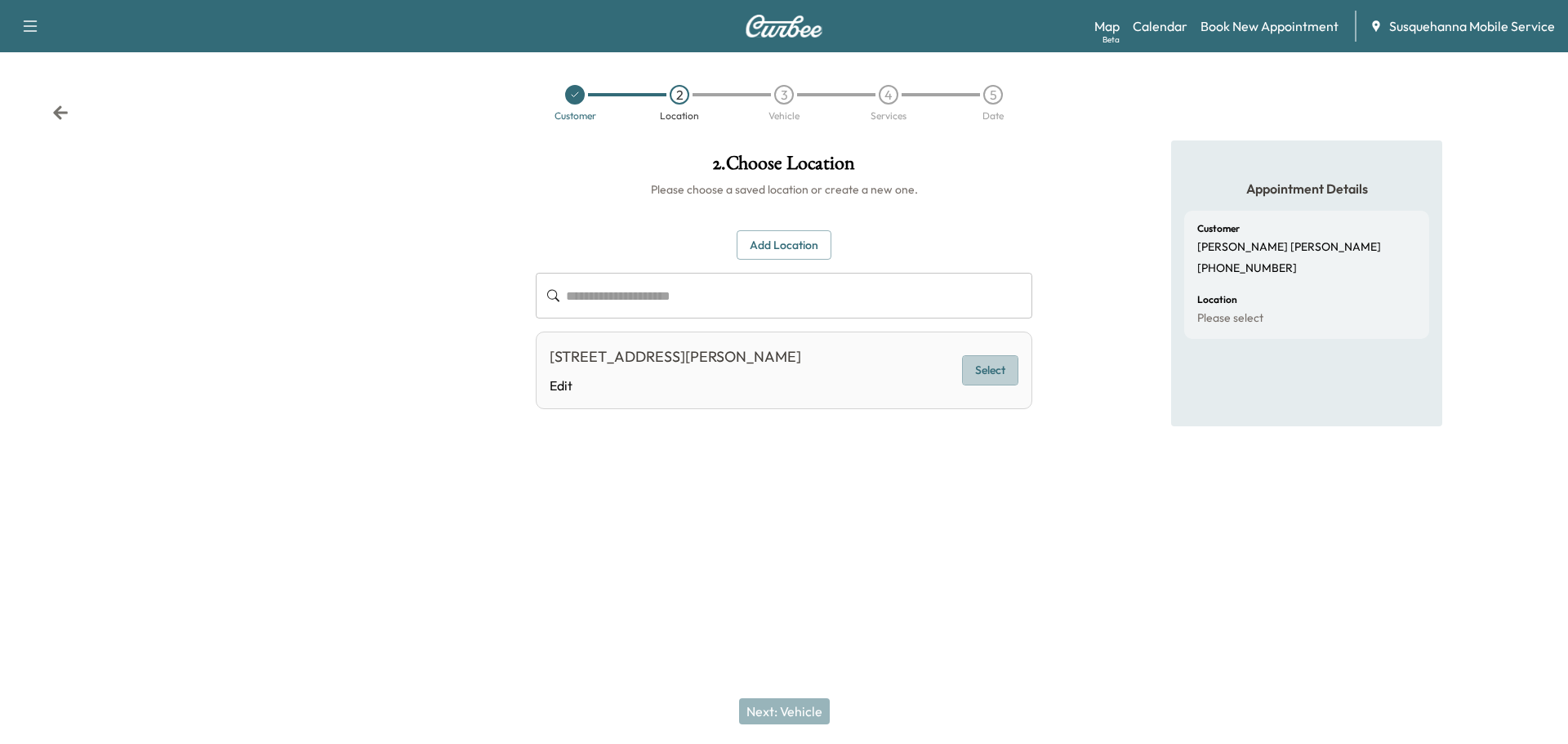
click at [1006, 377] on button "Select" at bounding box center [990, 370] width 57 height 30
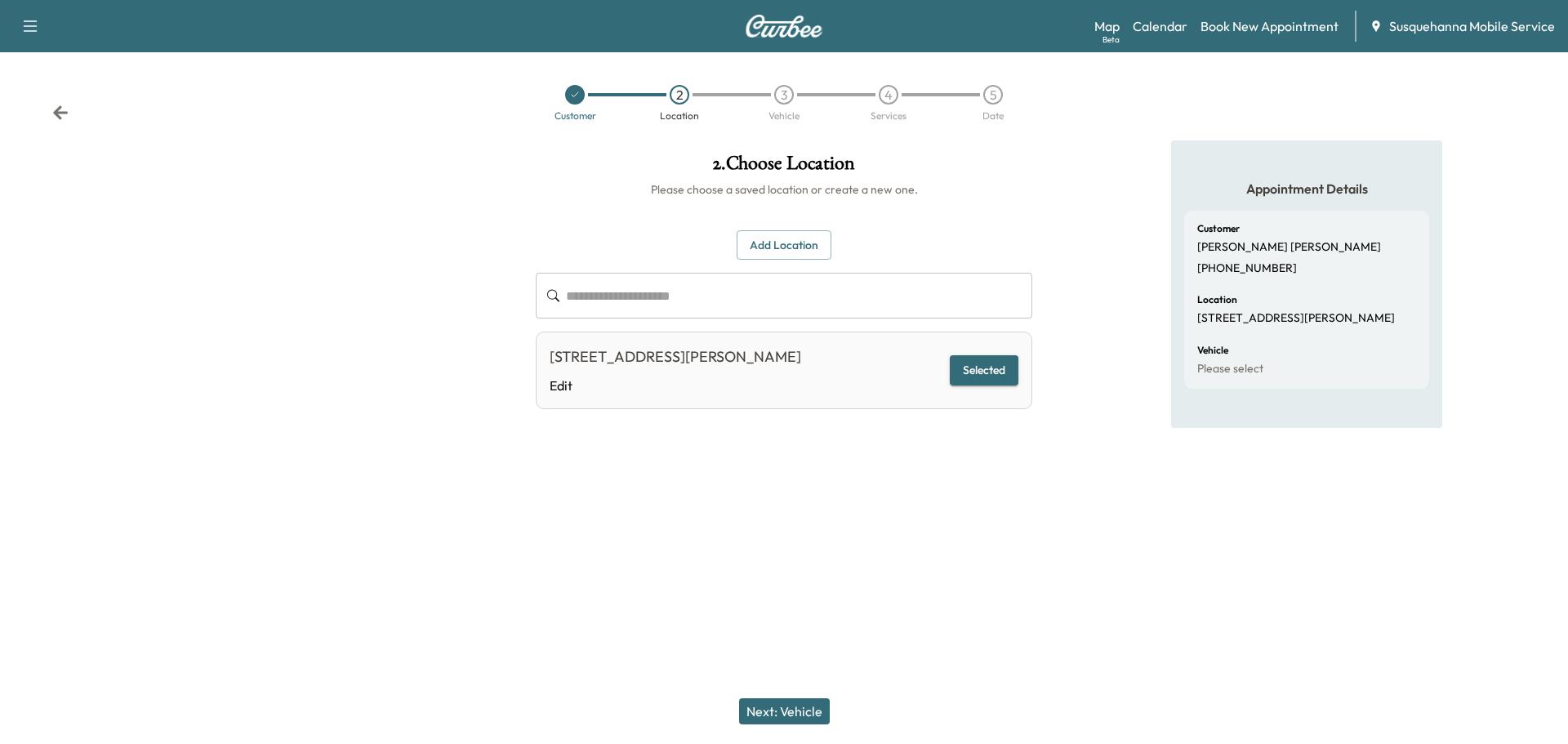
click at [780, 710] on button "Next: Vehicle" at bounding box center [784, 711] width 90 height 26
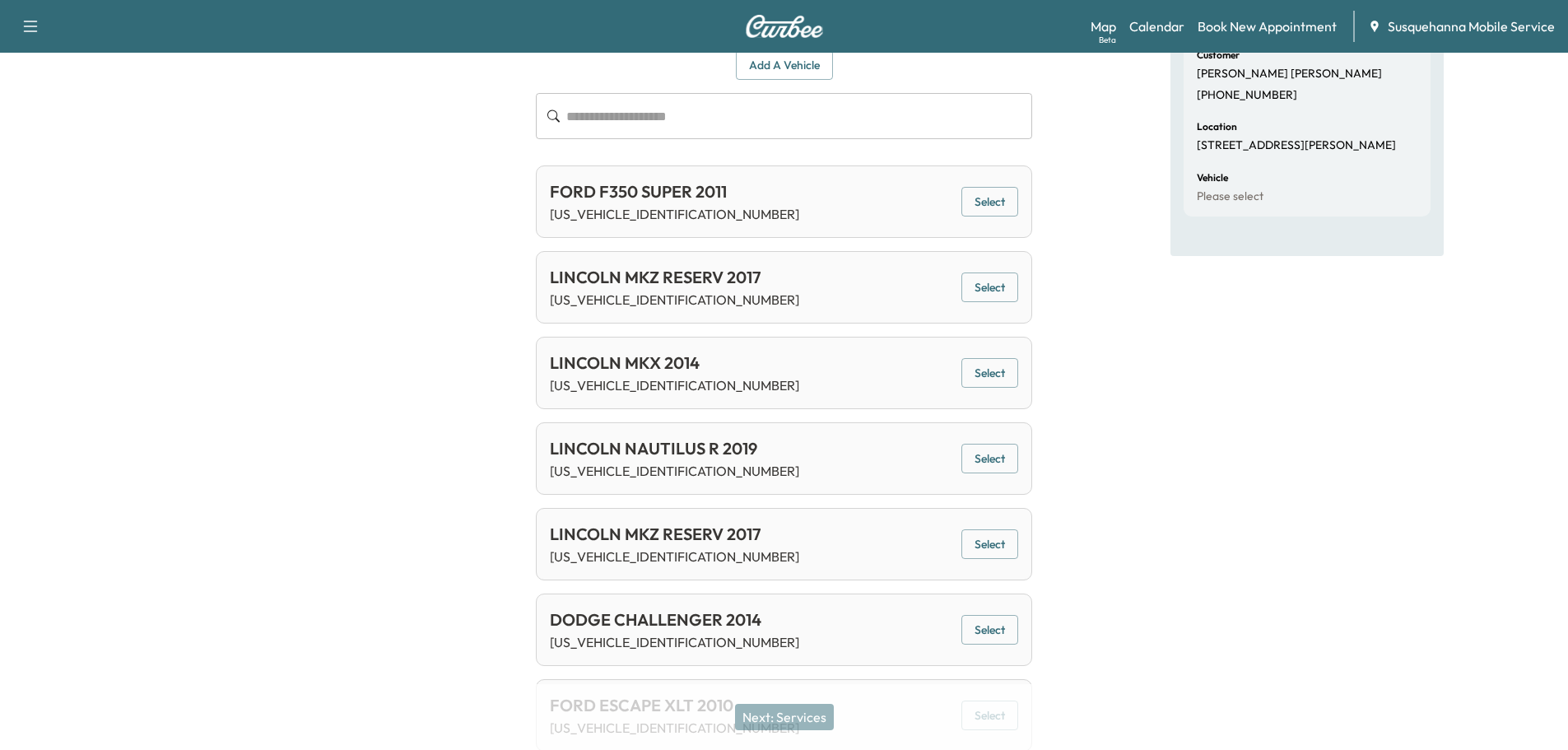
scroll to position [243, 0]
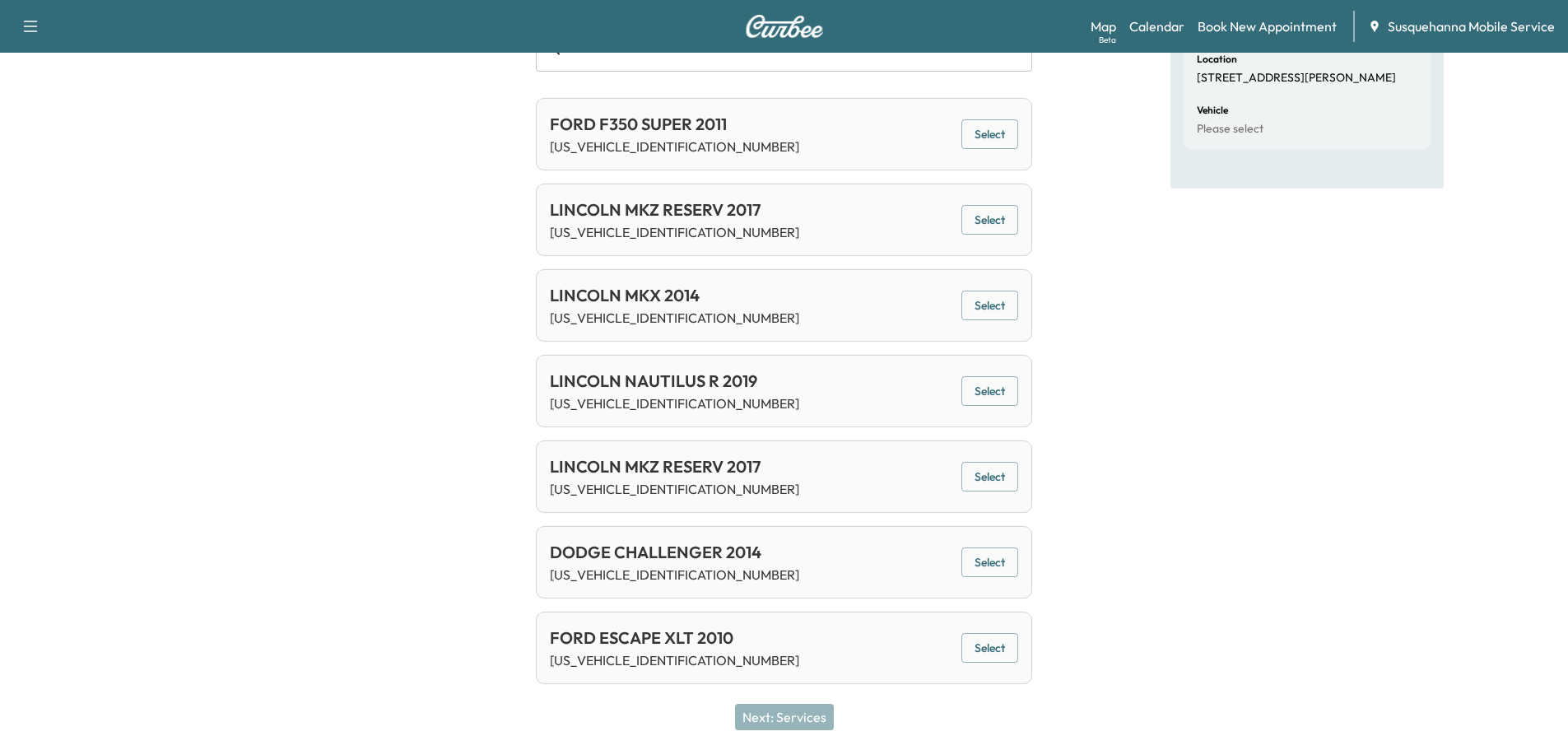
click at [985, 222] on button "Select" at bounding box center [989, 220] width 57 height 30
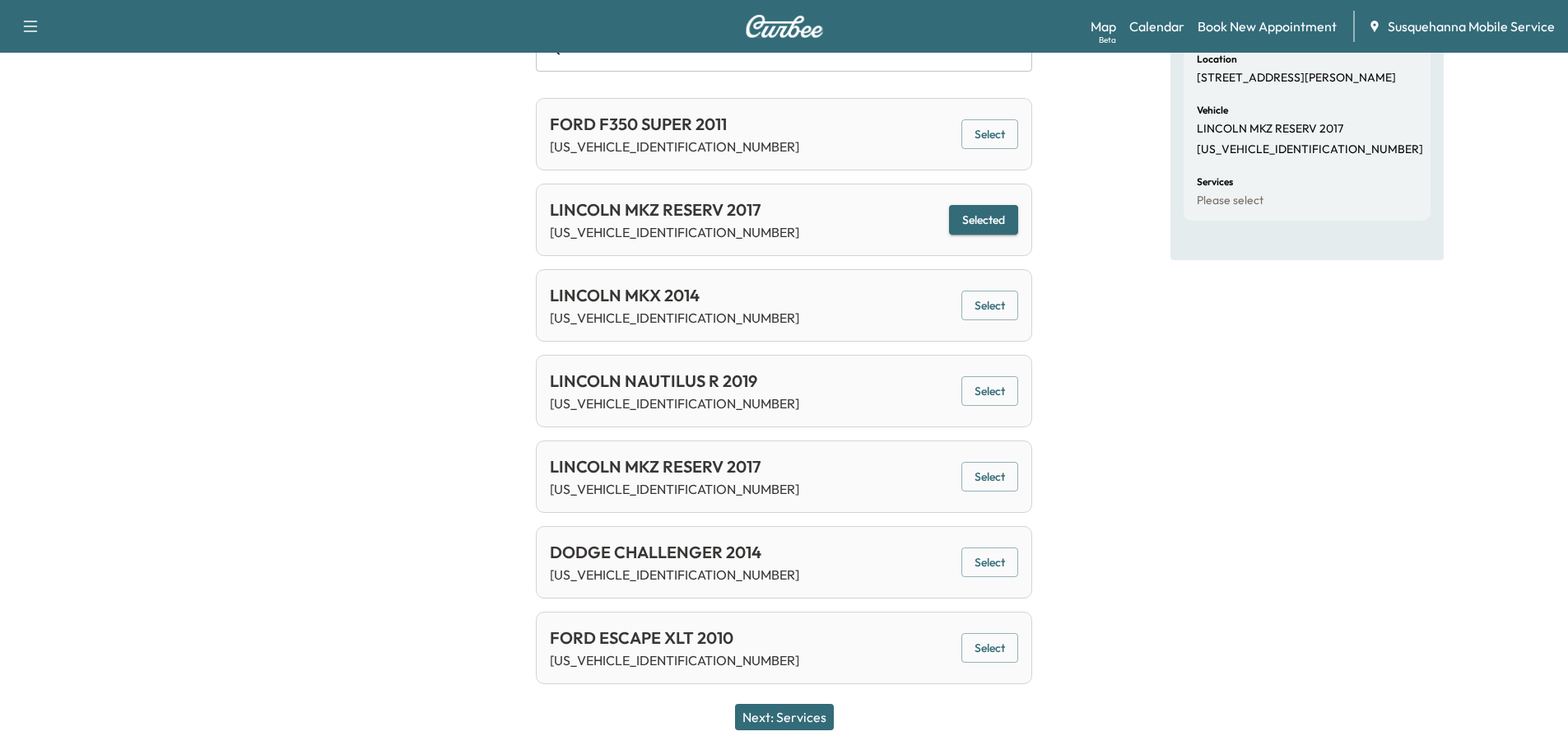
click at [807, 717] on button "Next: Services" at bounding box center [784, 717] width 99 height 26
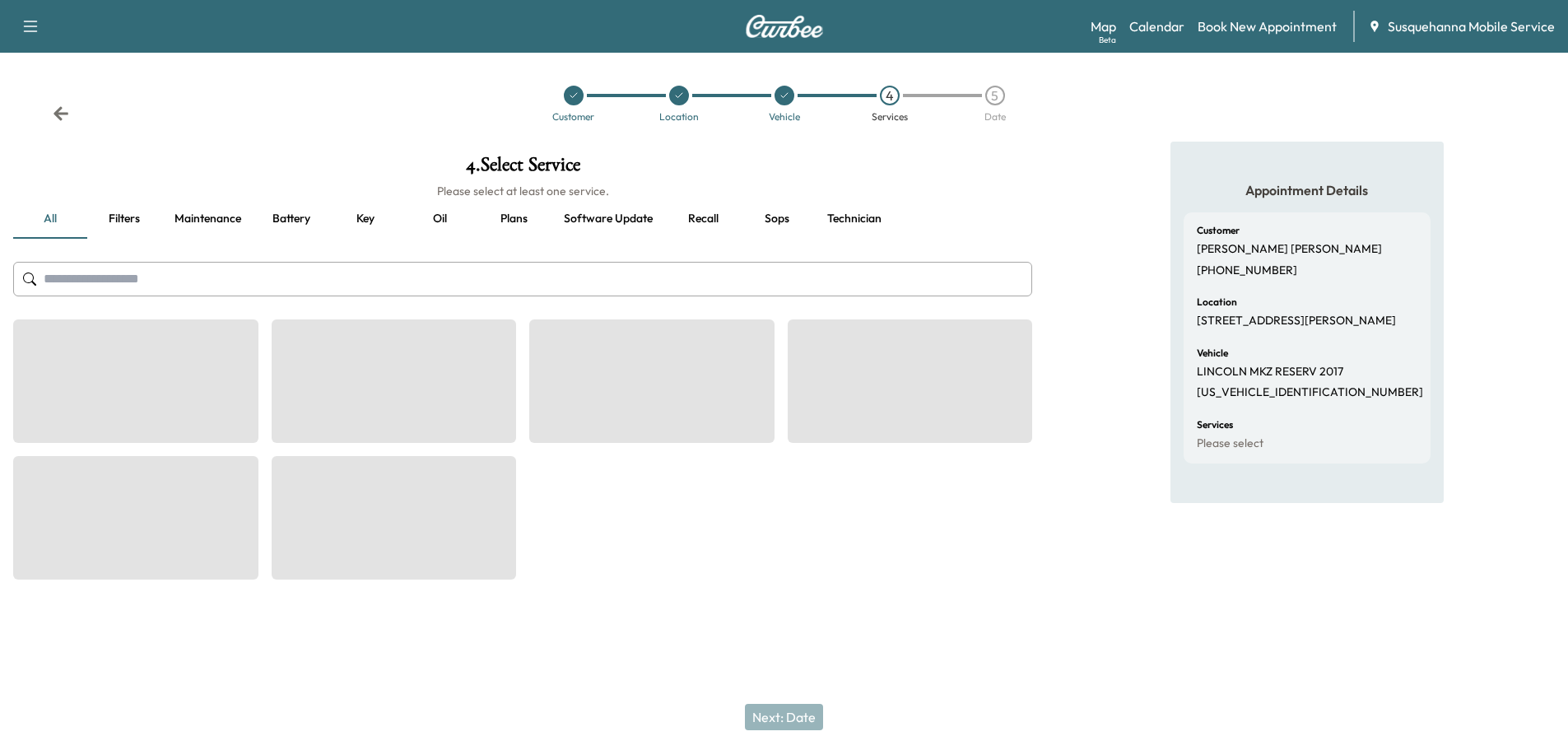
scroll to position [0, 0]
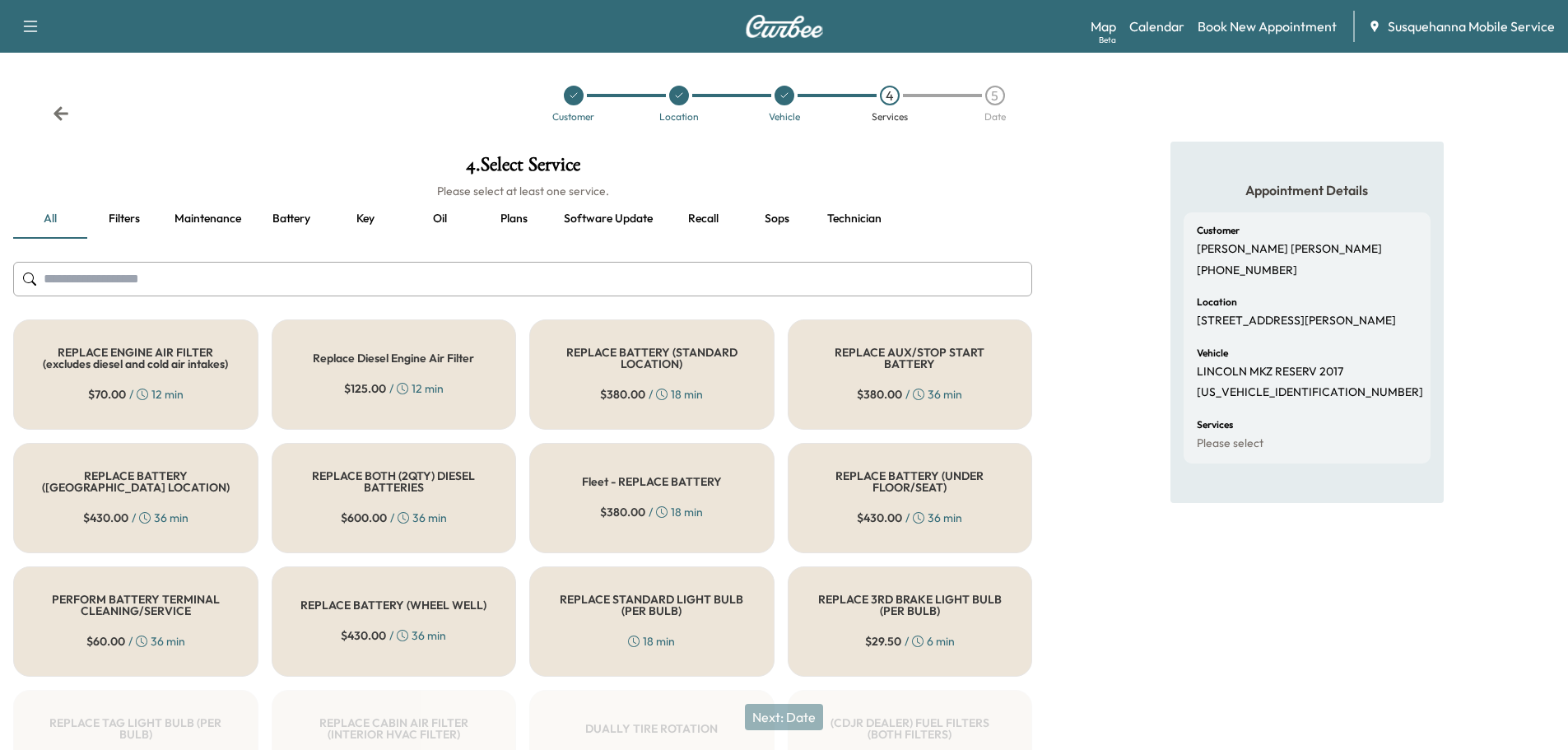
click at [589, 277] on input "text" at bounding box center [522, 279] width 1018 height 35
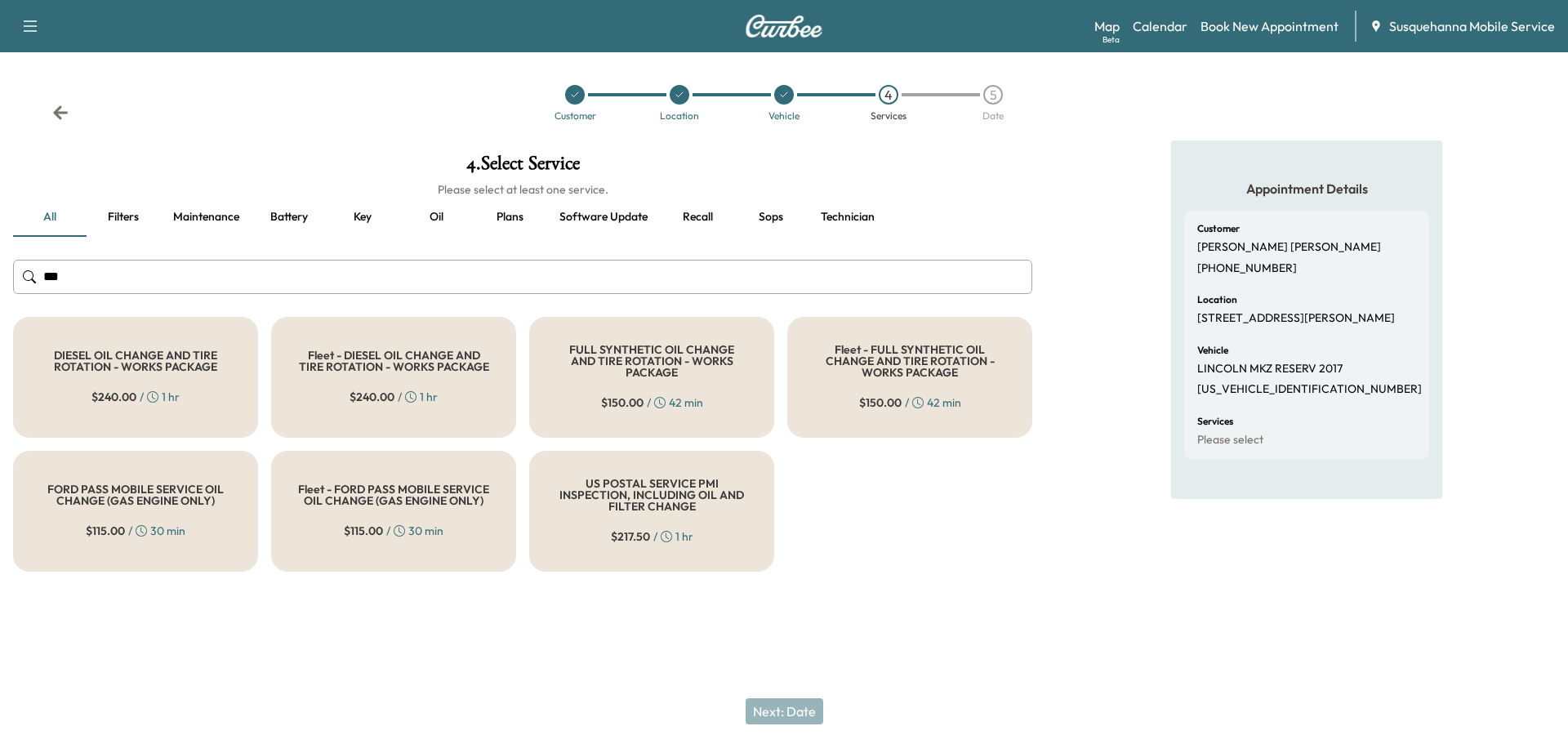
type input "***"
drag, startPoint x: 651, startPoint y: 382, endPoint x: 677, endPoint y: 228, distance: 156.2
click at [651, 379] on div "FULL SYNTHETIC OIL CHANGE AND TIRE ROTATION - WORKS PACKAGE $ 150.00 / 42 min" at bounding box center [652, 377] width 245 height 121
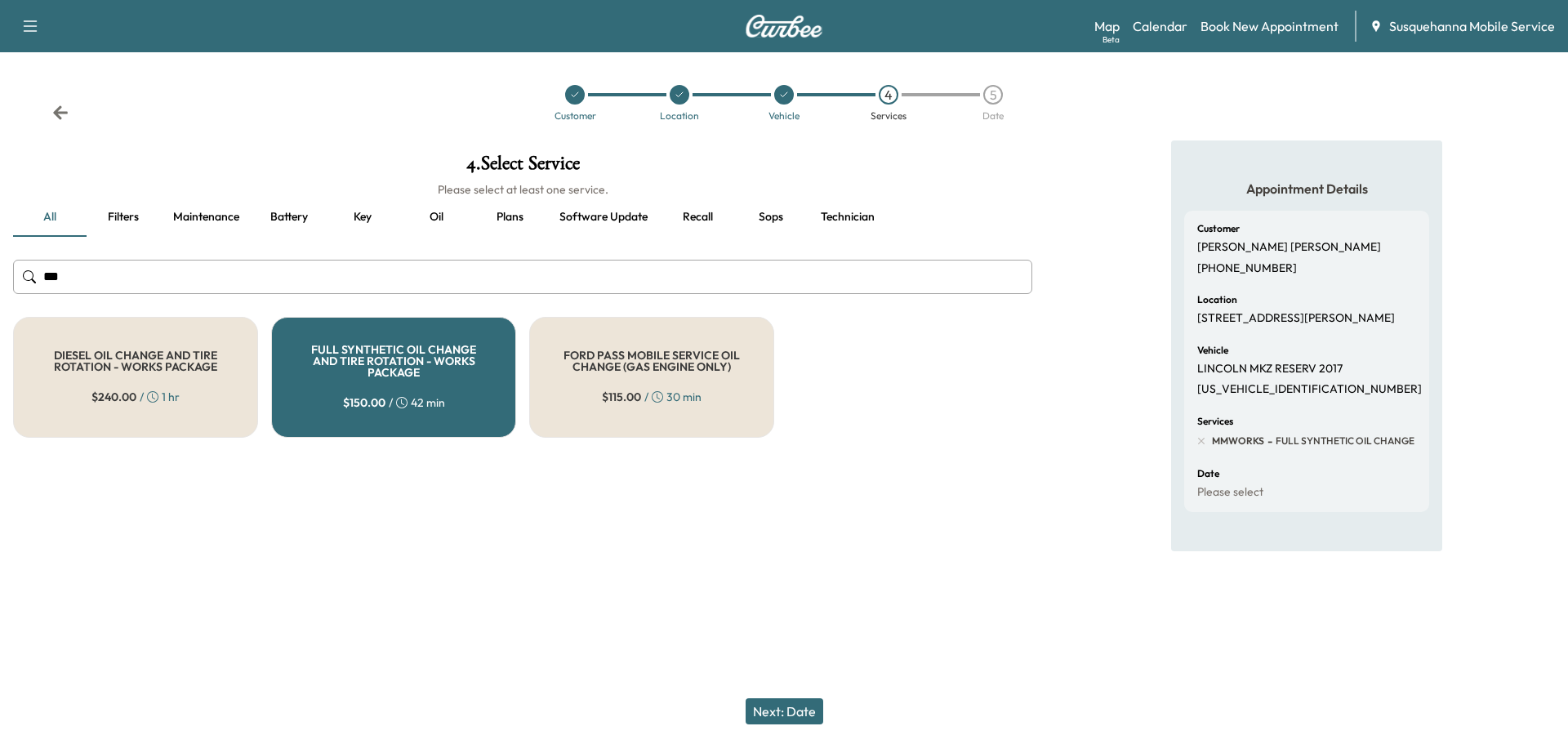
click at [824, 215] on button "Technician" at bounding box center [847, 217] width 80 height 40
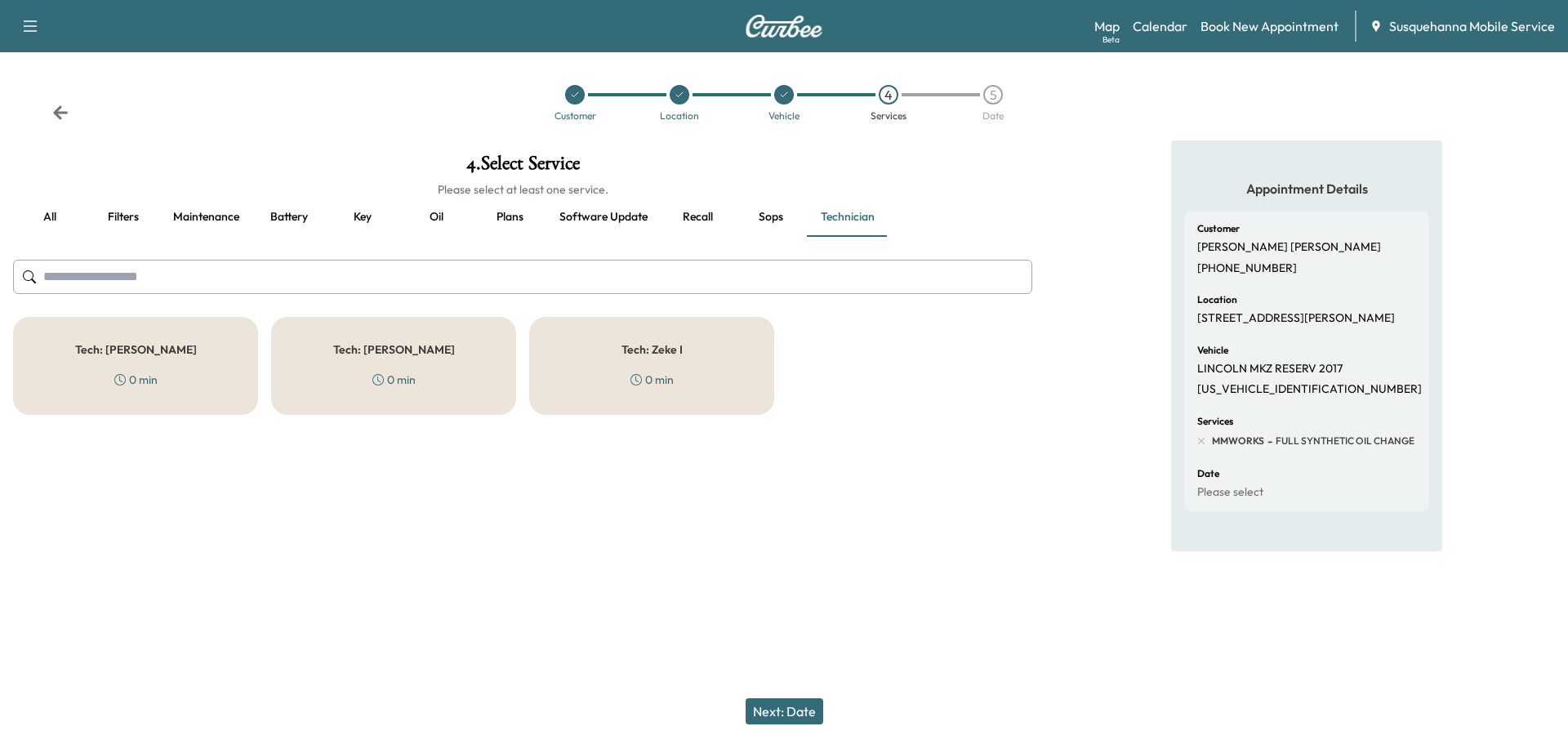
click at [393, 359] on div "Tech: [PERSON_NAME] 0 min" at bounding box center [393, 365] width 245 height 98
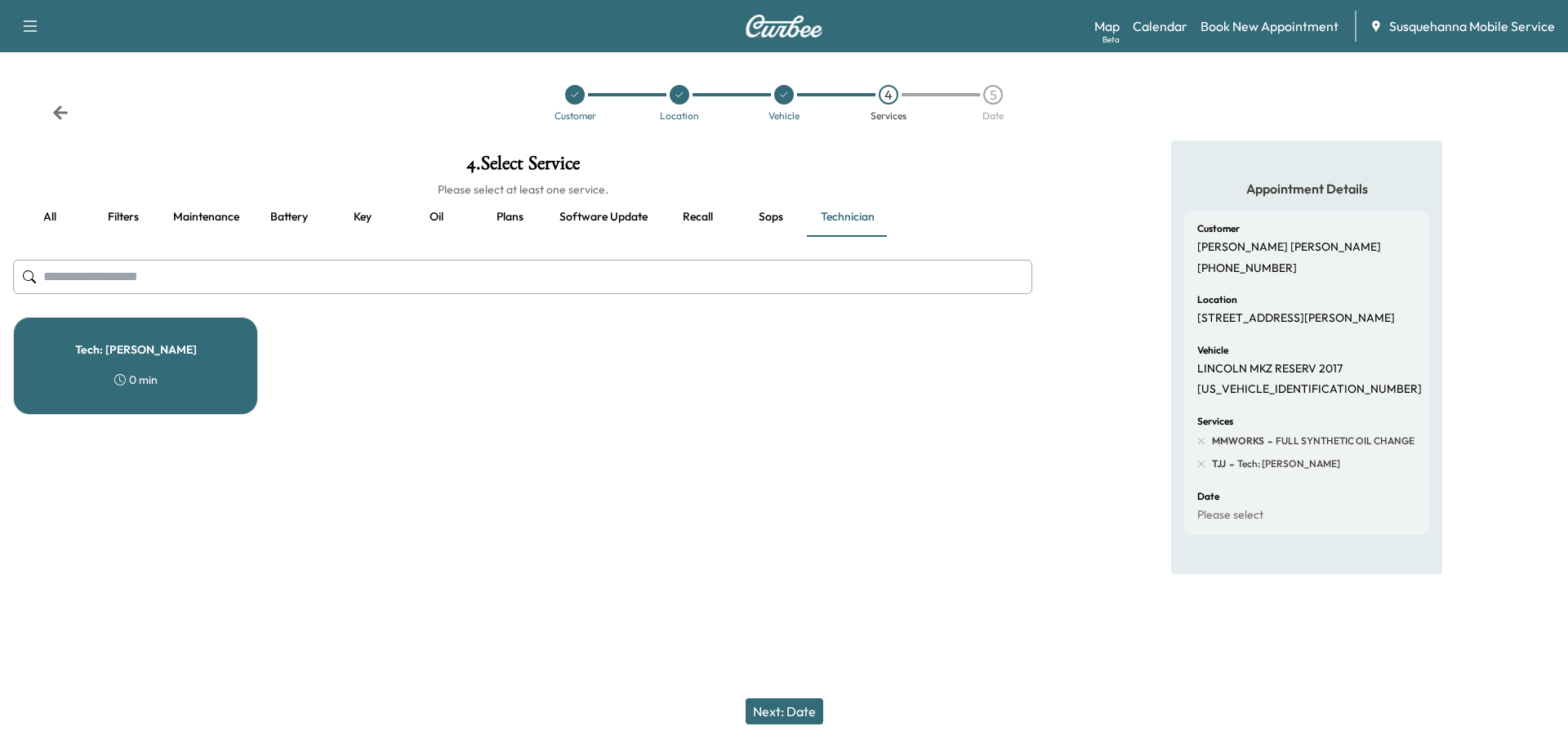
click at [788, 722] on button "Next: Date" at bounding box center [784, 711] width 77 height 26
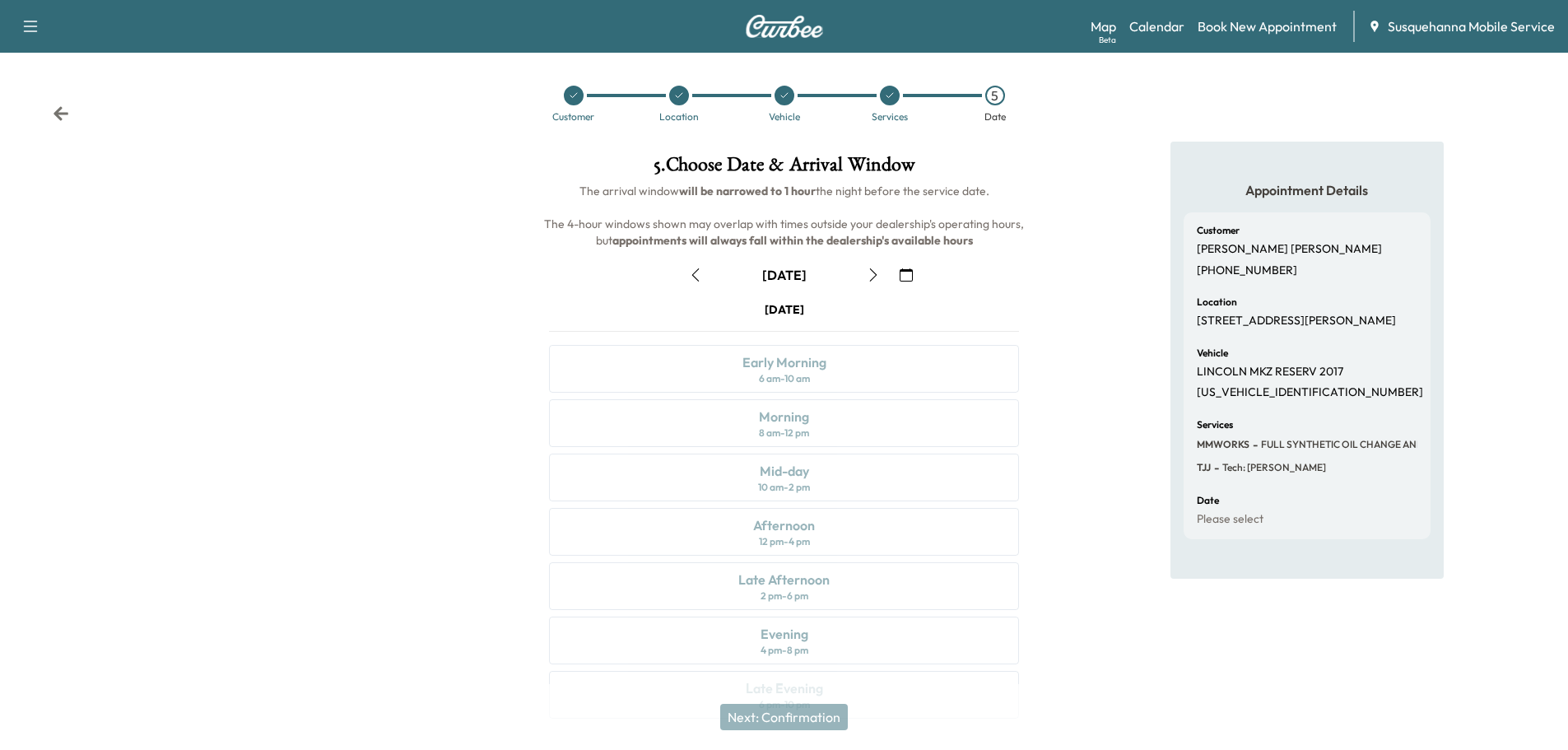
click at [901, 277] on icon "button" at bounding box center [905, 274] width 13 height 13
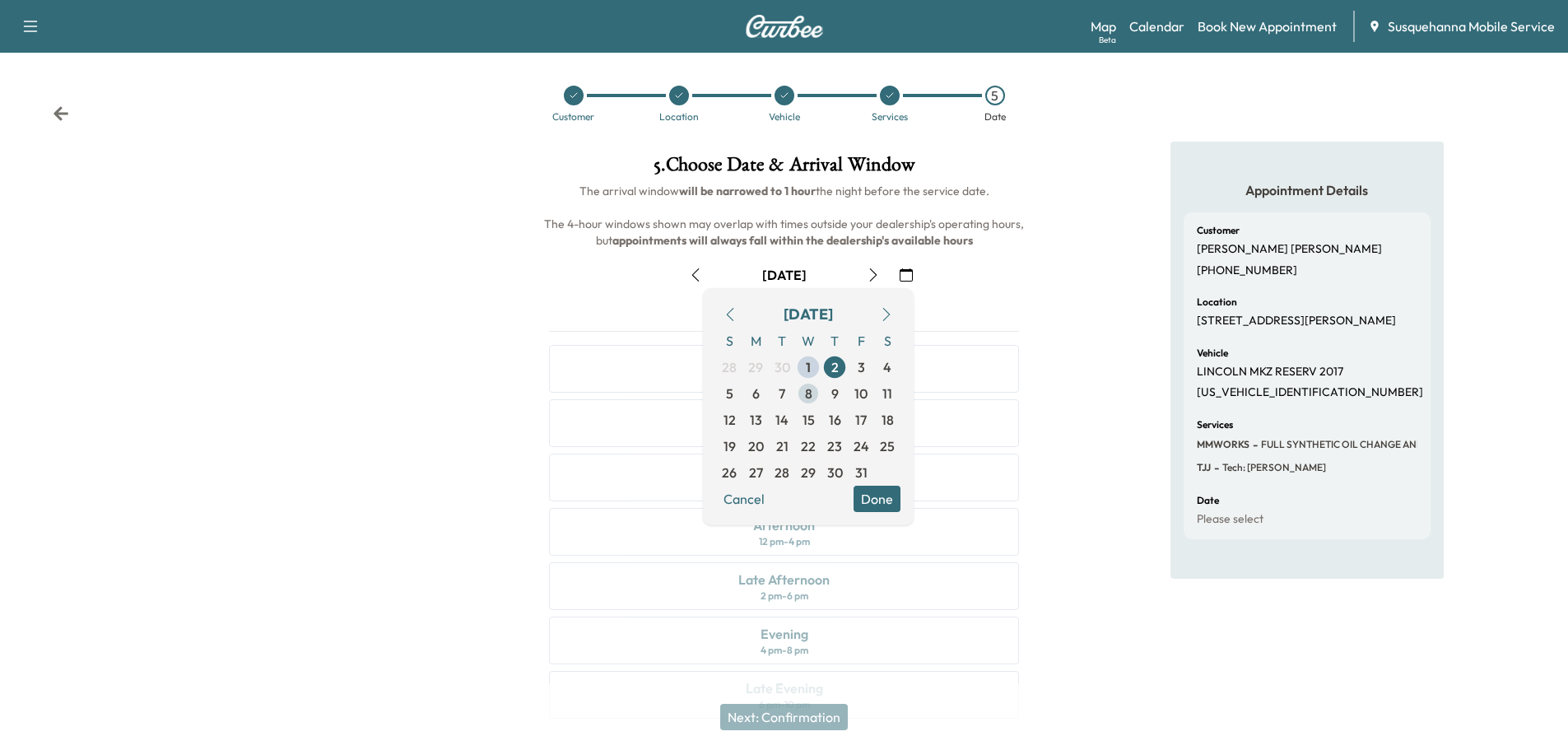
click at [808, 396] on span "8" at bounding box center [807, 394] width 7 height 20
click at [881, 503] on button "Done" at bounding box center [876, 499] width 47 height 26
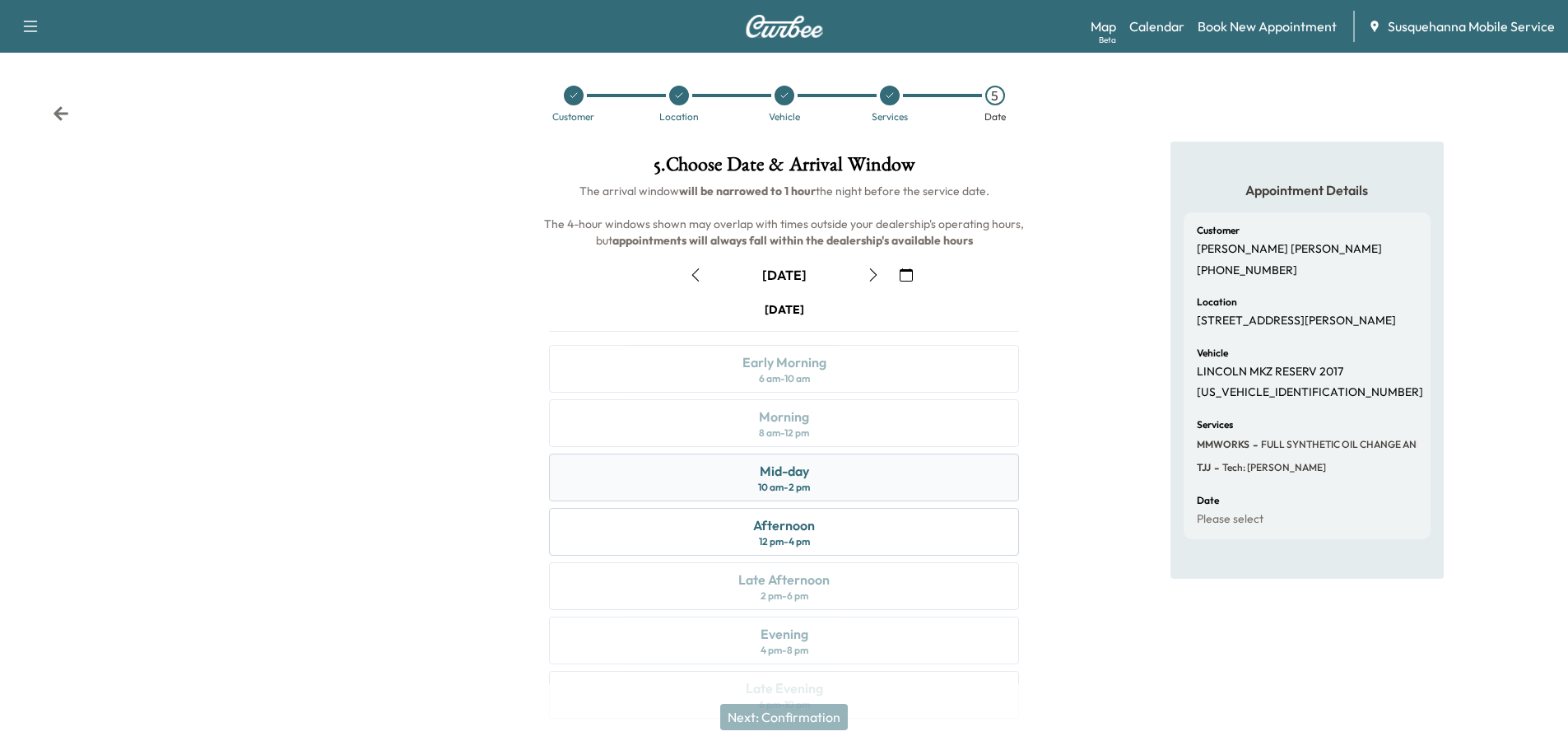
click at [826, 487] on div "Mid-day 10 am - 2 pm" at bounding box center [784, 478] width 470 height 48
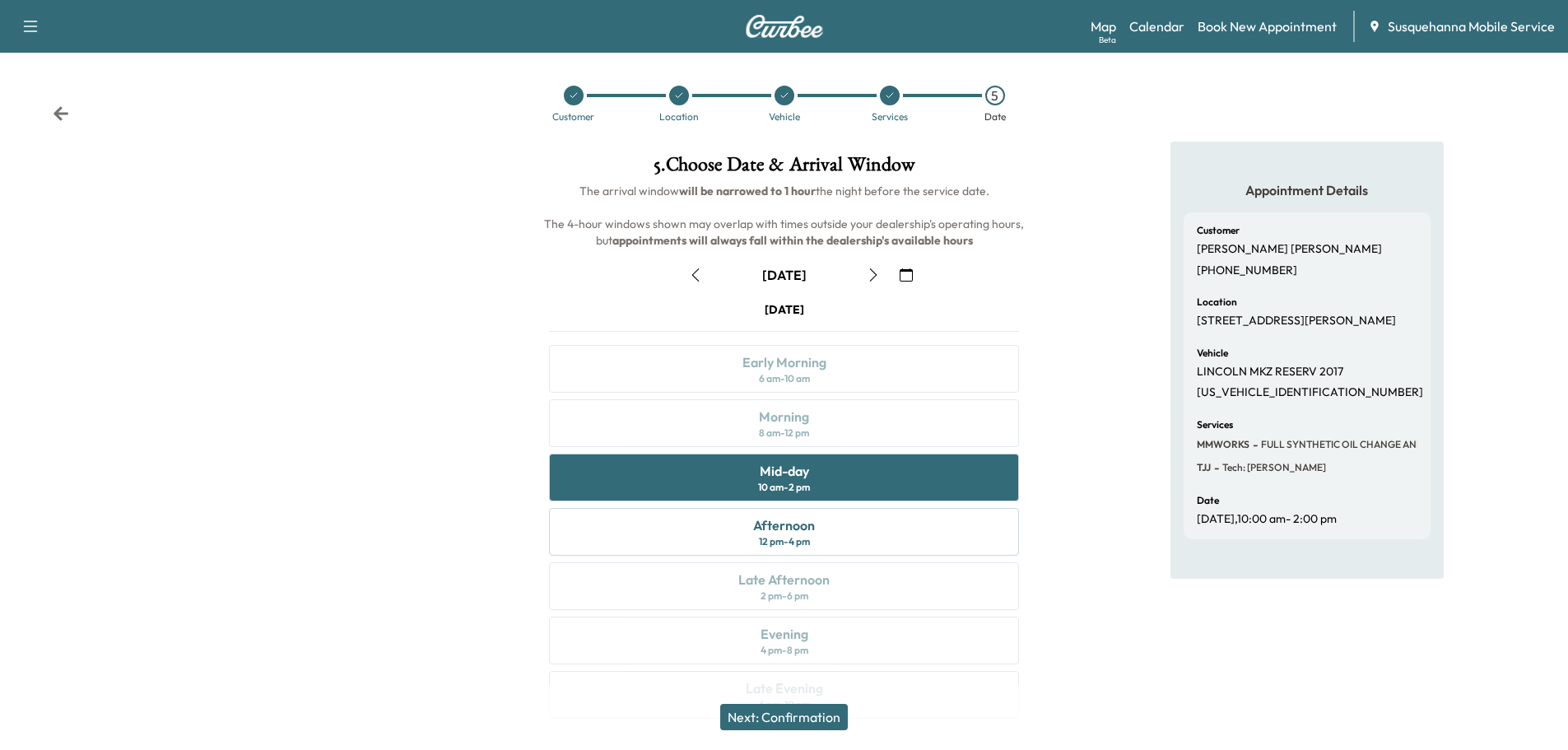
click at [813, 717] on button "Next: Confirmation" at bounding box center [784, 717] width 128 height 26
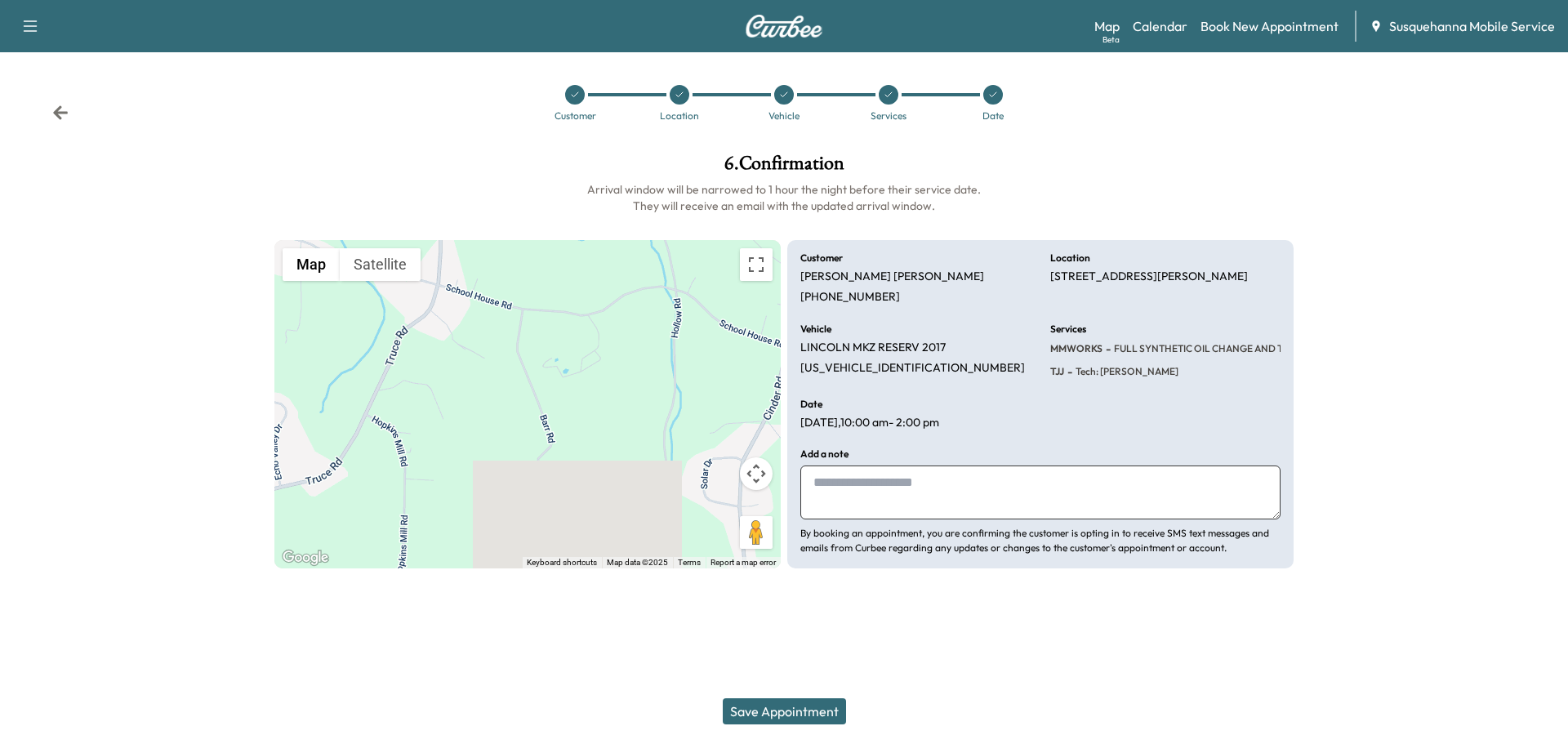
click at [969, 493] on textarea at bounding box center [1040, 492] width 480 height 54
type textarea "**********"
click at [816, 701] on button "Save Appointment" at bounding box center [784, 711] width 123 height 26
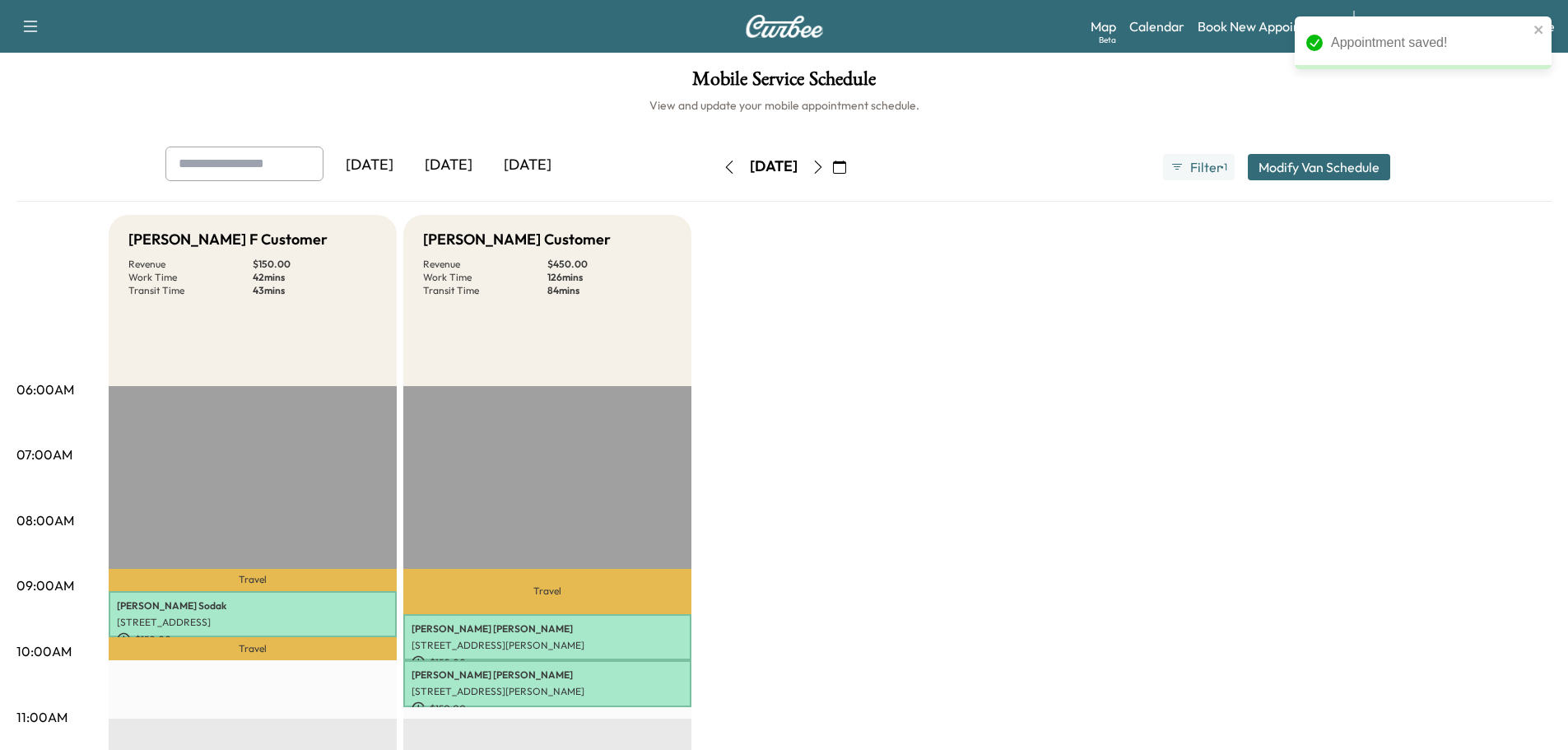
scroll to position [175, 0]
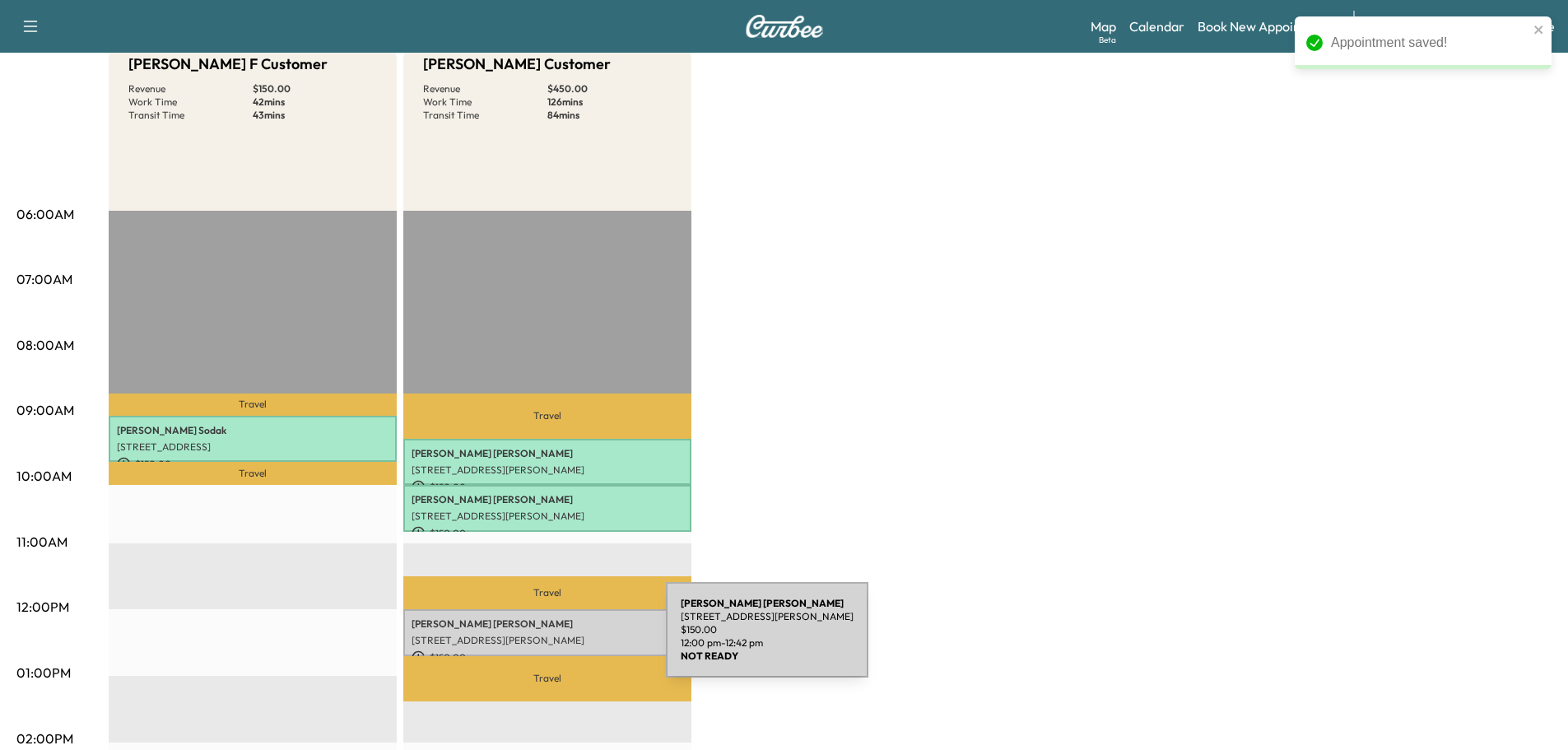
click at [543, 640] on p "[STREET_ADDRESS][PERSON_NAME]" at bounding box center [548, 640] width 272 height 13
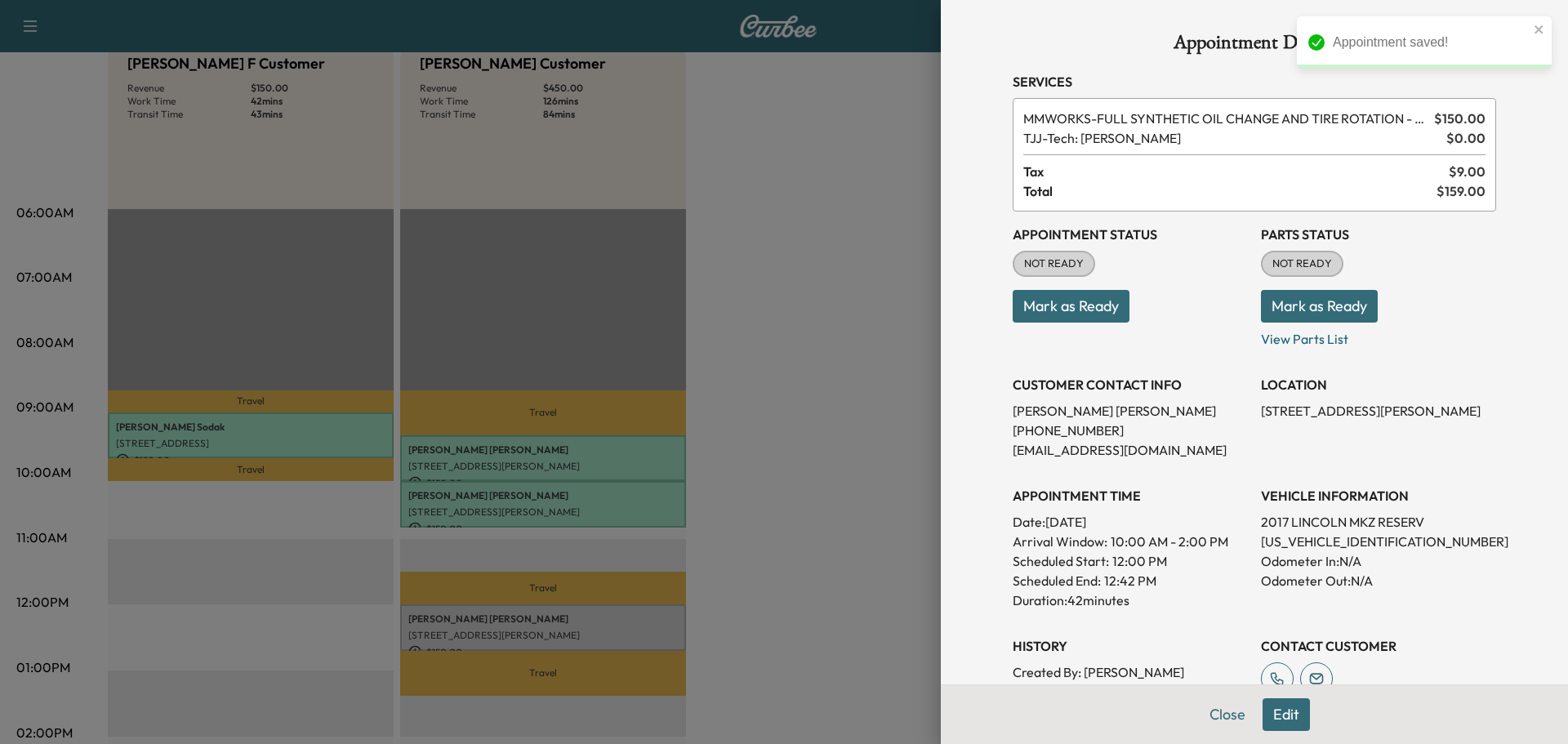
click at [1353, 316] on button "Mark as Ready" at bounding box center [1319, 306] width 117 height 33
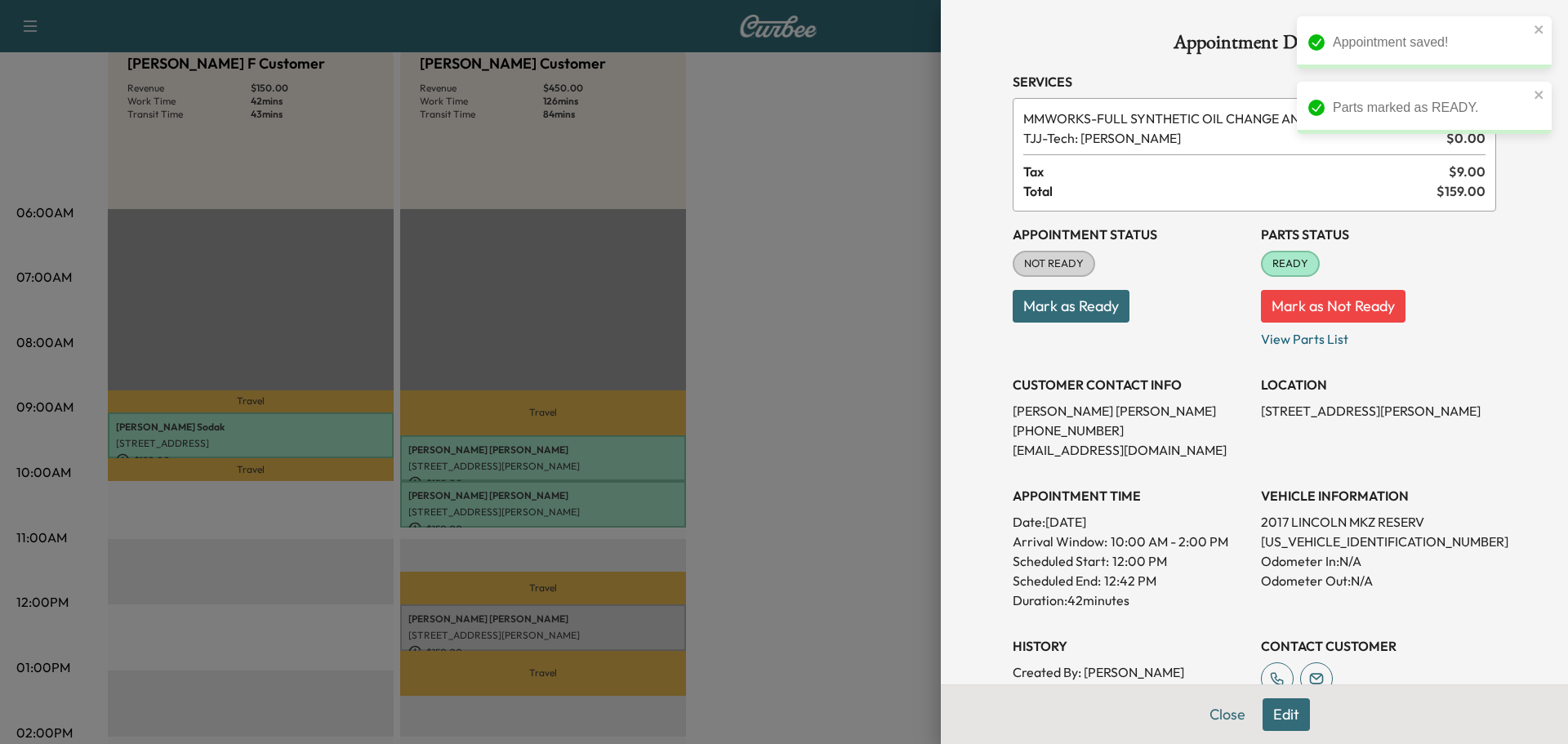
click at [1108, 318] on button "Mark as Ready" at bounding box center [1071, 306] width 117 height 33
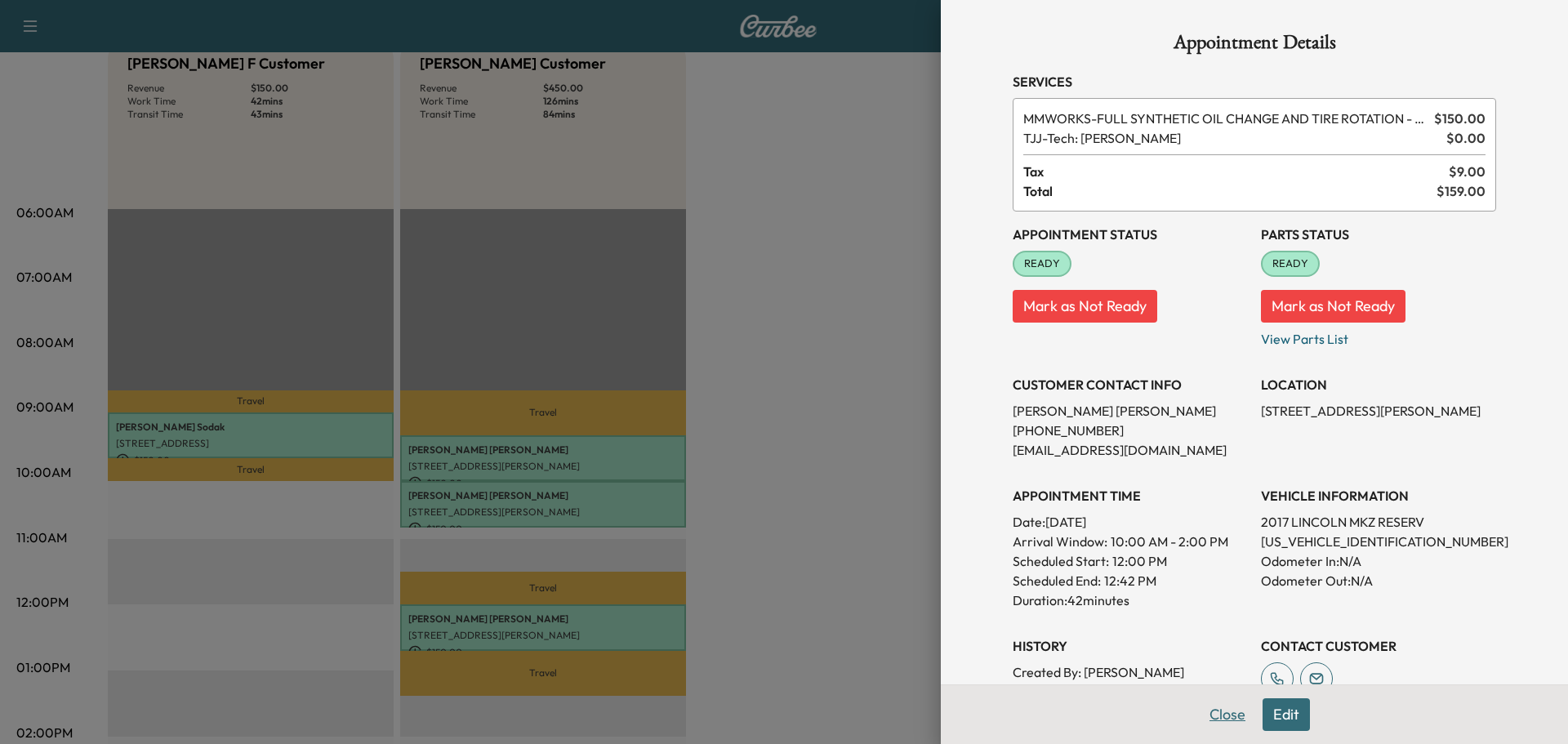
drag, startPoint x: 1227, startPoint y: 713, endPoint x: 1214, endPoint y: 709, distance: 13.6
click at [1226, 712] on button "Close" at bounding box center [1228, 714] width 58 height 33
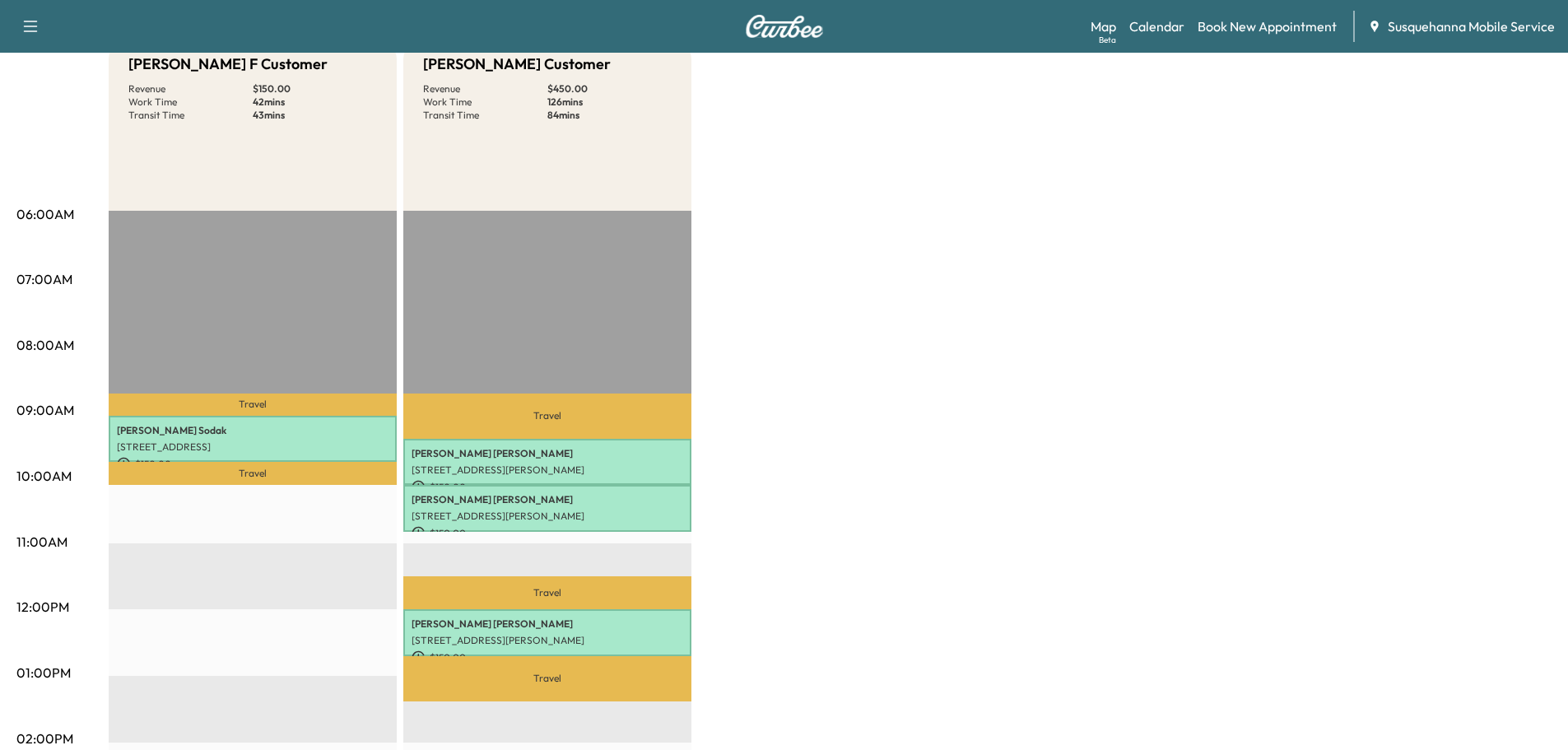
scroll to position [0, 0]
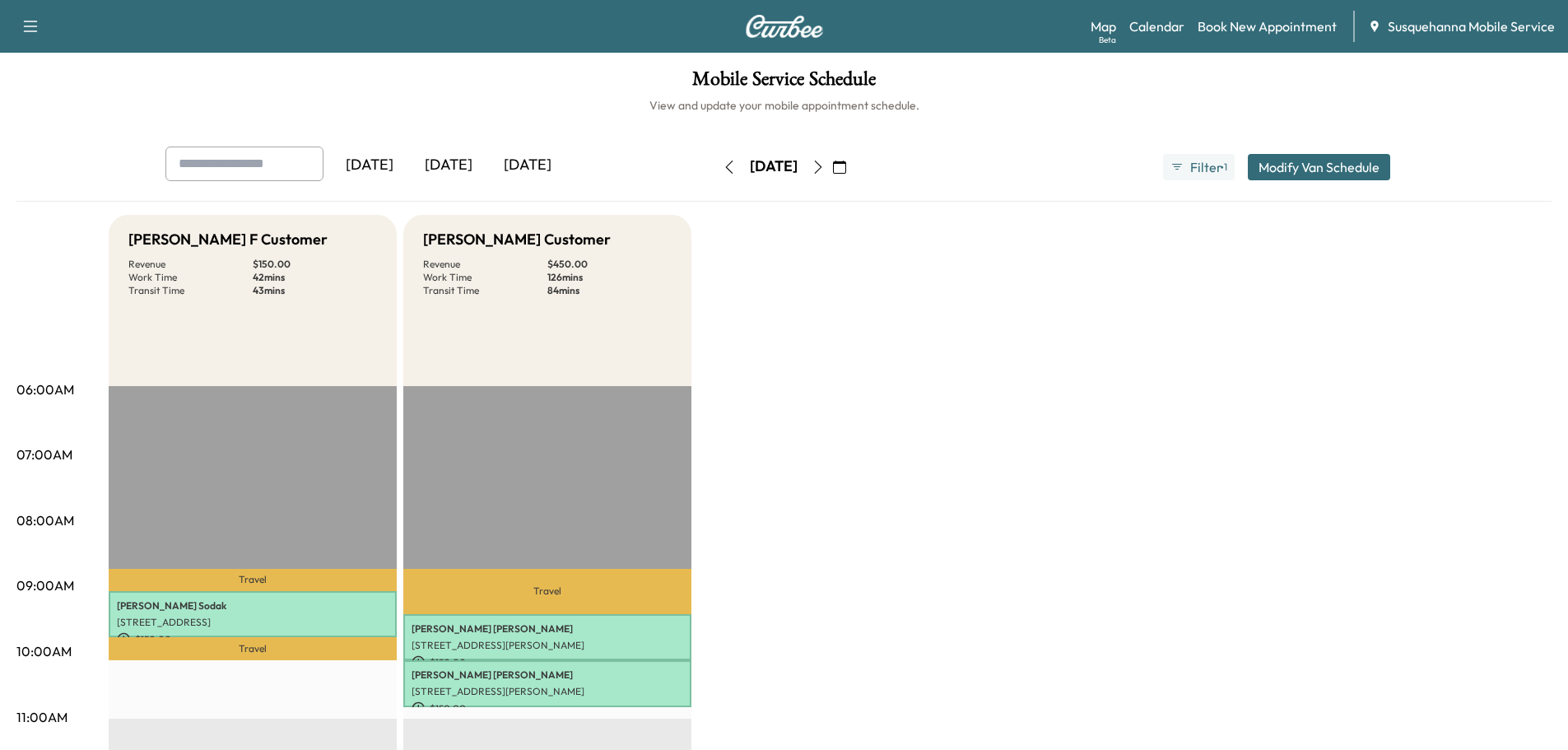
click at [853, 171] on button "button" at bounding box center [839, 167] width 28 height 26
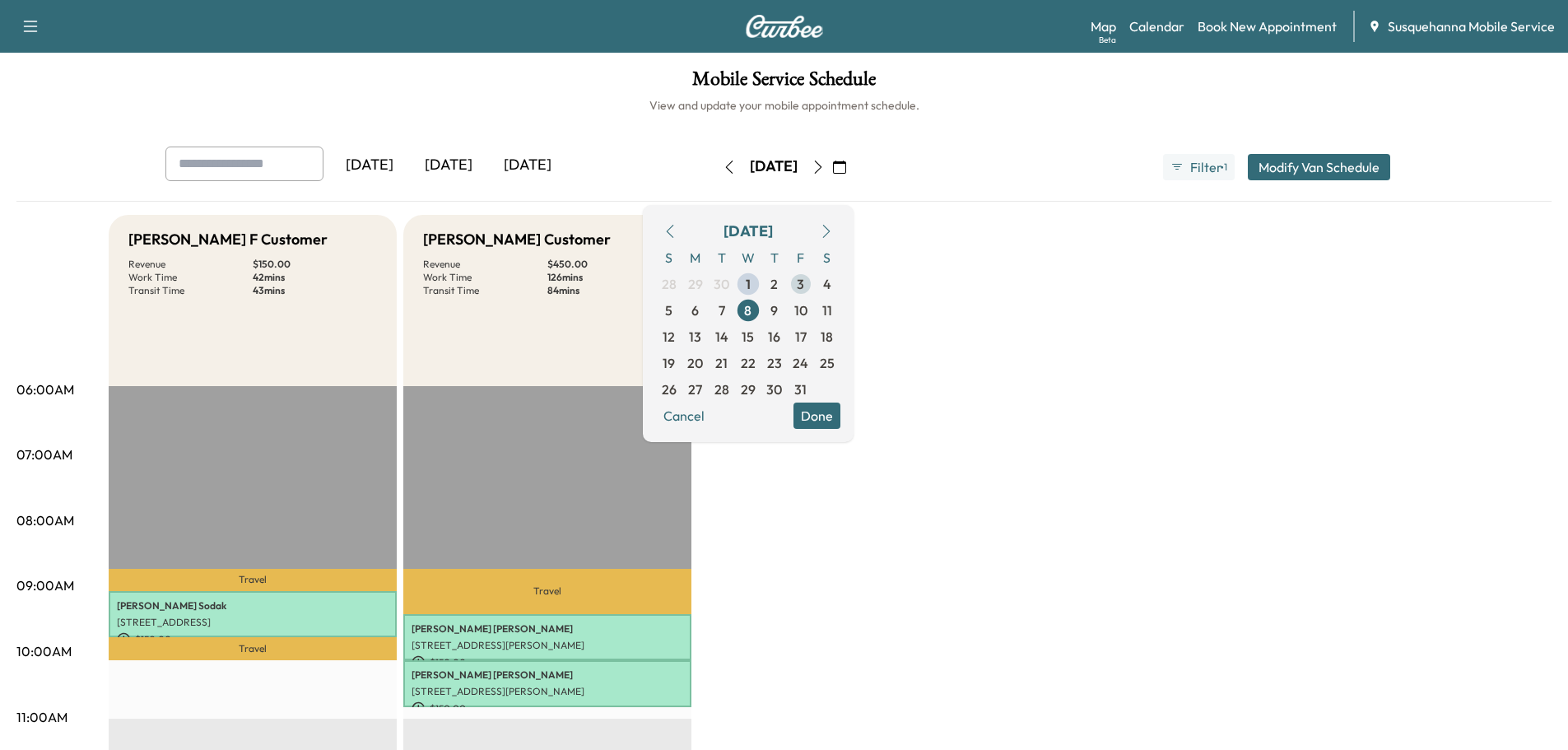
click at [803, 287] on span "3" at bounding box center [799, 284] width 7 height 20
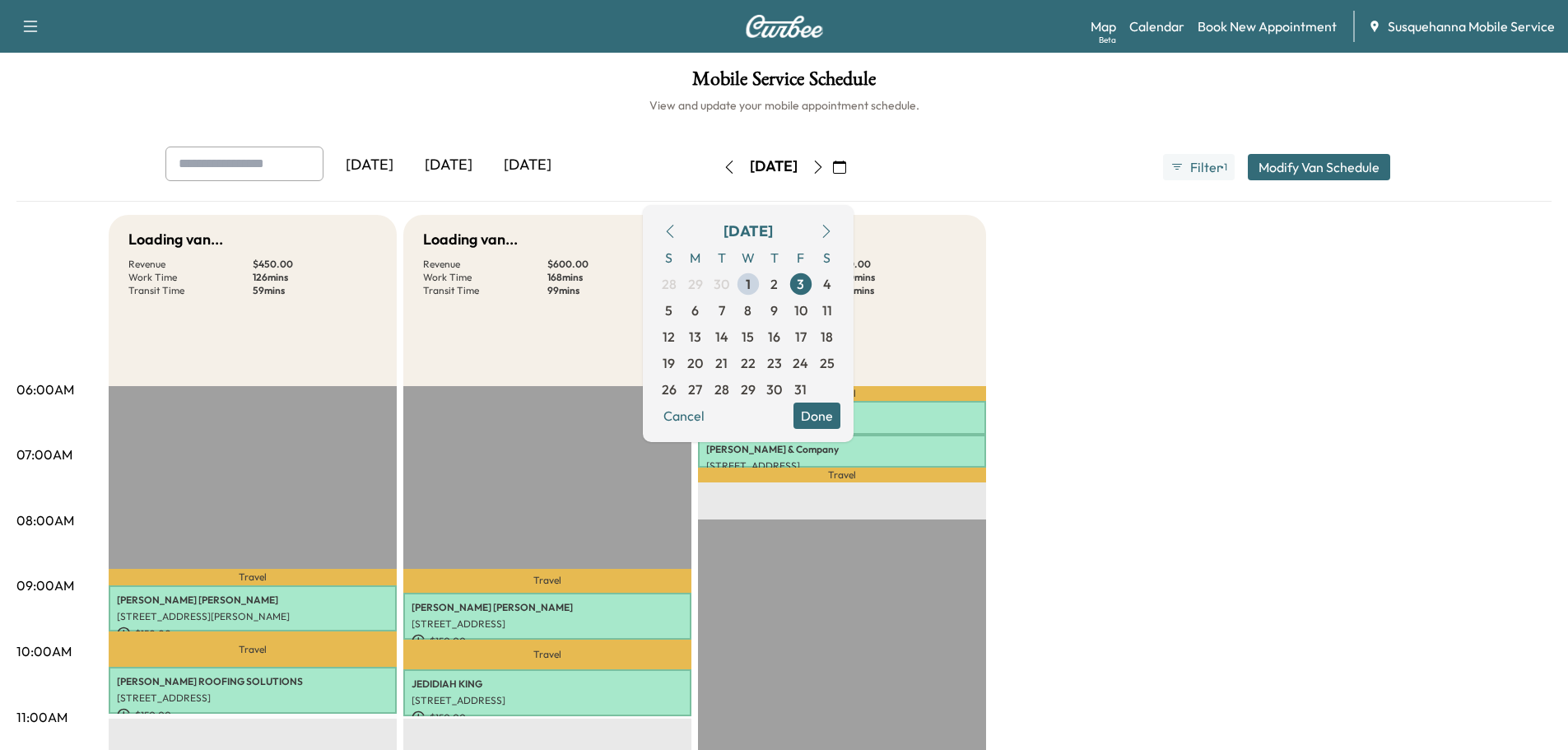
click at [840, 421] on button "Done" at bounding box center [816, 416] width 47 height 26
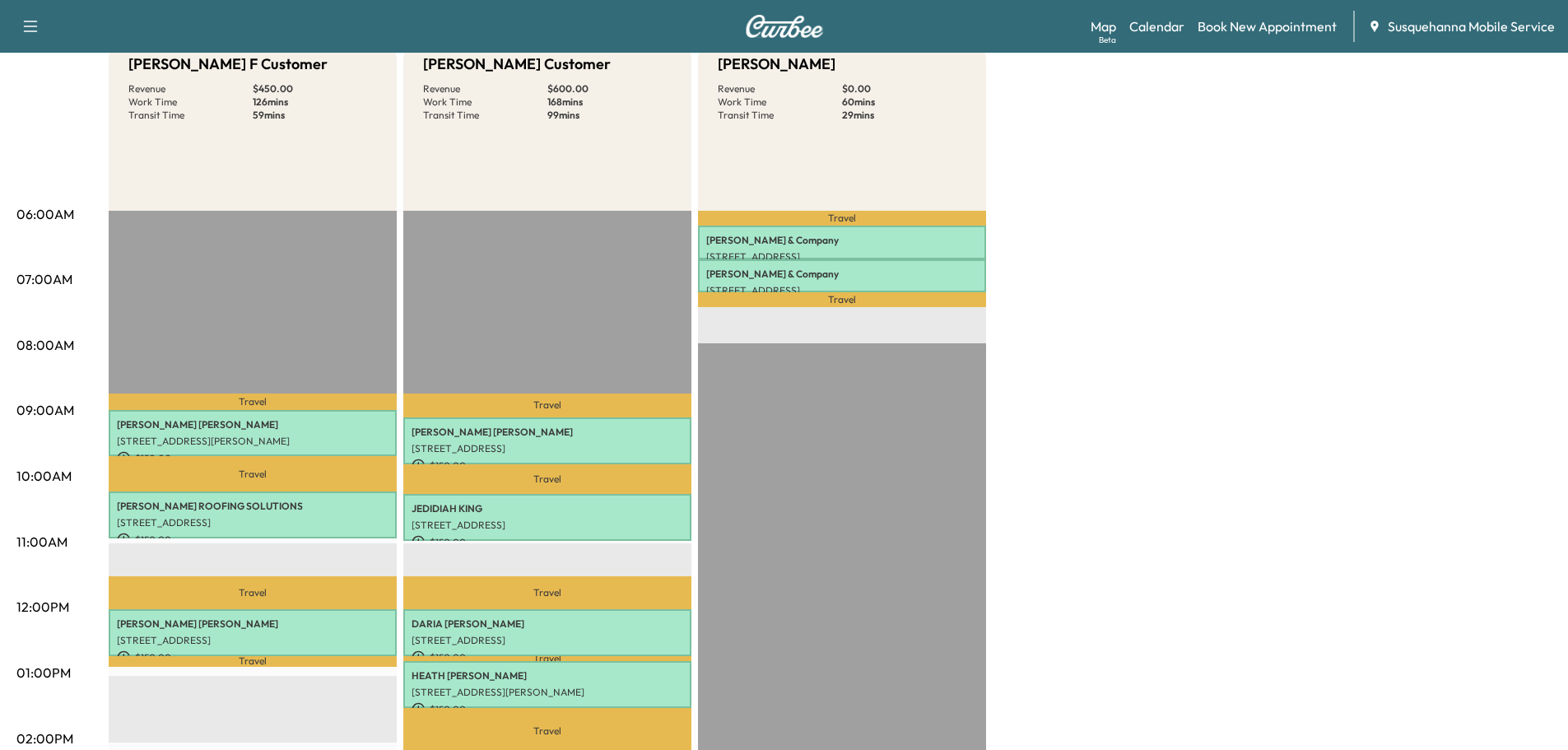
scroll to position [88, 0]
